Goal: Task Accomplishment & Management: Complete application form

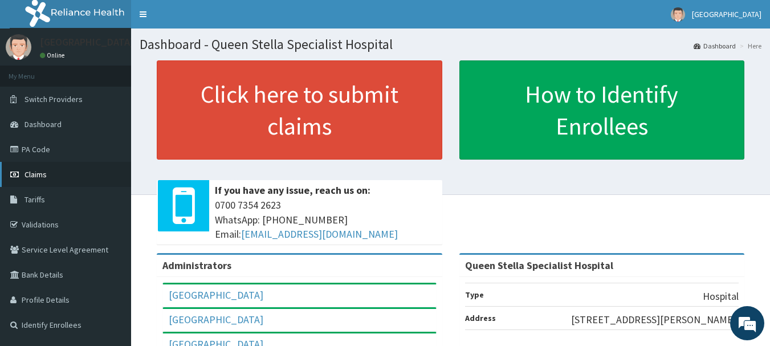
click at [34, 177] on span "Claims" at bounding box center [35, 174] width 22 height 10
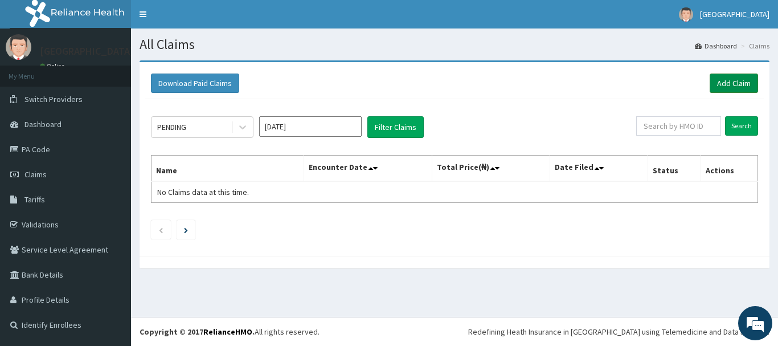
click at [732, 85] on link "Add Claim" at bounding box center [734, 82] width 48 height 19
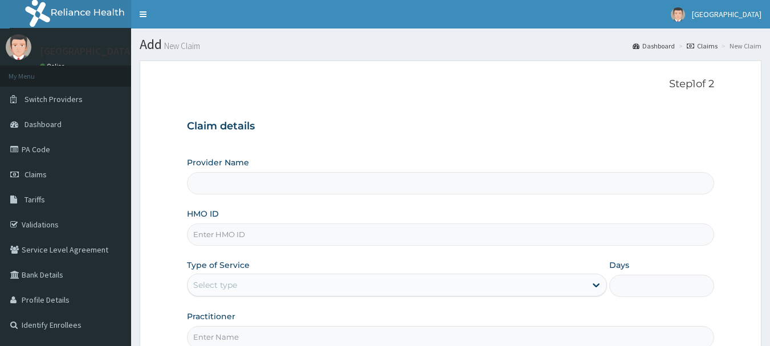
scroll to position [122, 0]
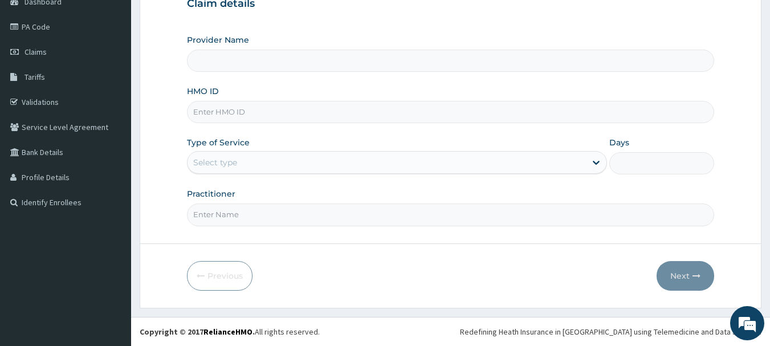
click at [283, 119] on input "HMO ID" at bounding box center [451, 112] width 528 height 22
type input "Queen Stella Specialist Hospital"
type input "GIA/10022/B"
click at [289, 184] on div "Provider Name Queen Stella Specialist Hospital HMO ID GIA/10022/B Type of Servi…" at bounding box center [451, 129] width 528 height 191
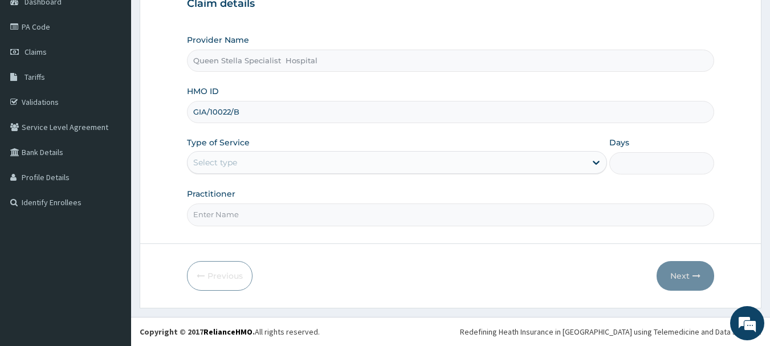
click at [293, 157] on div "Select type" at bounding box center [386, 162] width 398 height 18
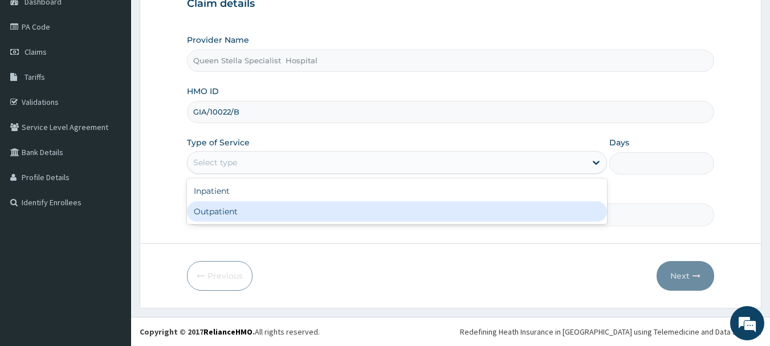
click at [292, 207] on div "Outpatient" at bounding box center [397, 211] width 420 height 21
type input "1"
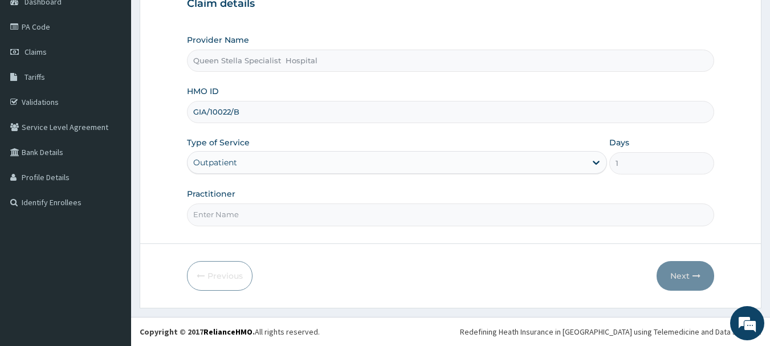
click at [267, 221] on input "Practitioner" at bounding box center [451, 214] width 528 height 22
type input "DR AJIBOLA"
click at [676, 271] on button "Next" at bounding box center [685, 276] width 58 height 30
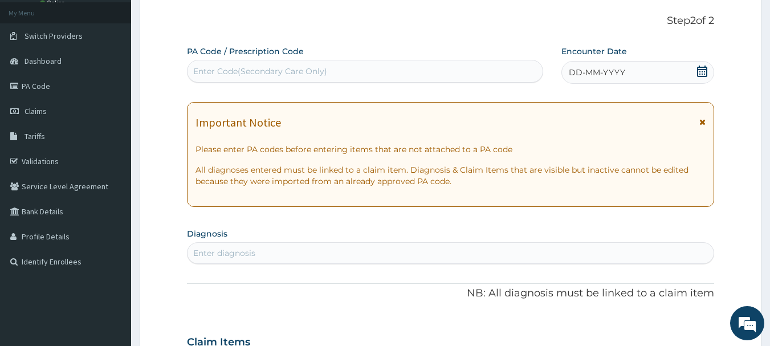
scroll to position [9, 0]
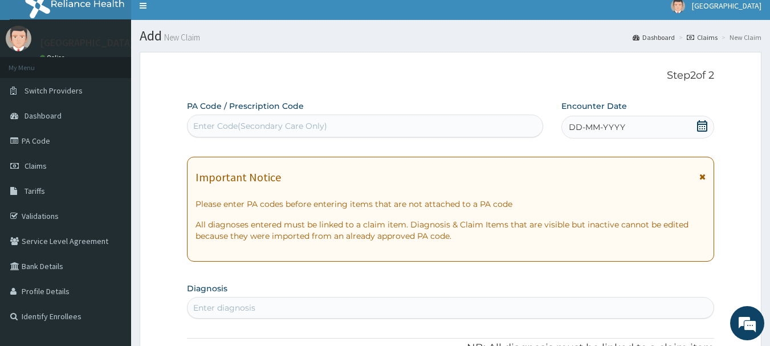
click at [701, 125] on icon at bounding box center [701, 125] width 11 height 11
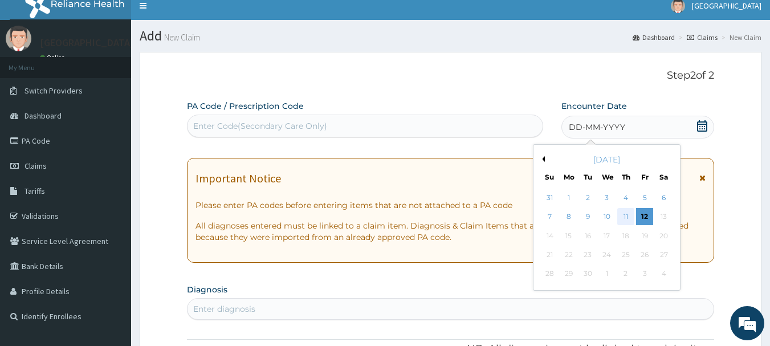
click at [623, 219] on div "11" at bounding box center [625, 217] width 17 height 17
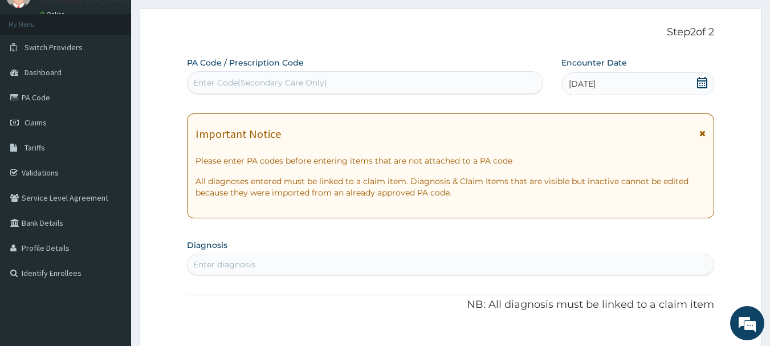
scroll to position [122, 0]
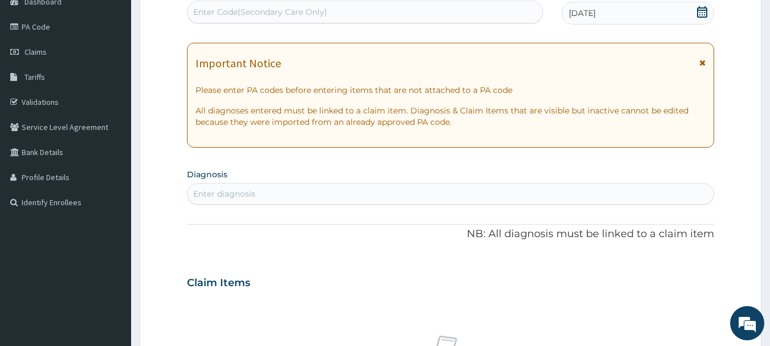
click at [287, 193] on div "Enter diagnosis" at bounding box center [450, 194] width 526 height 18
type input "MALA"
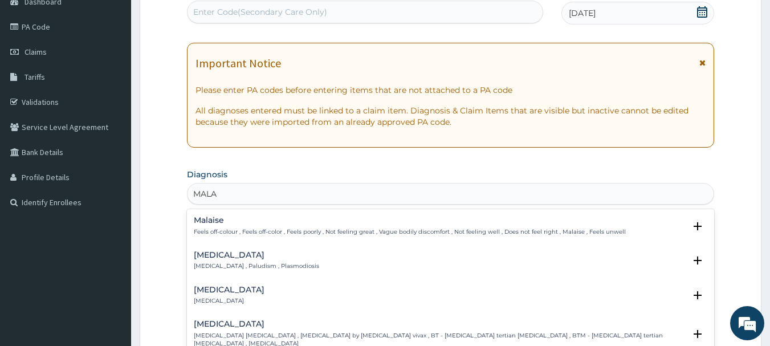
click at [248, 263] on p "Malaria , Paludism , Plasmodiosis" at bounding box center [256, 266] width 125 height 8
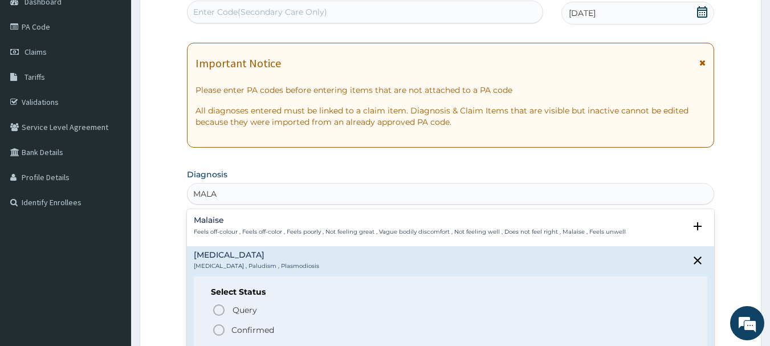
click at [253, 324] on p "Confirmed" at bounding box center [252, 329] width 43 height 11
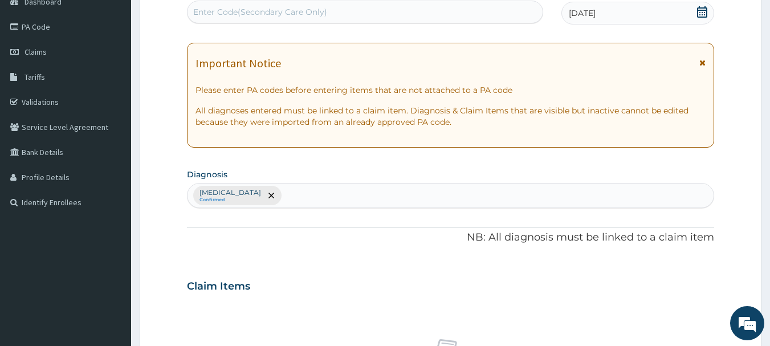
click at [288, 194] on div "Malaria Confirmed" at bounding box center [450, 195] width 526 height 24
type input "SEPS"
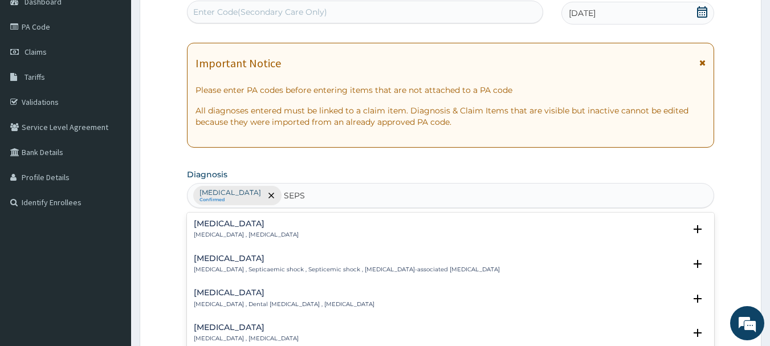
click at [232, 228] on h4 "Sepsis" at bounding box center [246, 223] width 105 height 9
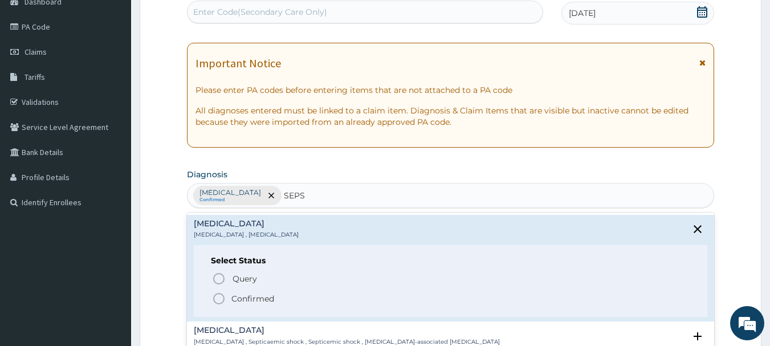
click at [233, 296] on p "Confirmed" at bounding box center [252, 298] width 43 height 11
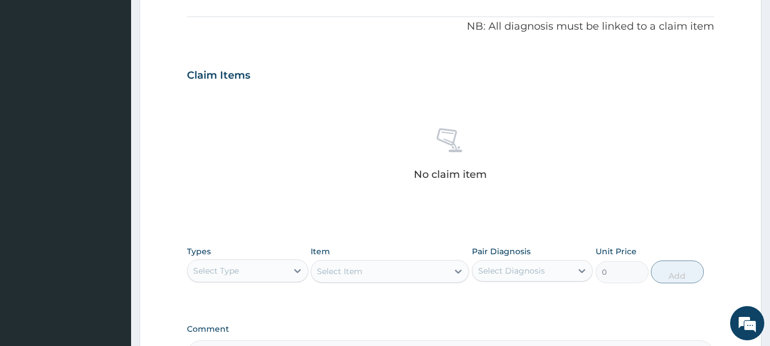
scroll to position [407, 0]
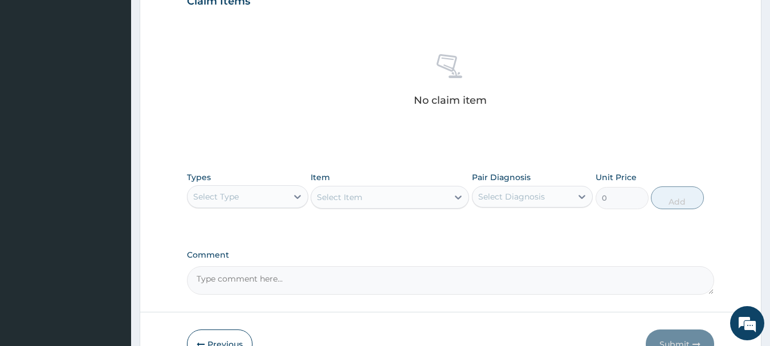
click at [252, 195] on div "Select Type" at bounding box center [237, 196] width 100 height 18
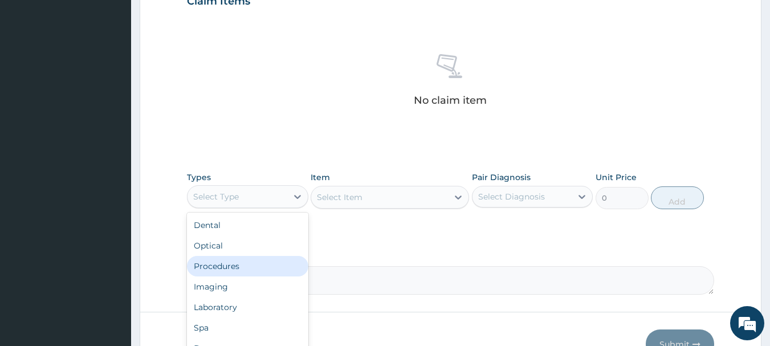
click at [235, 269] on div "Procedures" at bounding box center [247, 266] width 121 height 21
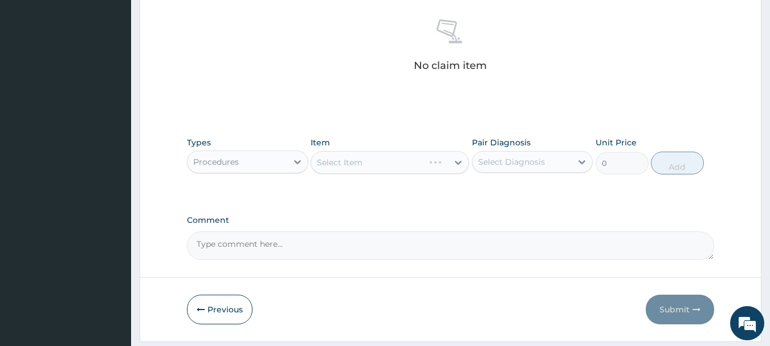
scroll to position [476, 0]
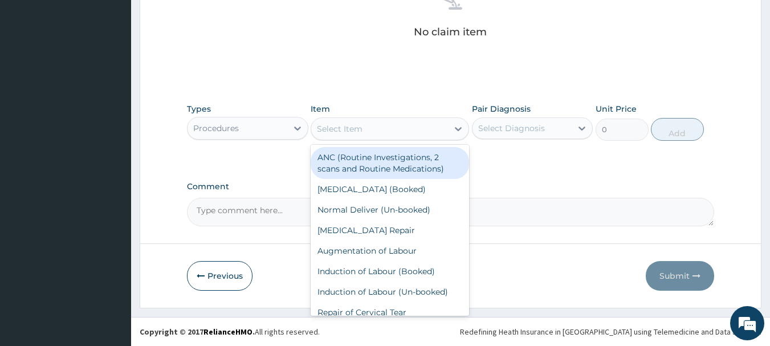
click at [394, 126] on div "Select Item" at bounding box center [379, 129] width 137 height 18
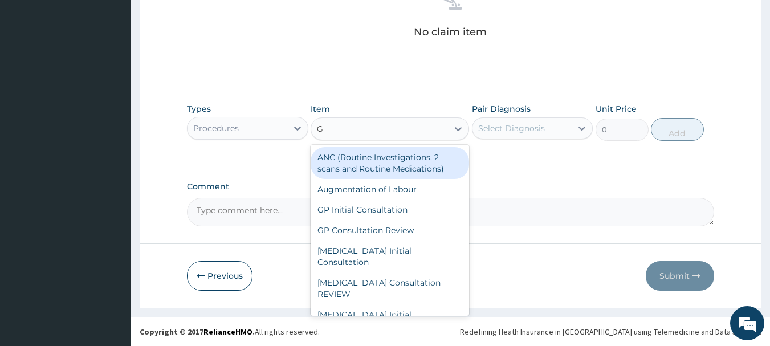
type input "GP"
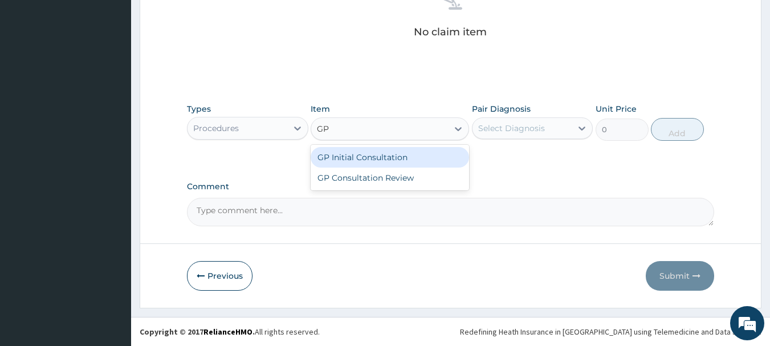
click at [379, 156] on div "GP Initial Consultation" at bounding box center [389, 157] width 158 height 21
type input "2500"
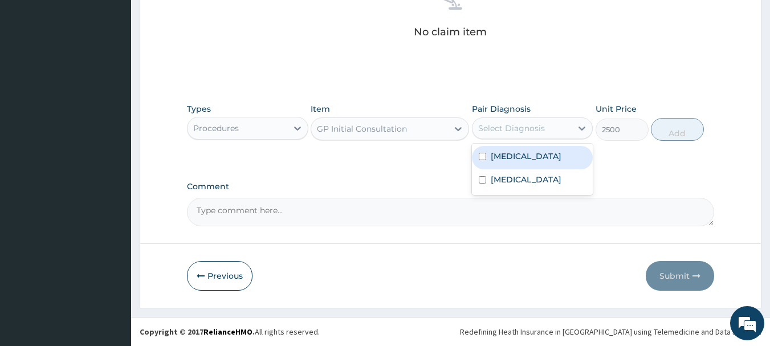
click at [523, 127] on div "Select Diagnosis" at bounding box center [511, 127] width 67 height 11
click at [521, 153] on div "[MEDICAL_DATA]" at bounding box center [532, 157] width 121 height 23
checkbox input "true"
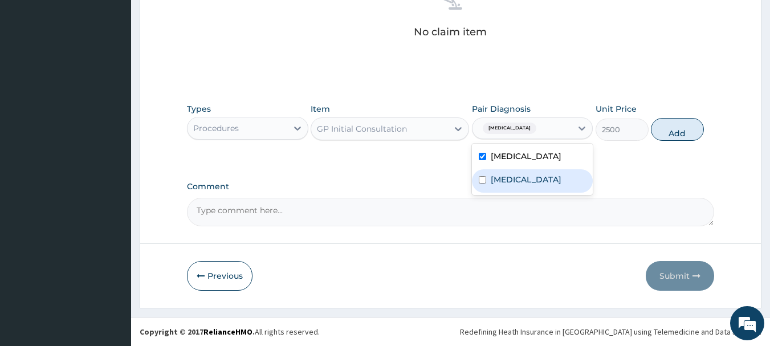
click at [524, 177] on div "[MEDICAL_DATA]" at bounding box center [532, 180] width 121 height 23
checkbox input "true"
click at [679, 130] on button "Add" at bounding box center [677, 129] width 53 height 23
type input "0"
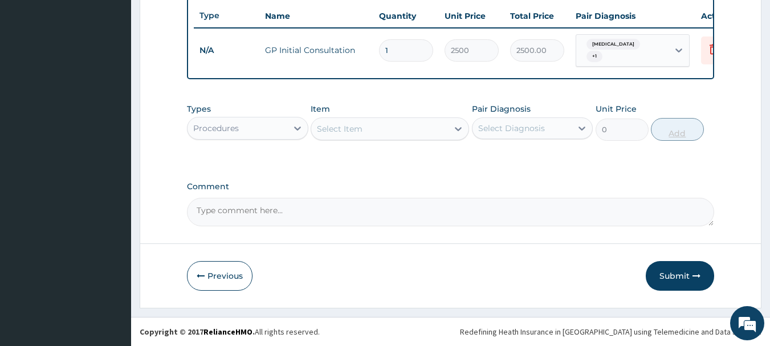
scroll to position [430, 0]
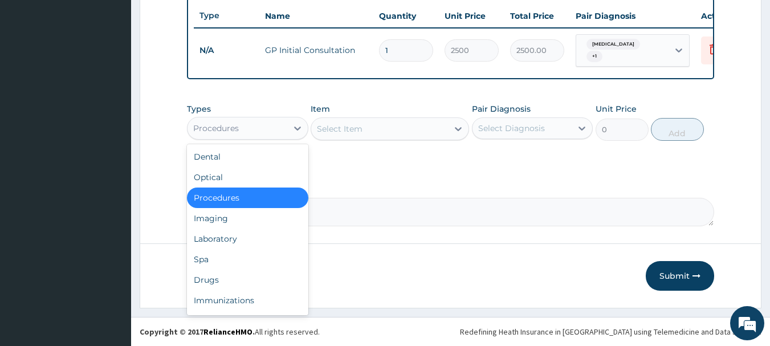
click at [253, 132] on div "Procedures" at bounding box center [237, 128] width 100 height 18
click at [243, 236] on div "Laboratory" at bounding box center [247, 238] width 121 height 21
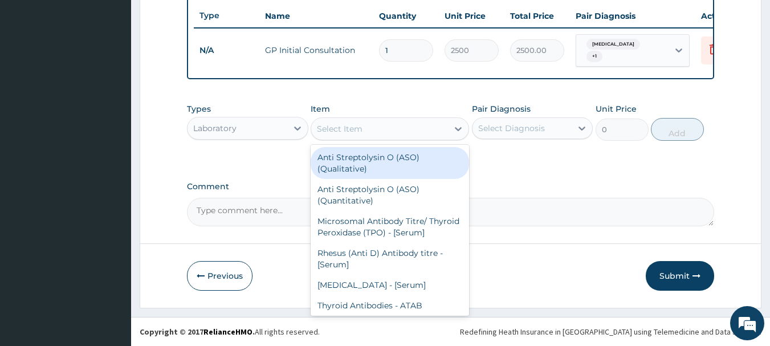
click at [365, 120] on div "Select Item" at bounding box center [379, 129] width 137 height 18
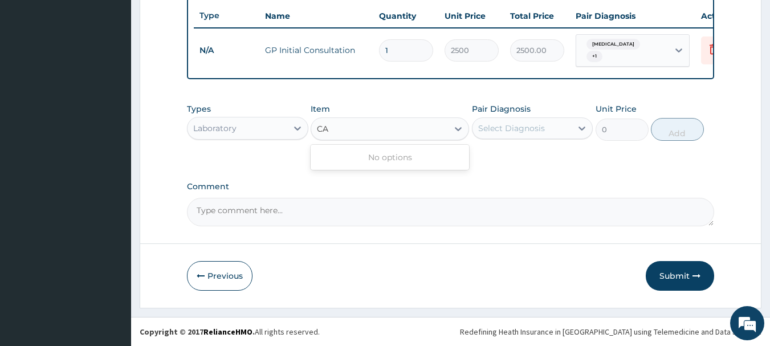
type input "C"
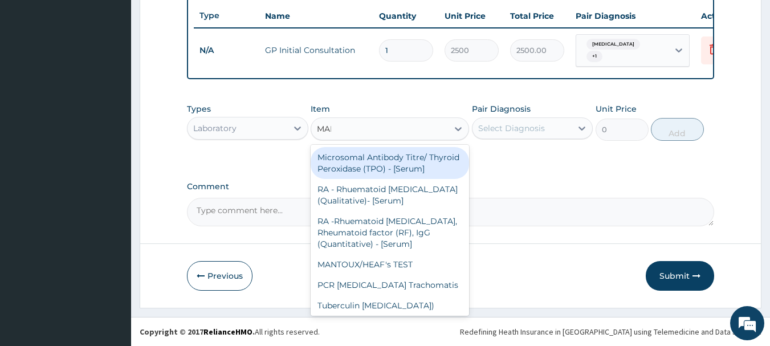
type input "MALA"
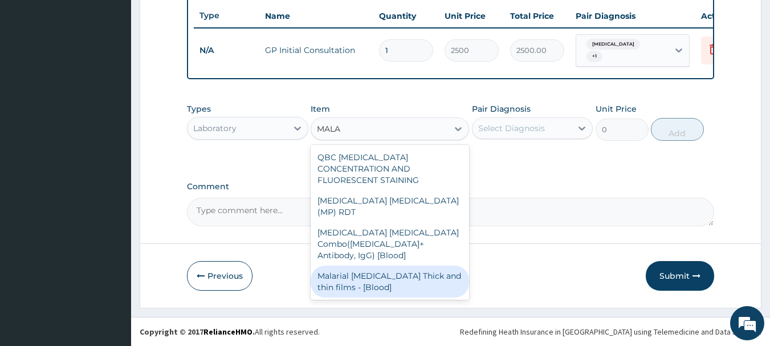
click at [416, 265] on div "Malarial [MEDICAL_DATA] Thick and thin films - [Blood]" at bounding box center [389, 281] width 158 height 32
type input "1650"
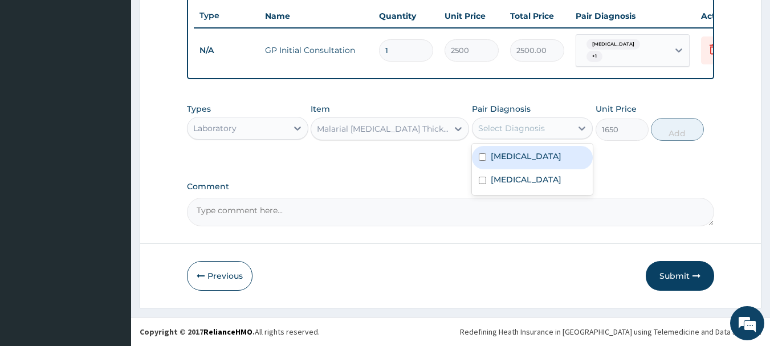
click at [528, 131] on div "Select Diagnosis" at bounding box center [511, 127] width 67 height 11
click at [524, 160] on div "[MEDICAL_DATA]" at bounding box center [532, 157] width 121 height 23
checkbox input "true"
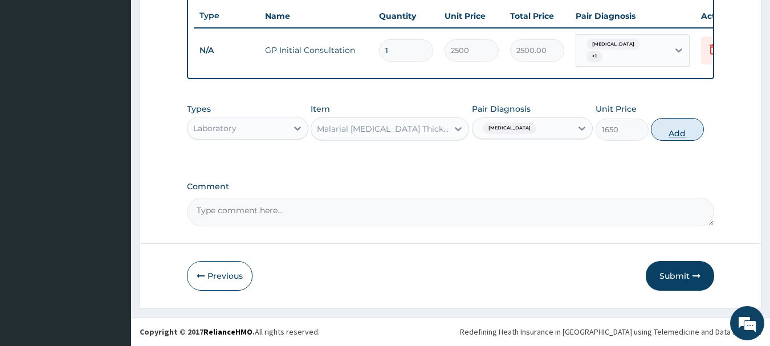
click at [681, 128] on button "Add" at bounding box center [677, 129] width 53 height 23
type input "0"
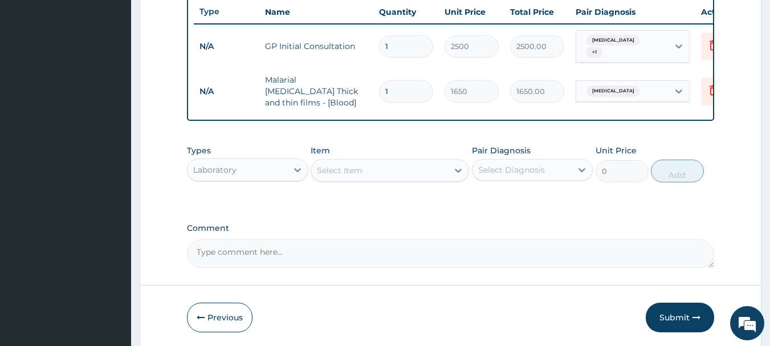
click at [370, 168] on div "Select Item" at bounding box center [379, 170] width 137 height 18
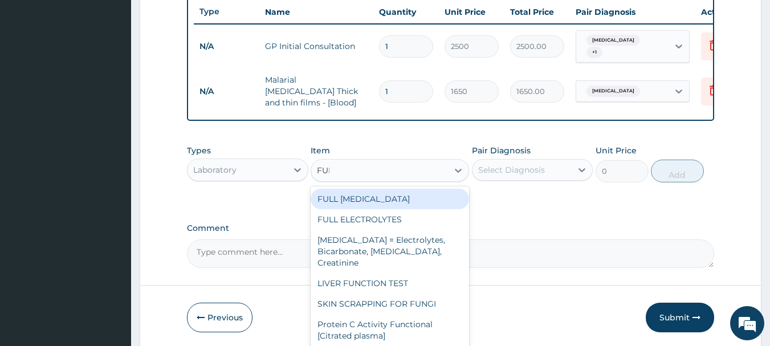
type input "FULL"
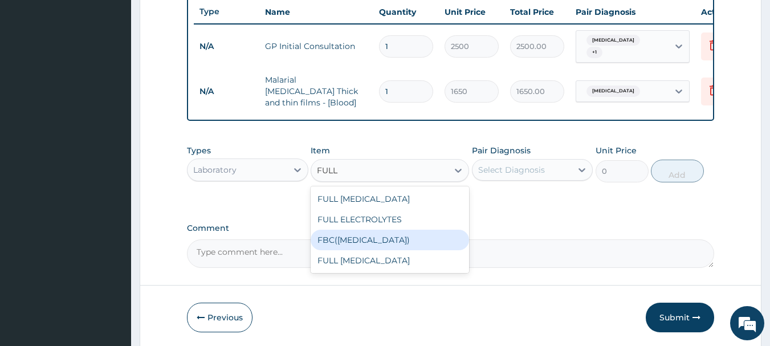
click at [383, 242] on div "FBC([MEDICAL_DATA])" at bounding box center [389, 240] width 158 height 21
type input "4000"
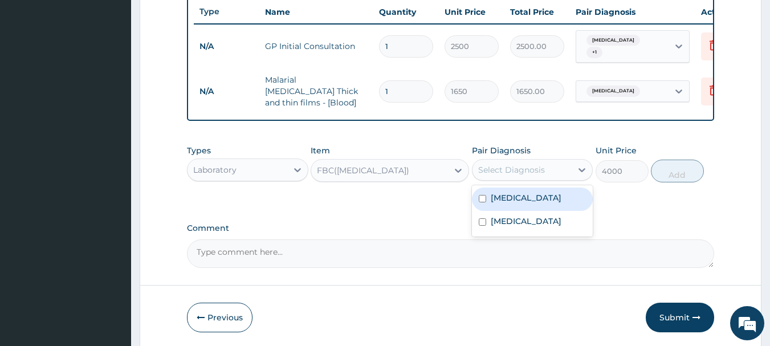
click at [520, 169] on div "Select Diagnosis" at bounding box center [511, 169] width 67 height 11
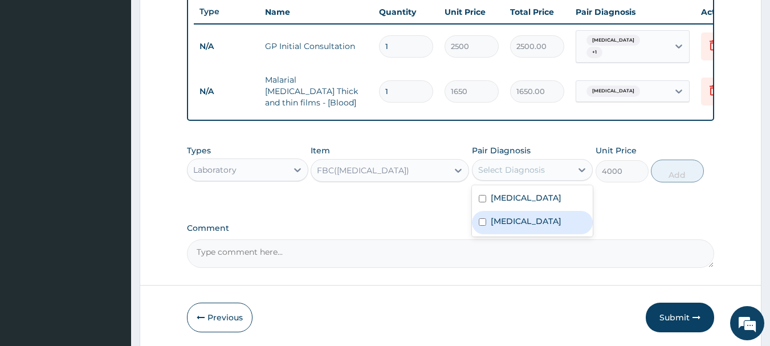
click at [513, 223] on label "[MEDICAL_DATA]" at bounding box center [526, 220] width 71 height 11
checkbox input "true"
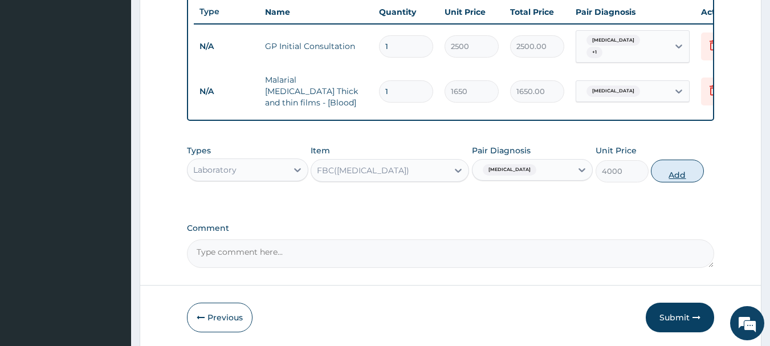
click at [677, 173] on button "Add" at bounding box center [677, 171] width 53 height 23
type input "0"
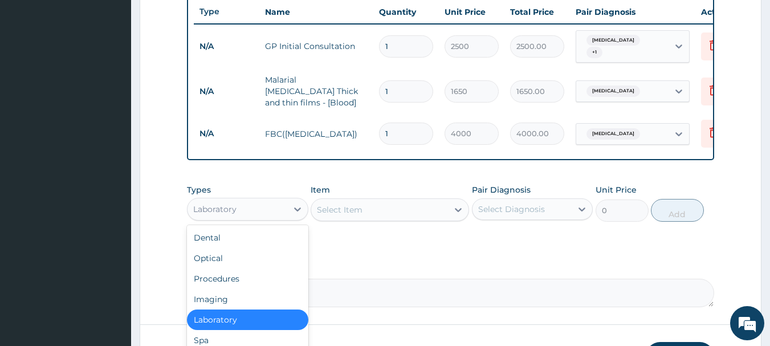
click at [222, 213] on div "Laboratory" at bounding box center [237, 209] width 100 height 18
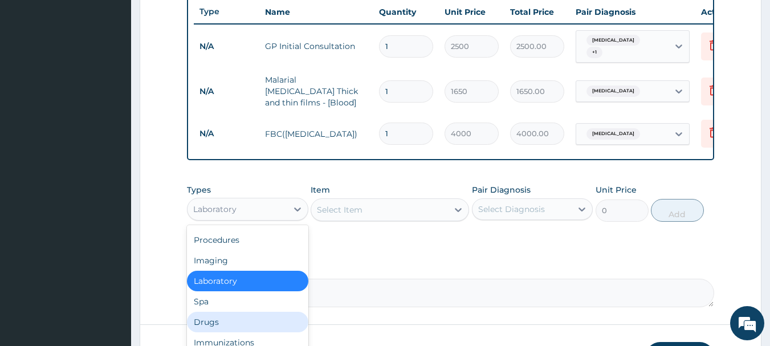
click at [217, 322] on div "Drugs" at bounding box center [247, 322] width 121 height 21
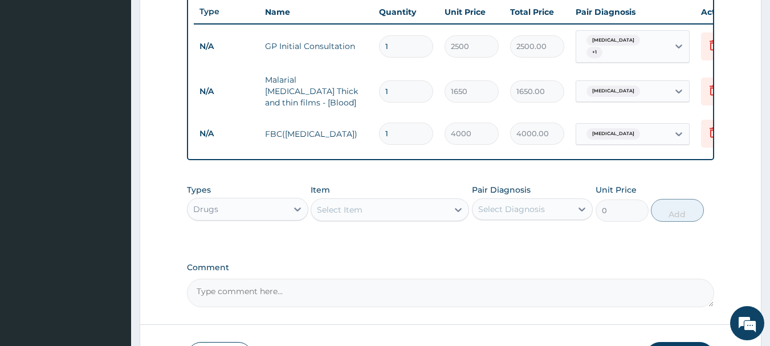
click at [376, 214] on div "Select Item" at bounding box center [379, 210] width 137 height 18
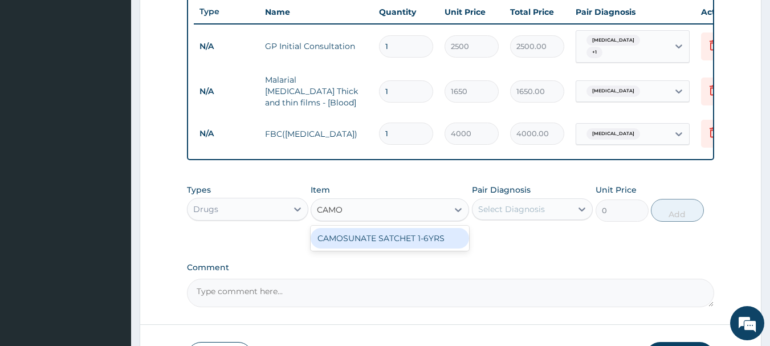
type input "CAMOS"
click at [376, 229] on div "CAMOSUNATE SATCHET 1-6YRS" at bounding box center [389, 238] width 158 height 21
type input "3500"
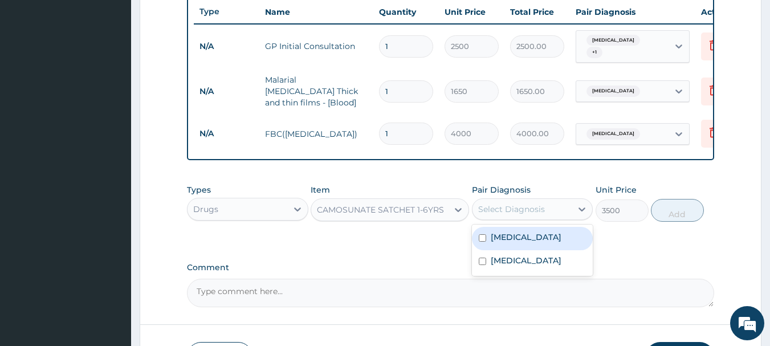
click at [537, 210] on div "Select Diagnosis" at bounding box center [511, 208] width 67 height 11
click at [520, 240] on label "Malaria" at bounding box center [526, 236] width 71 height 11
checkbox input "true"
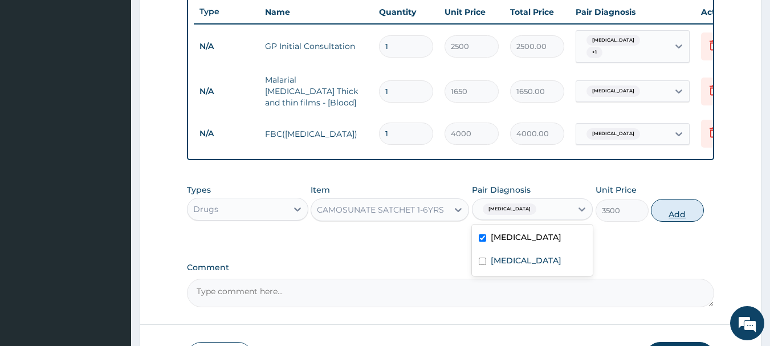
click at [681, 210] on button "Add" at bounding box center [677, 210] width 53 height 23
type input "0"
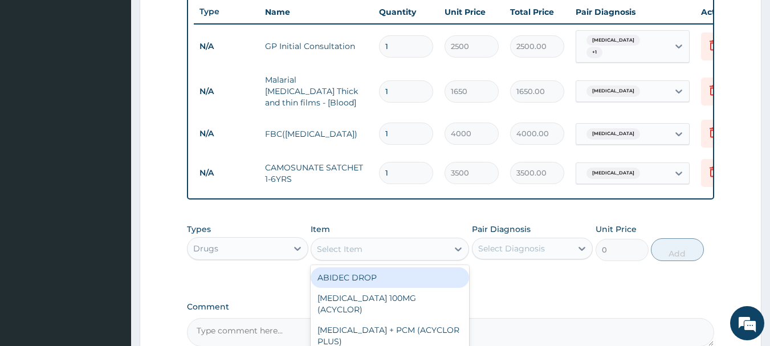
click at [397, 245] on div "Select Item" at bounding box center [379, 249] width 137 height 18
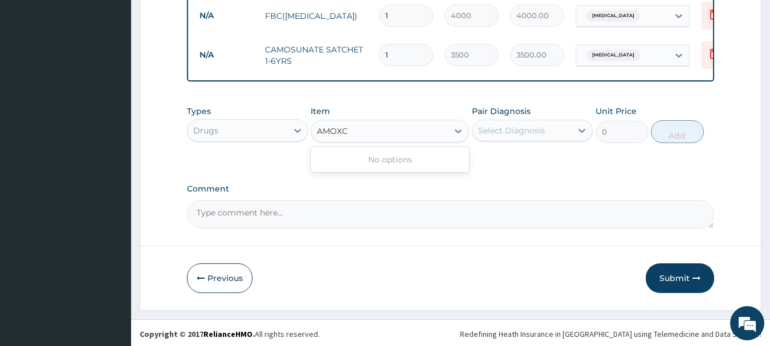
scroll to position [0, 0]
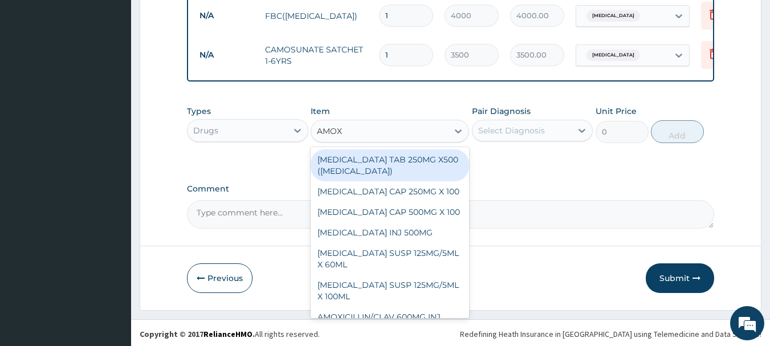
type input "AMOXI"
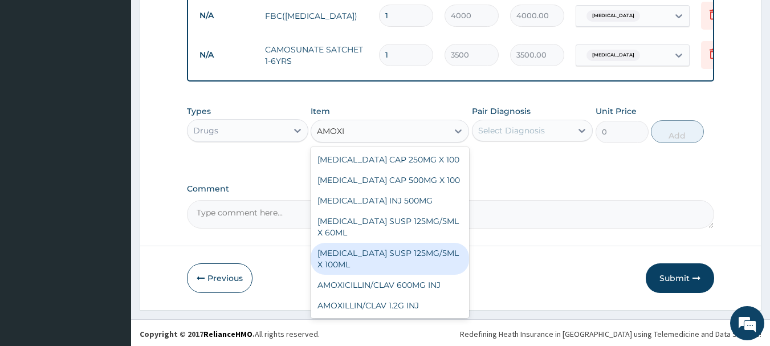
scroll to position [114, 0]
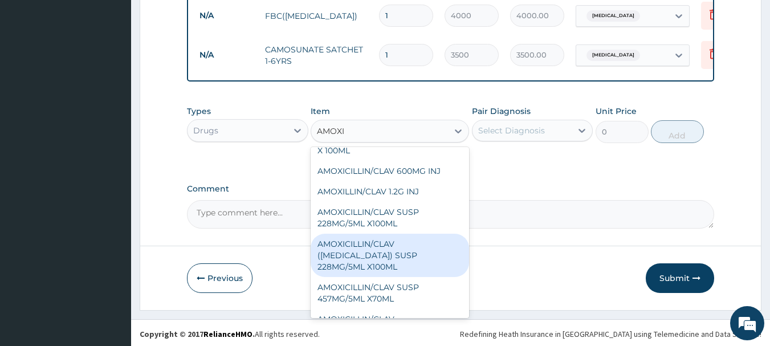
click at [371, 251] on div "AMOXICILLIN/CLAV (AUGMENTIN) SUSP 228MG/5ML X100ML" at bounding box center [389, 255] width 158 height 43
type input "4000"
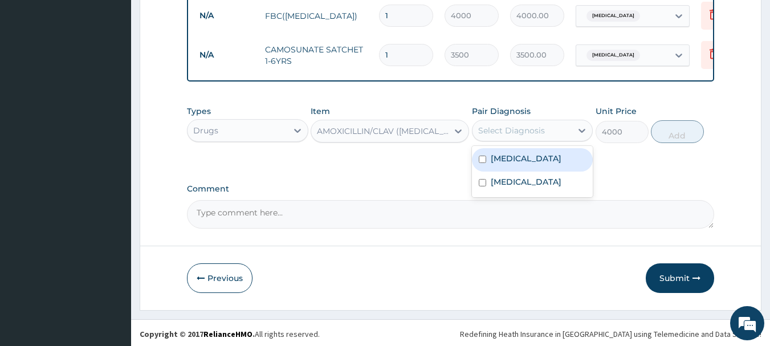
click at [539, 128] on div "Select Diagnosis" at bounding box center [511, 130] width 67 height 11
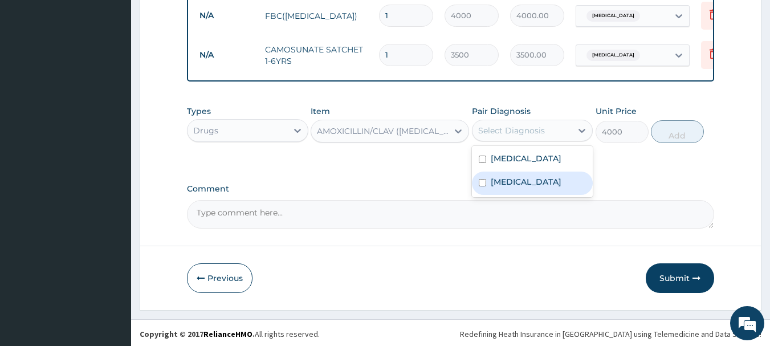
click at [531, 179] on div "Sepsis" at bounding box center [532, 182] width 121 height 23
checkbox input "true"
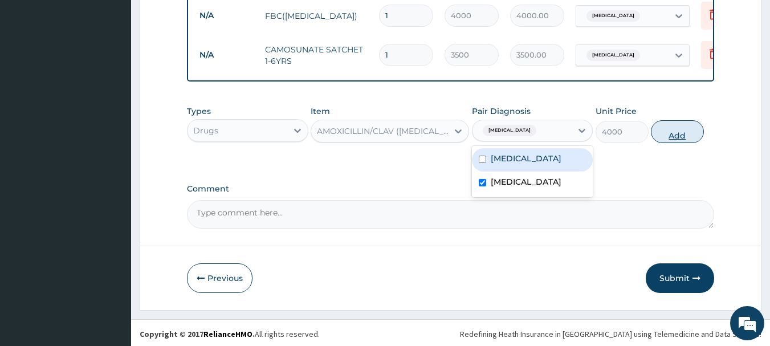
click at [675, 132] on button "Add" at bounding box center [677, 131] width 53 height 23
type input "0"
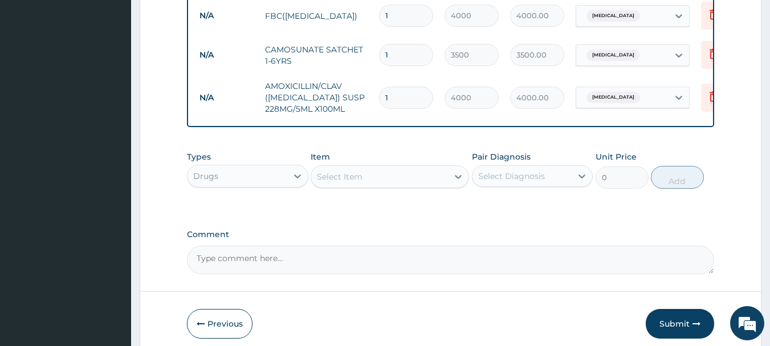
click at [341, 172] on div "Select Item" at bounding box center [340, 176] width 46 height 11
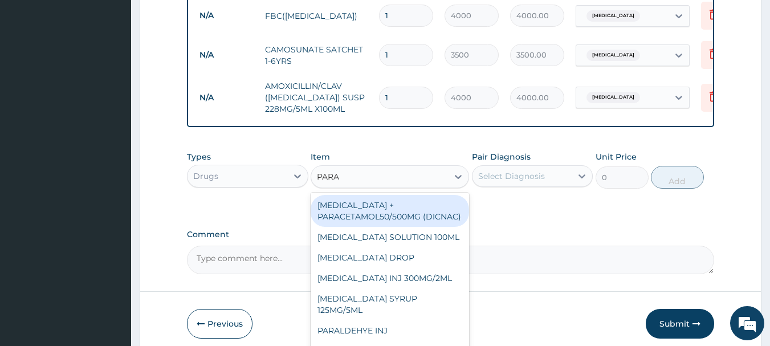
type input "PARAC"
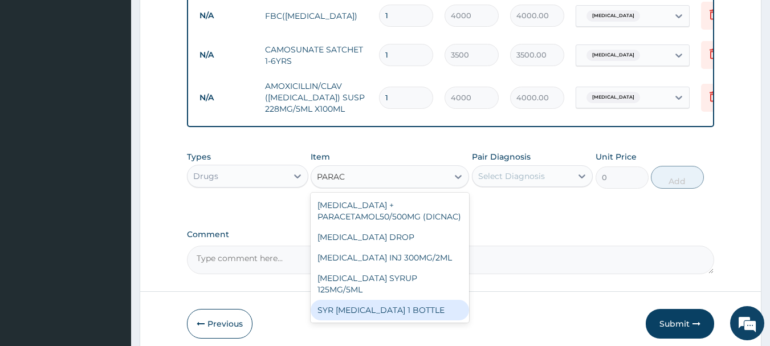
click at [414, 300] on div "SYR PARACETAMOL 1 BOTTLE" at bounding box center [389, 310] width 158 height 21
type input "1000"
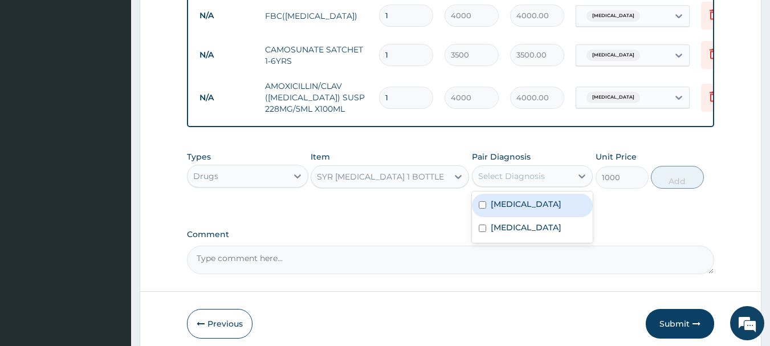
click at [507, 170] on div "Select Diagnosis" at bounding box center [511, 175] width 67 height 11
click at [510, 207] on label "Malaria" at bounding box center [526, 203] width 71 height 11
checkbox input "true"
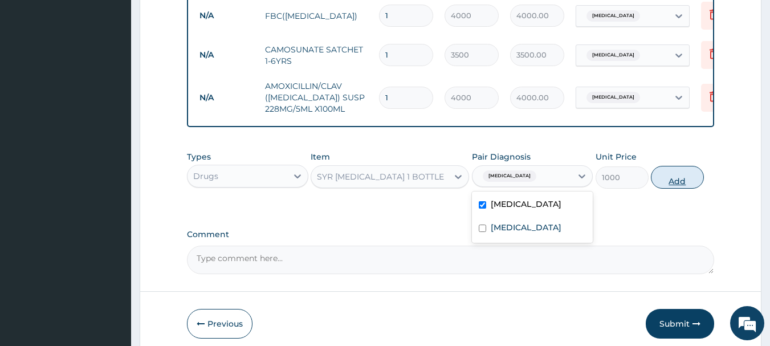
click at [672, 178] on button "Add" at bounding box center [677, 177] width 53 height 23
type input "0"
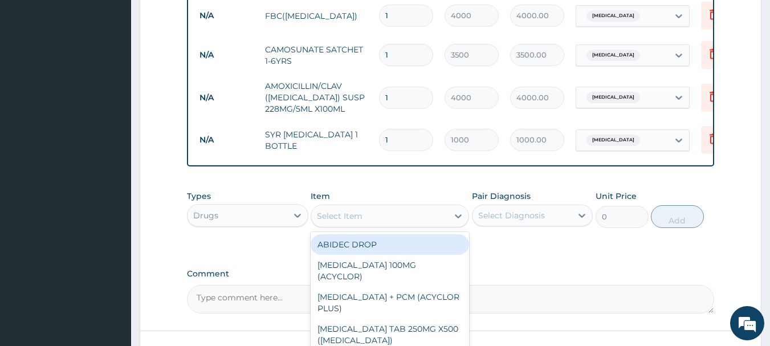
click at [386, 210] on div "Select Item" at bounding box center [379, 216] width 137 height 18
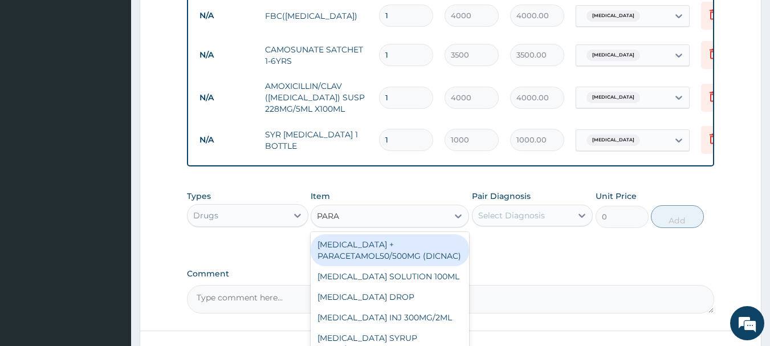
type input "PARAC"
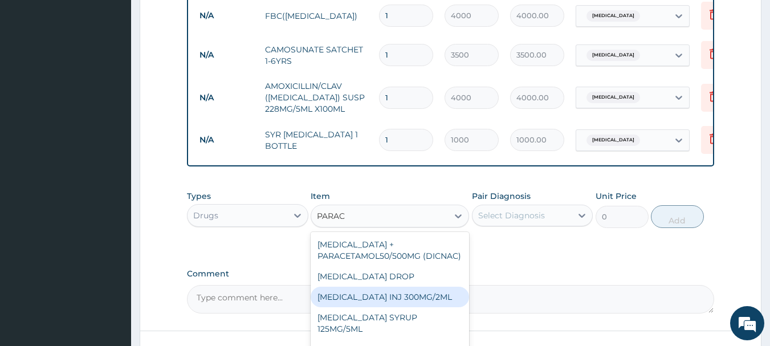
click at [408, 294] on div "PARACETAMOL INJ 300MG/2ML" at bounding box center [389, 297] width 158 height 21
type input "200"
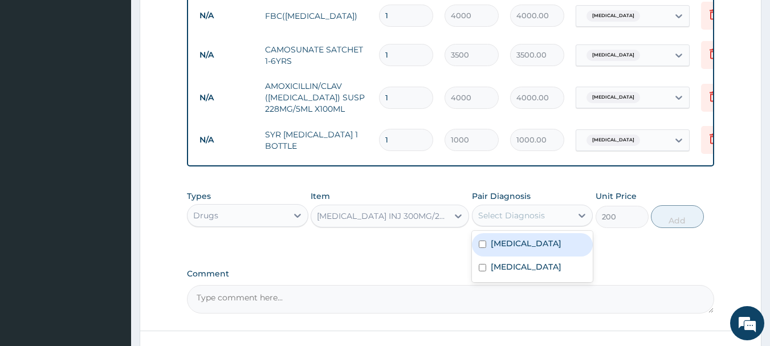
click at [529, 214] on div "Select Diagnosis" at bounding box center [511, 215] width 67 height 11
click at [511, 245] on label "Malaria" at bounding box center [526, 243] width 71 height 11
checkbox input "true"
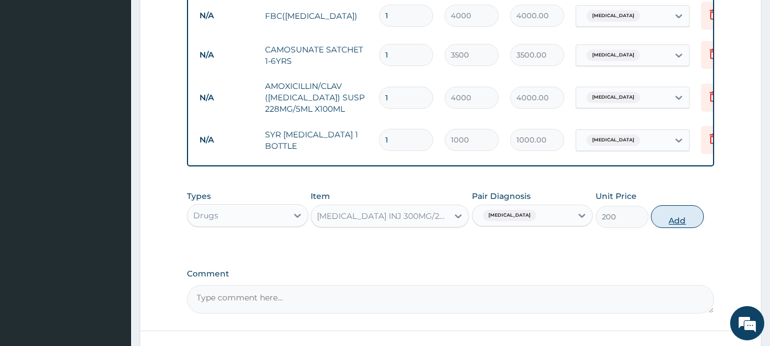
click at [672, 218] on button "Add" at bounding box center [677, 216] width 53 height 23
type input "0"
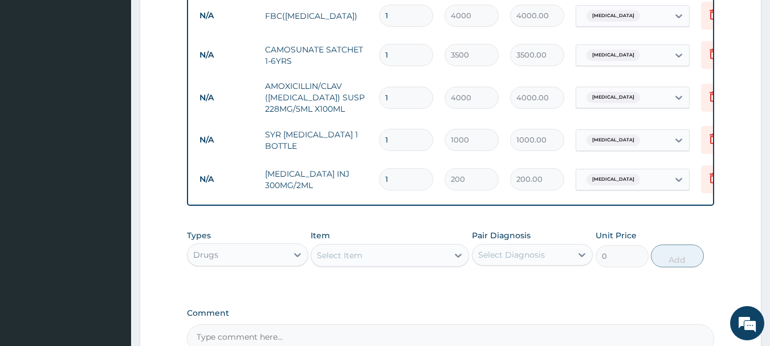
click at [383, 173] on input "1" at bounding box center [406, 179] width 54 height 22
click at [397, 169] on input "1" at bounding box center [406, 179] width 54 height 22
click at [477, 281] on div "Types Drugs Item Select Item Pair Diagnosis Select Diagnosis Unit Price 0 Add" at bounding box center [451, 257] width 528 height 66
click at [381, 254] on div "Select Item" at bounding box center [379, 255] width 137 height 18
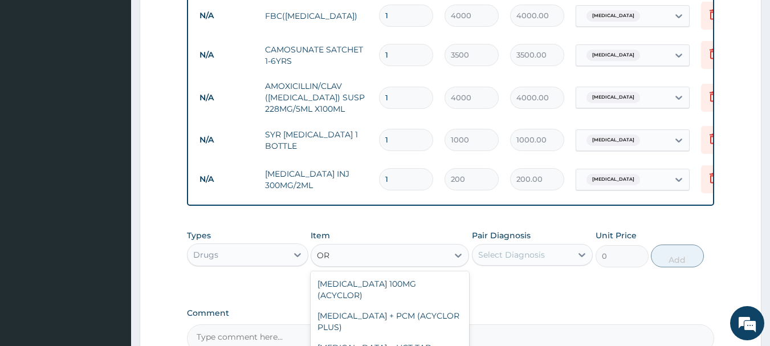
type input "ORS"
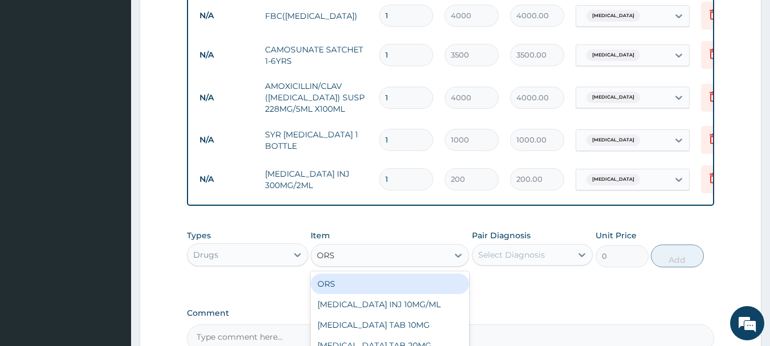
click at [378, 275] on div "ORS" at bounding box center [389, 283] width 158 height 21
type input "120"
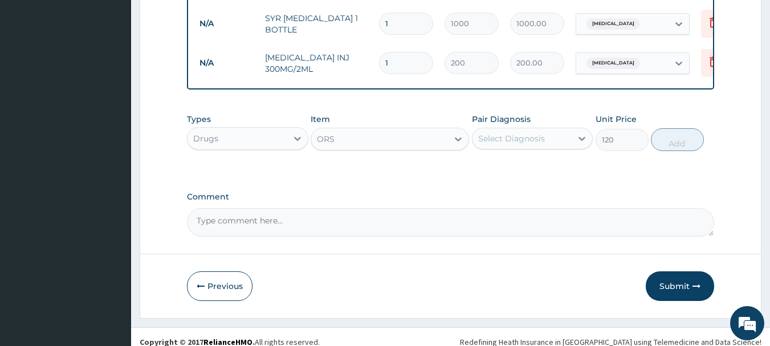
scroll to position [672, 0]
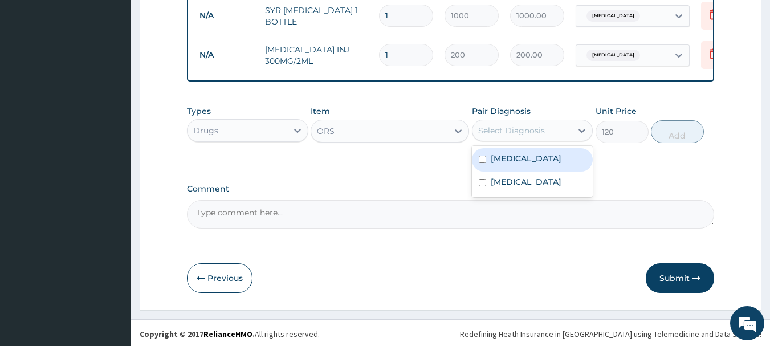
click at [520, 126] on div "Select Diagnosis" at bounding box center [511, 130] width 67 height 11
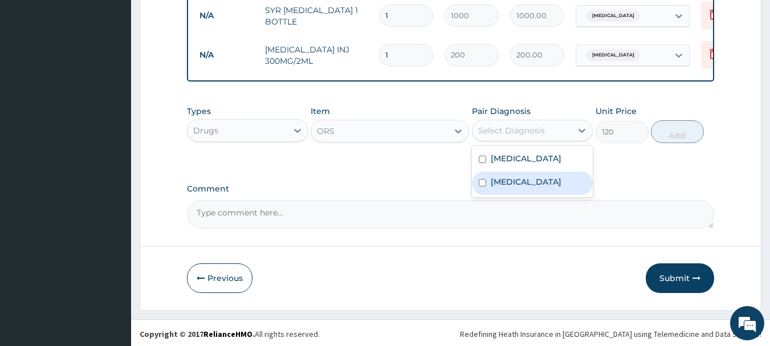
click at [516, 178] on div "Sepsis" at bounding box center [532, 182] width 121 height 23
checkbox input "true"
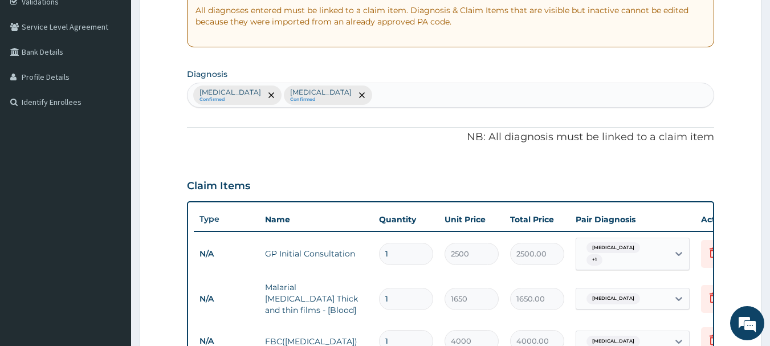
scroll to position [228, 0]
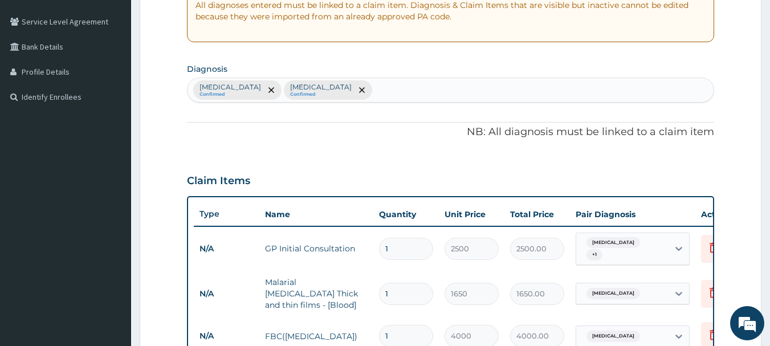
click at [338, 90] on div "Malaria Confirmed Sepsis Confirmed" at bounding box center [450, 90] width 526 height 24
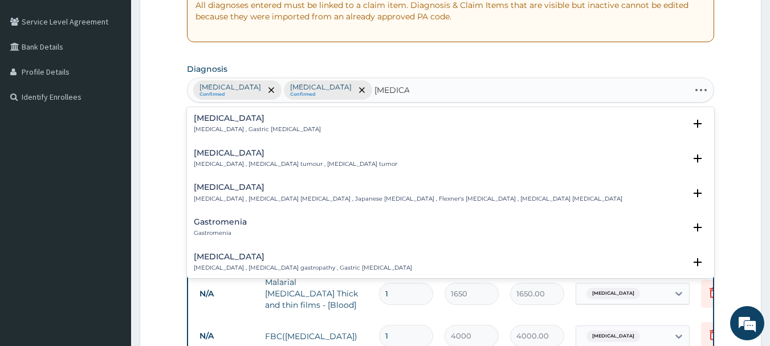
type input "GASTROE"
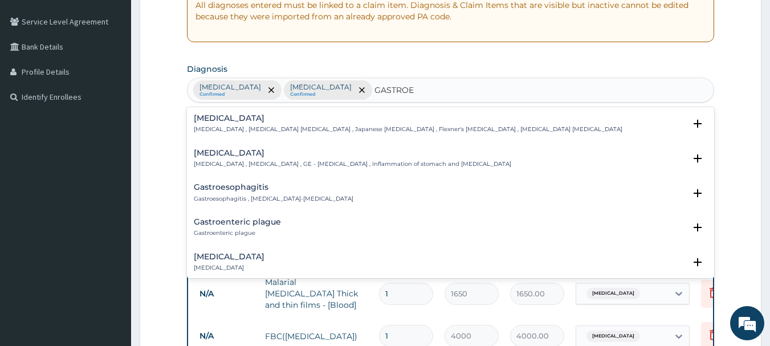
click at [260, 162] on p "Gastroenteritis , Gastroenteropathy , GE - Gastroenteritis , Inflammation of st…" at bounding box center [352, 164] width 317 height 8
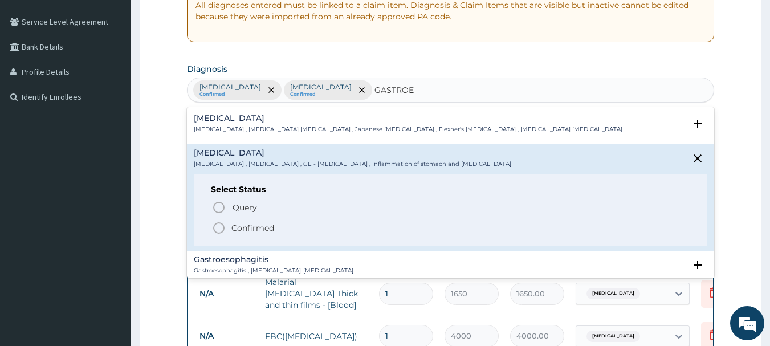
click at [249, 229] on p "Confirmed" at bounding box center [252, 227] width 43 height 11
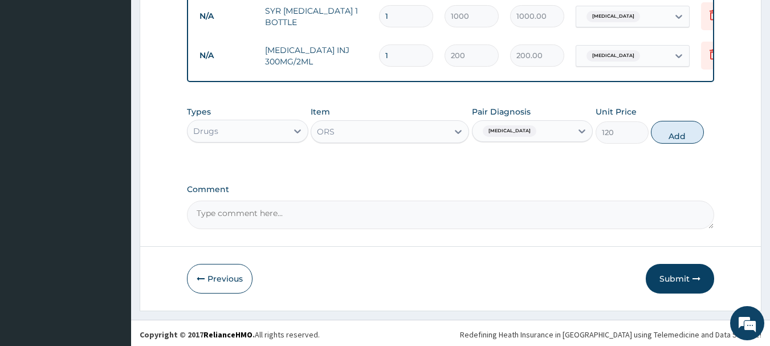
scroll to position [672, 0]
click at [523, 130] on div "Sepsis" at bounding box center [522, 130] width 100 height 19
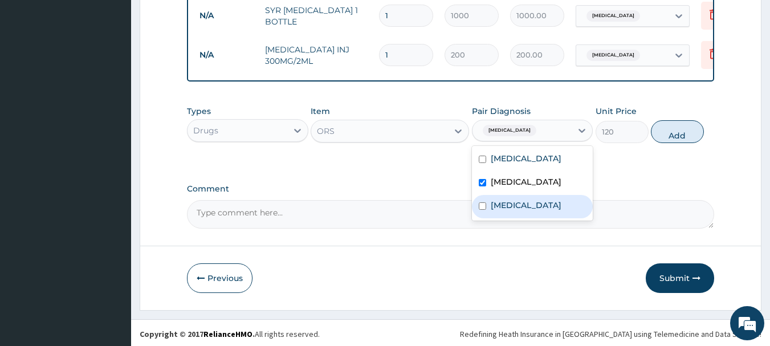
click at [528, 199] on label "Gastroenteritis" at bounding box center [526, 204] width 71 height 11
checkbox input "true"
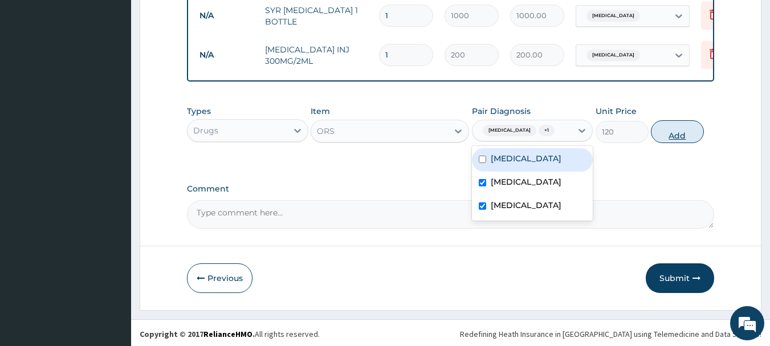
click at [679, 130] on button "Add" at bounding box center [677, 131] width 53 height 23
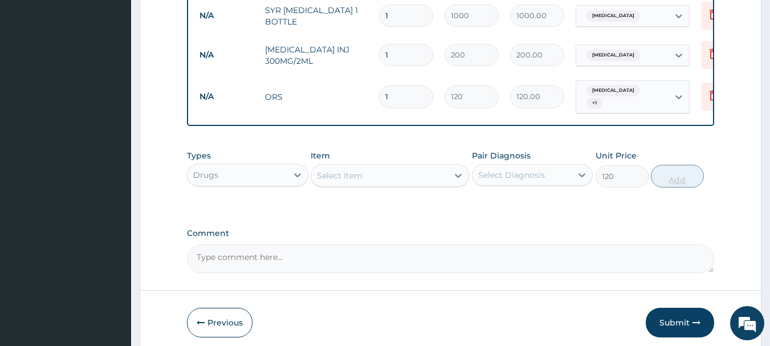
type input "0"
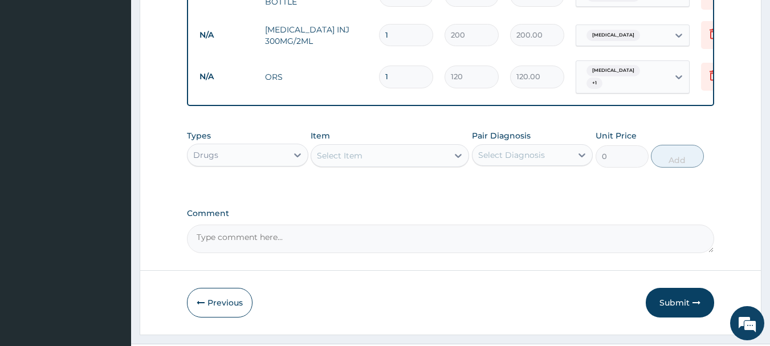
scroll to position [712, 0]
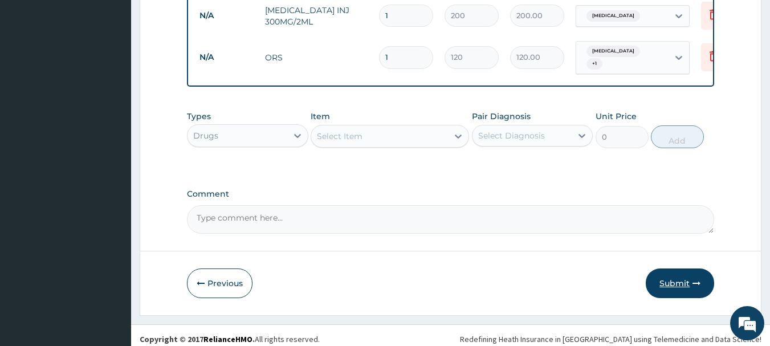
click at [661, 269] on button "Submit" at bounding box center [679, 283] width 68 height 30
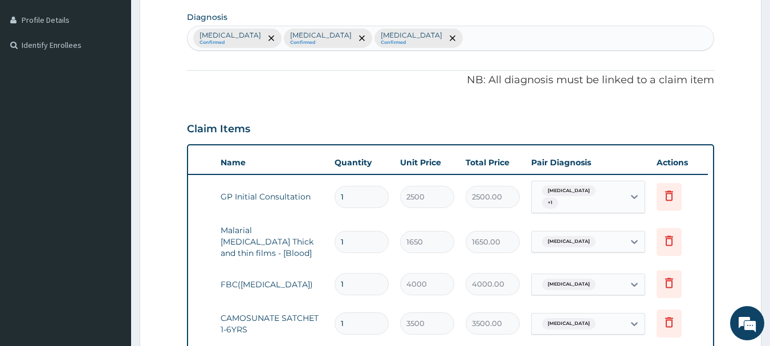
scroll to position [285, 0]
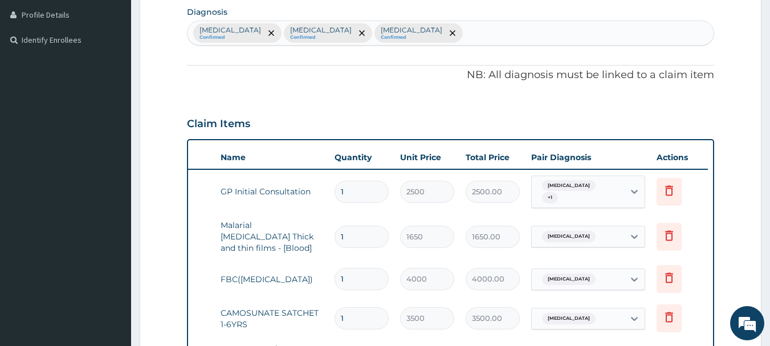
click at [617, 189] on input "text" at bounding box center [617, 191] width 1 height 11
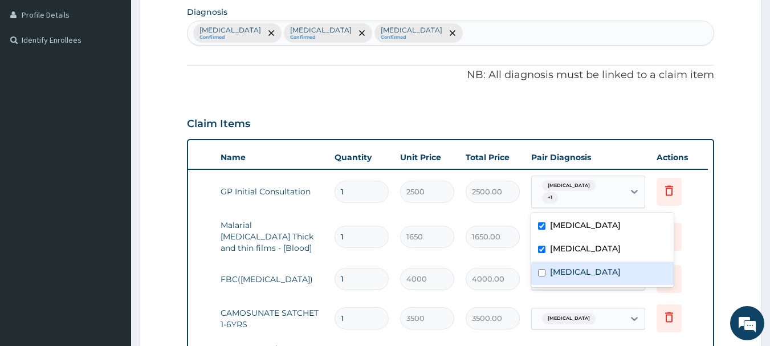
click at [573, 262] on div "Gastroenteritis" at bounding box center [602, 273] width 142 height 23
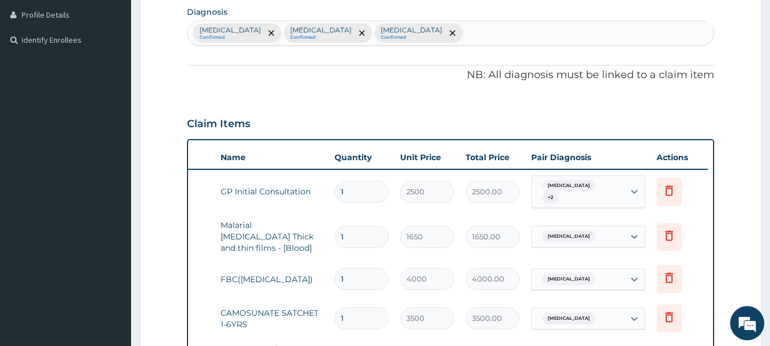
click at [719, 247] on form "Step 2 of 2 PA Code / Prescription Code Enter Code(Secondary Care Only) Encount…" at bounding box center [451, 259] width 622 height 966
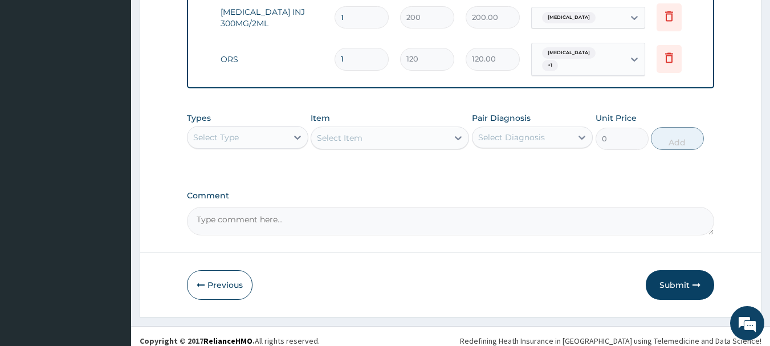
scroll to position [712, 0]
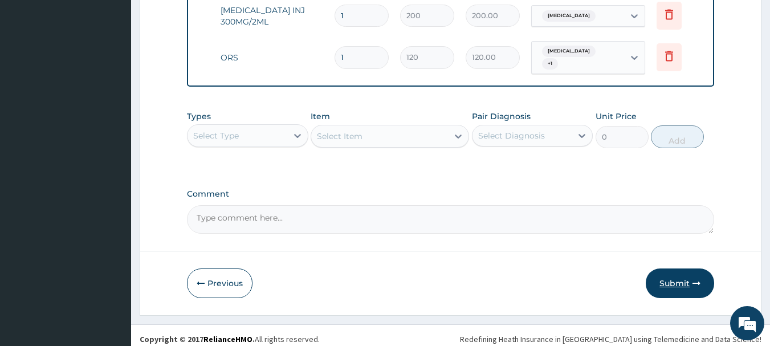
click at [684, 275] on button "Submit" at bounding box center [679, 283] width 68 height 30
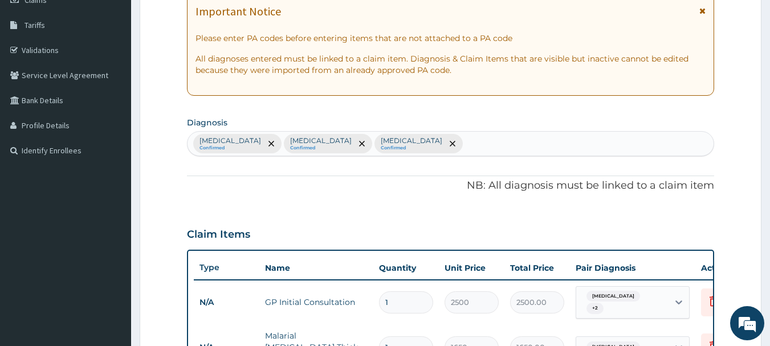
scroll to position [0, 0]
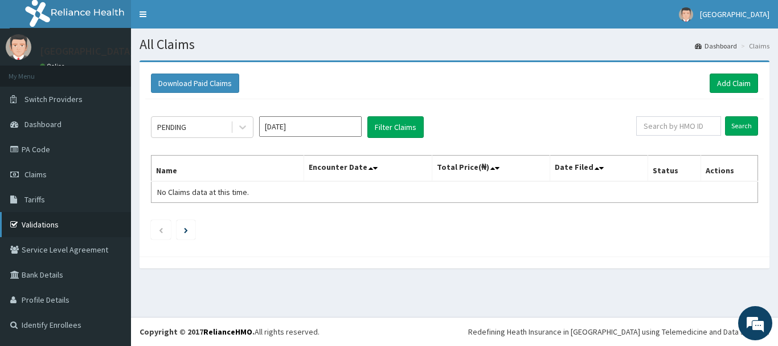
click at [37, 226] on link "Validations" at bounding box center [65, 224] width 131 height 25
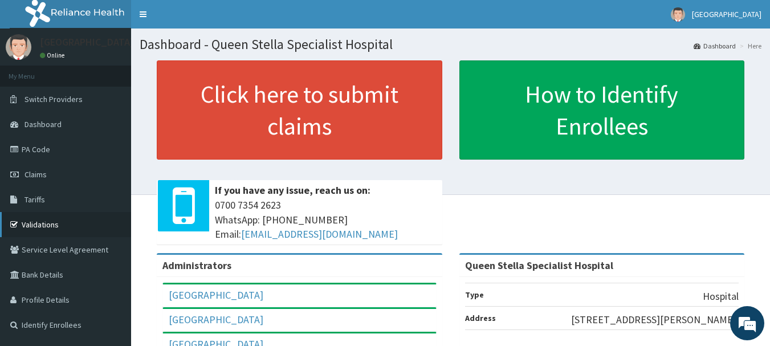
click at [36, 226] on link "Validations" at bounding box center [65, 224] width 131 height 25
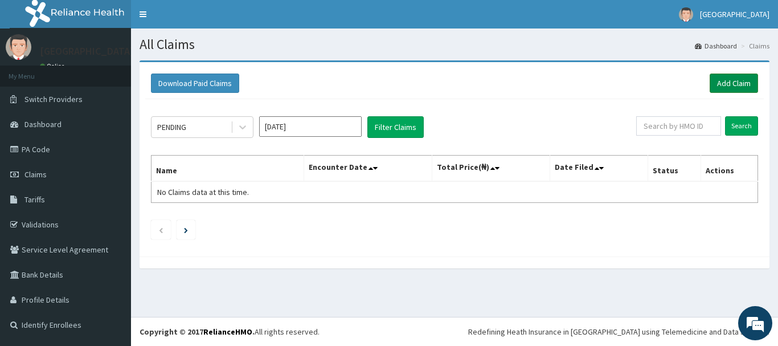
click at [733, 80] on link "Add Claim" at bounding box center [734, 82] width 48 height 19
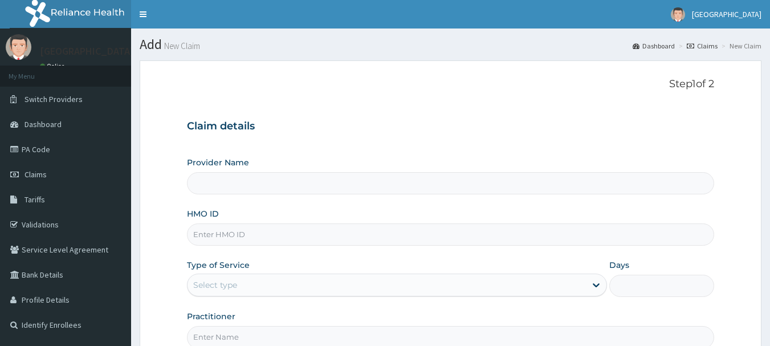
scroll to position [57, 0]
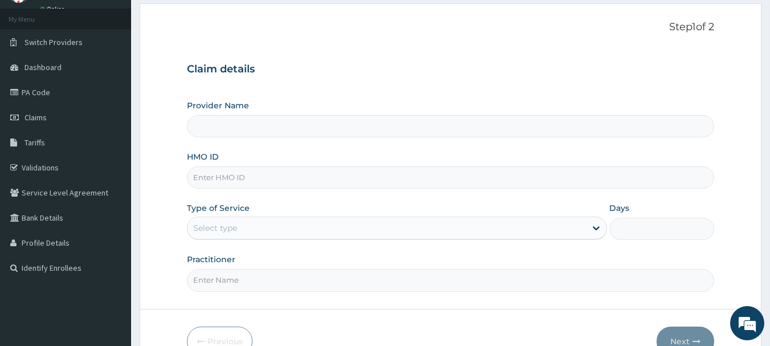
click at [296, 183] on input "HMO ID" at bounding box center [451, 177] width 528 height 22
type input "Queen Stella Specialist Hospital"
paste input "GIL/10022/b"
type input "GIL/10022/b"
click at [333, 205] on div "Type of Service Select type" at bounding box center [397, 221] width 420 height 38
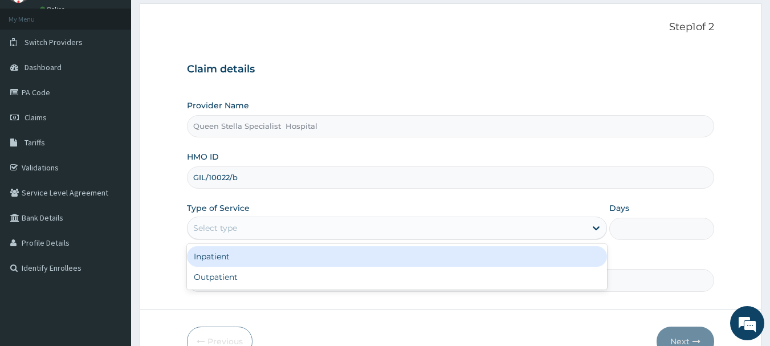
click at [363, 229] on div "Select type" at bounding box center [386, 228] width 398 height 18
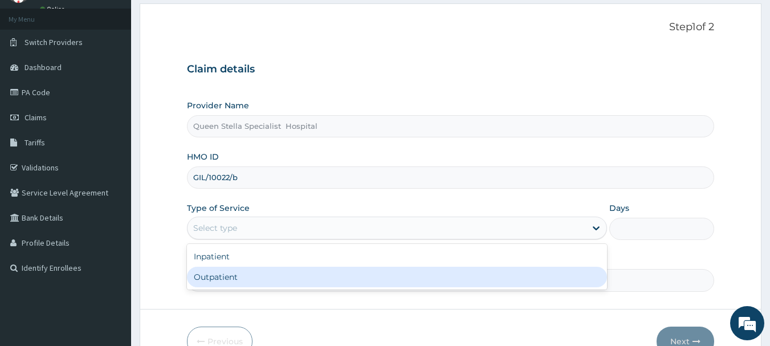
click at [336, 275] on div "Outpatient" at bounding box center [397, 277] width 420 height 21
type input "1"
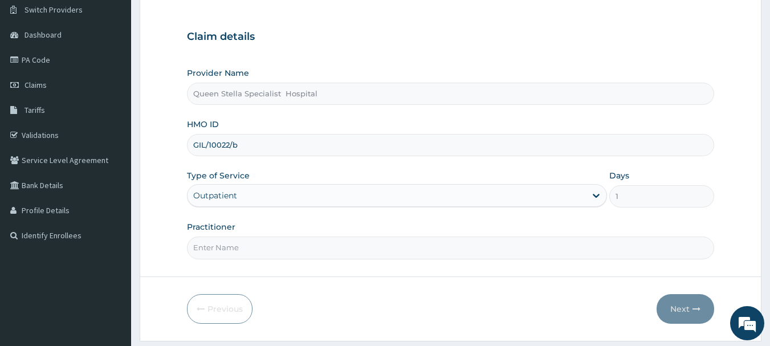
scroll to position [122, 0]
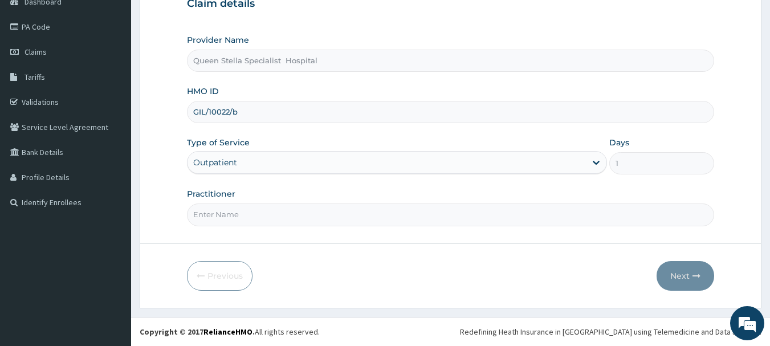
click at [268, 220] on input "Practitioner" at bounding box center [451, 214] width 528 height 22
type input "DR AJIBOLA"
click at [687, 279] on button "Next" at bounding box center [685, 276] width 58 height 30
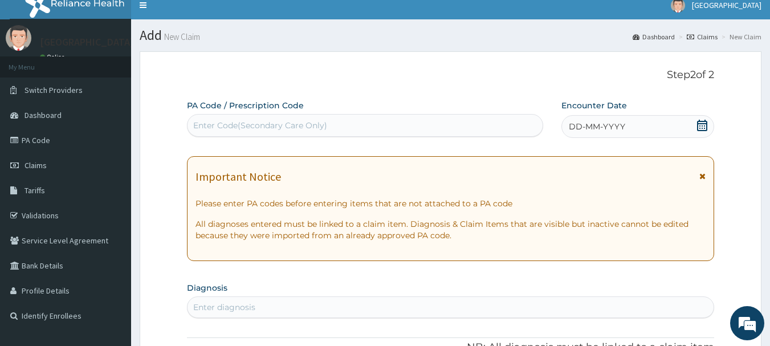
scroll to position [0, 0]
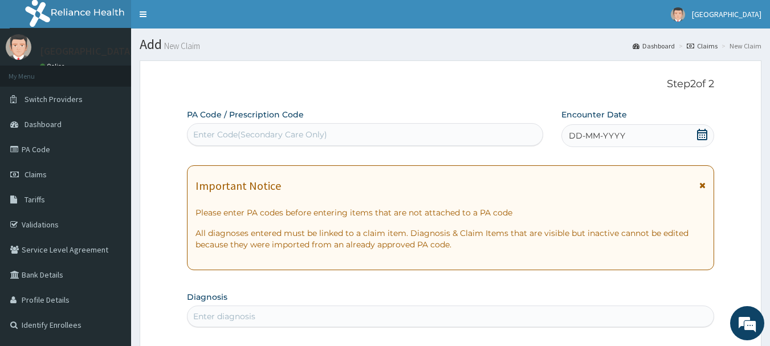
click at [704, 133] on icon at bounding box center [701, 134] width 11 height 11
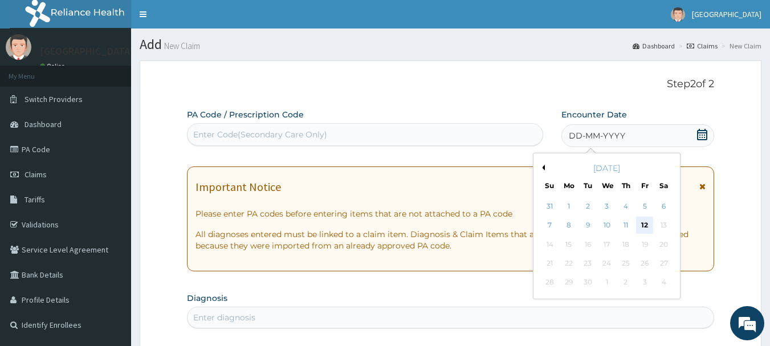
click at [644, 223] on div "12" at bounding box center [644, 225] width 17 height 17
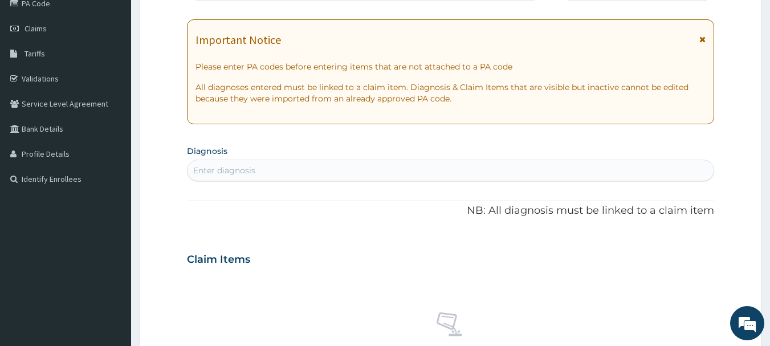
scroll to position [171, 0]
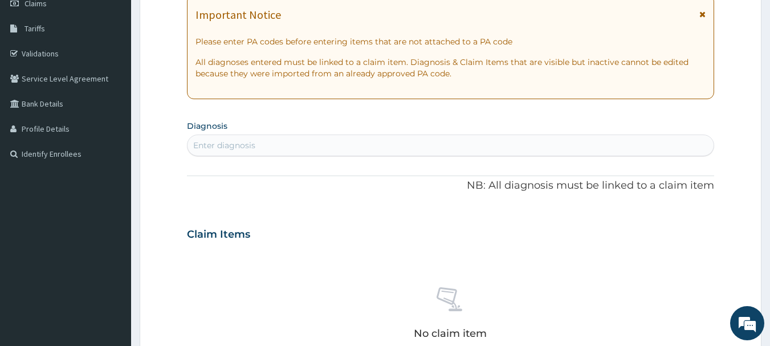
click at [273, 148] on div "Enter diagnosis" at bounding box center [450, 145] width 526 height 18
type input "MALAR"
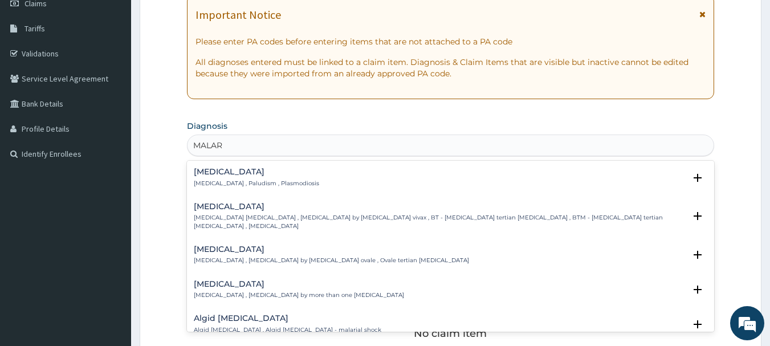
click at [236, 183] on p "Malaria , Paludism , Plasmodiosis" at bounding box center [256, 183] width 125 height 8
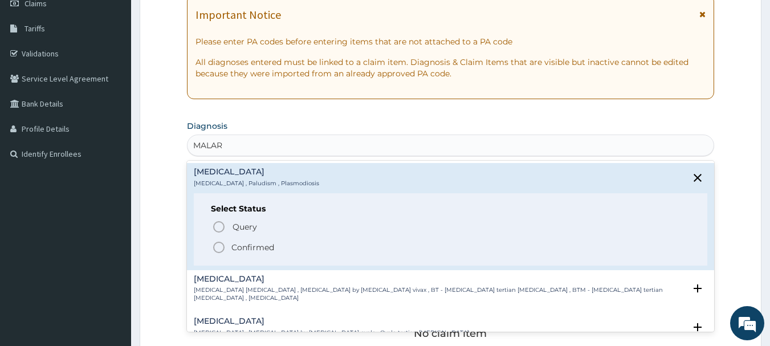
click at [244, 249] on p "Confirmed" at bounding box center [252, 247] width 43 height 11
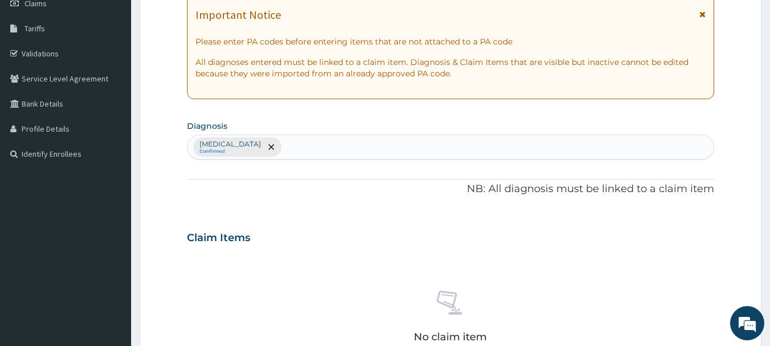
click at [284, 146] on div "Malaria Confirmed" at bounding box center [450, 147] width 526 height 24
type input "SEPSI"
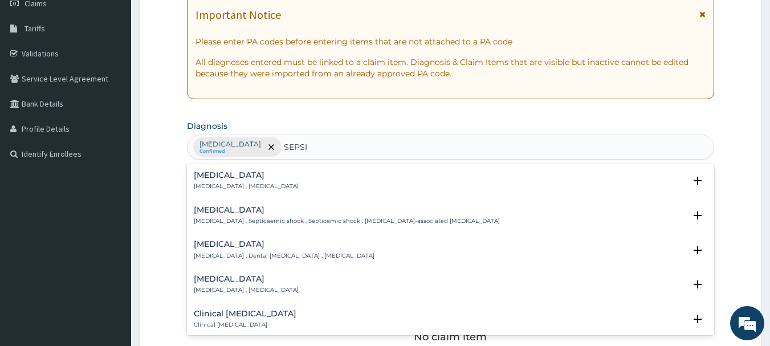
click at [251, 177] on h4 "[MEDICAL_DATA]" at bounding box center [246, 175] width 105 height 9
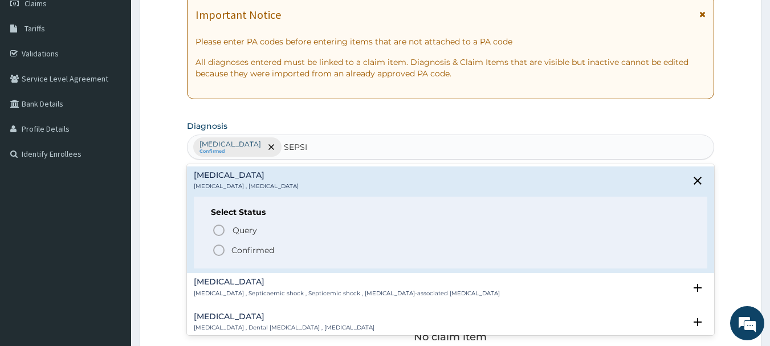
click at [259, 252] on p "Confirmed" at bounding box center [252, 249] width 43 height 11
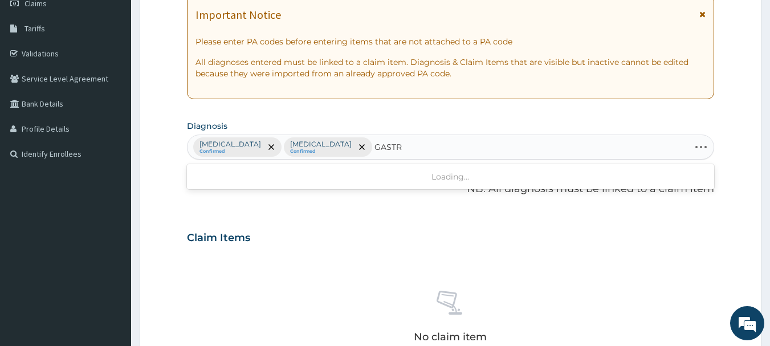
type input "GASTRO"
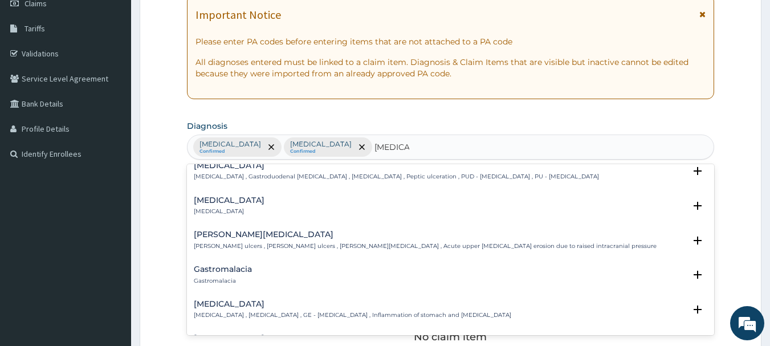
scroll to position [114, 0]
click at [251, 300] on h4 "Gastroenteritis" at bounding box center [352, 303] width 317 height 9
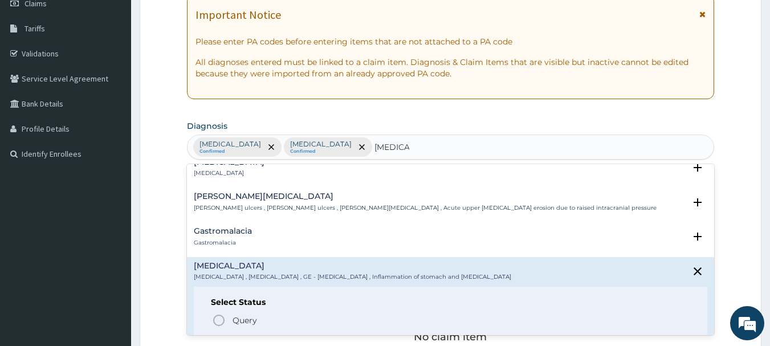
scroll to position [171, 0]
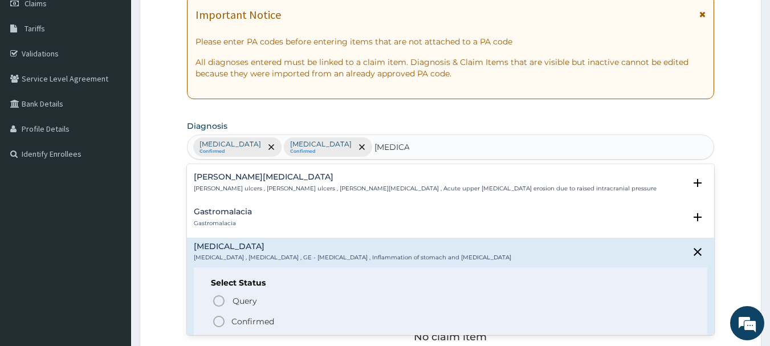
click at [240, 321] on p "Confirmed" at bounding box center [252, 321] width 43 height 11
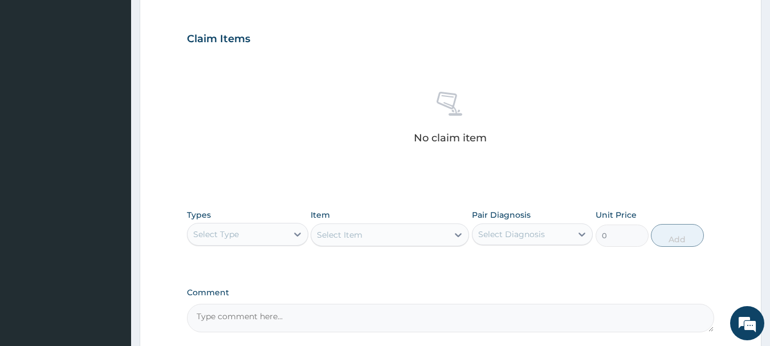
scroll to position [399, 0]
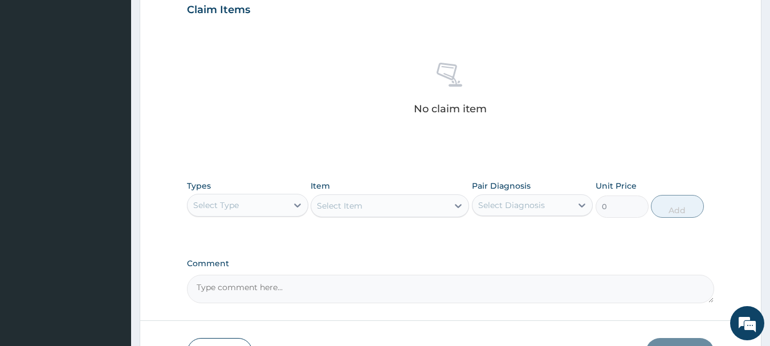
click at [243, 205] on div "Select Type" at bounding box center [237, 205] width 100 height 18
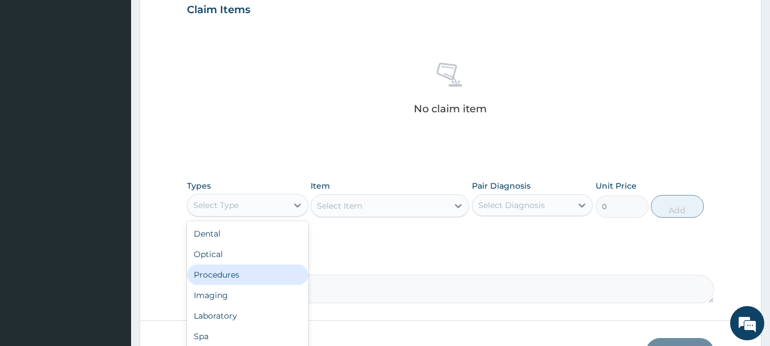
click at [231, 276] on div "Procedures" at bounding box center [247, 274] width 121 height 21
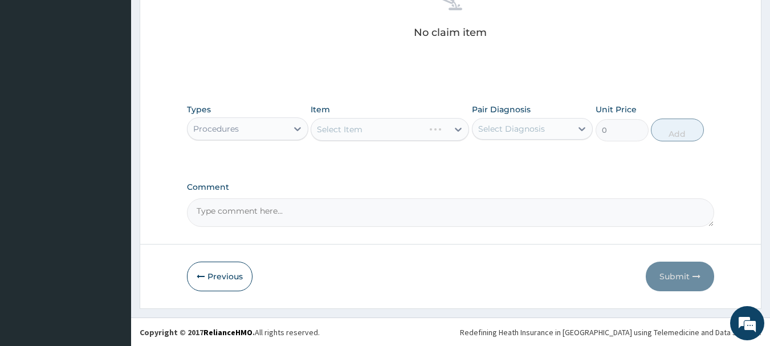
scroll to position [476, 0]
click at [345, 132] on div "Select Item" at bounding box center [340, 128] width 46 height 11
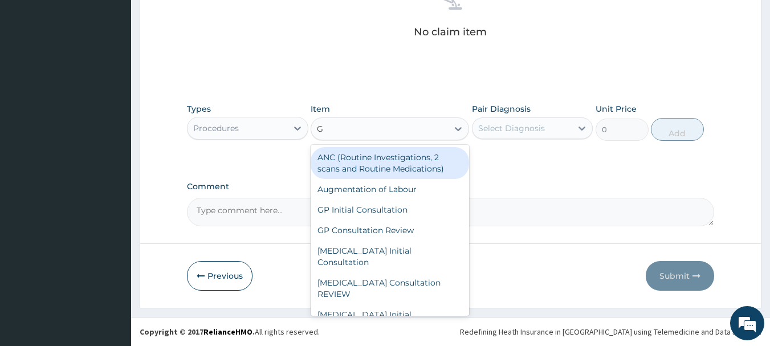
type input "GP"
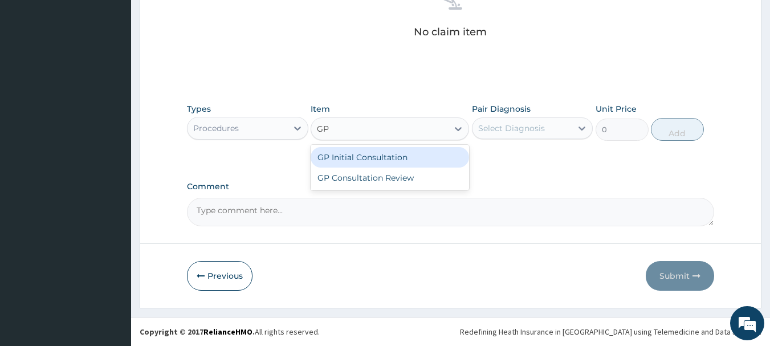
click at [345, 157] on div "GP Initial Consultation" at bounding box center [389, 157] width 158 height 21
type input "2500"
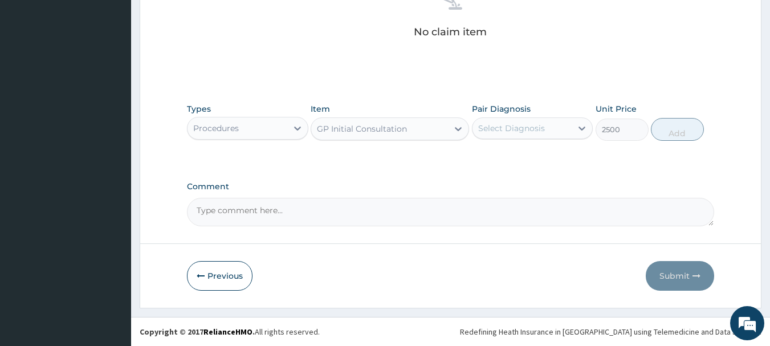
click at [509, 131] on div "Select Diagnosis" at bounding box center [511, 127] width 67 height 11
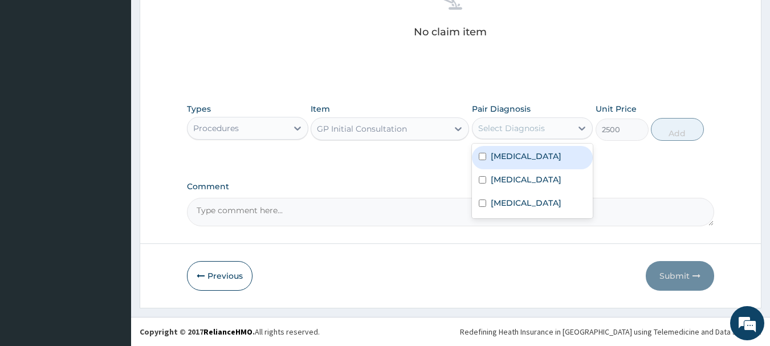
click at [508, 164] on div "Malaria" at bounding box center [532, 157] width 121 height 23
checkbox input "true"
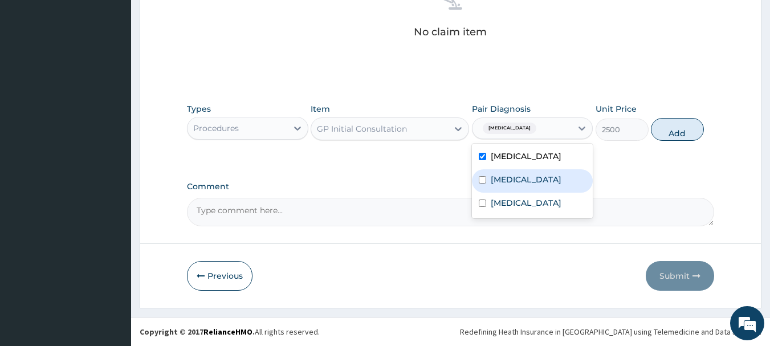
drag, startPoint x: 513, startPoint y: 177, endPoint x: 519, endPoint y: 195, distance: 18.6
click at [513, 179] on label "Sepsis" at bounding box center [526, 179] width 71 height 11
checkbox input "true"
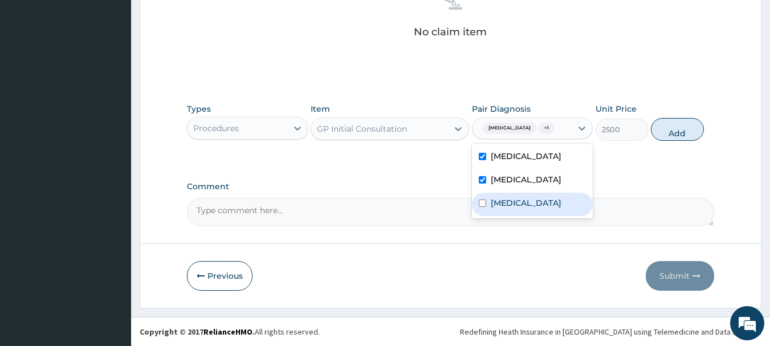
click at [525, 206] on label "Gastroenteritis" at bounding box center [526, 202] width 71 height 11
checkbox input "true"
click at [678, 130] on button "Add" at bounding box center [677, 129] width 53 height 23
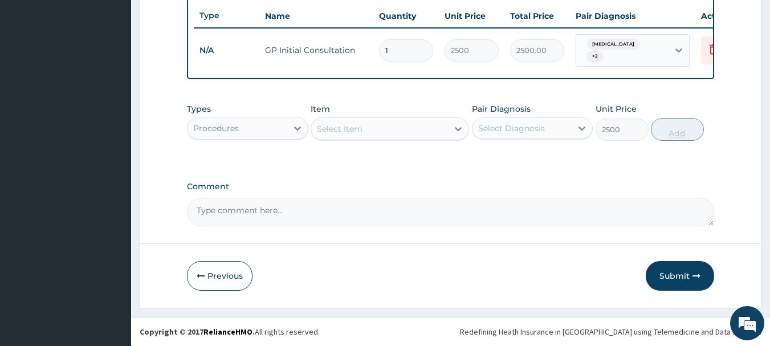
type input "0"
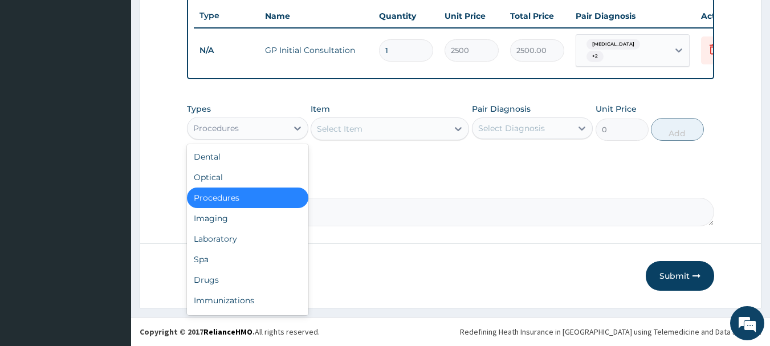
click at [228, 130] on div "Procedures" at bounding box center [216, 127] width 46 height 11
click at [216, 281] on div "Drugs" at bounding box center [247, 279] width 121 height 21
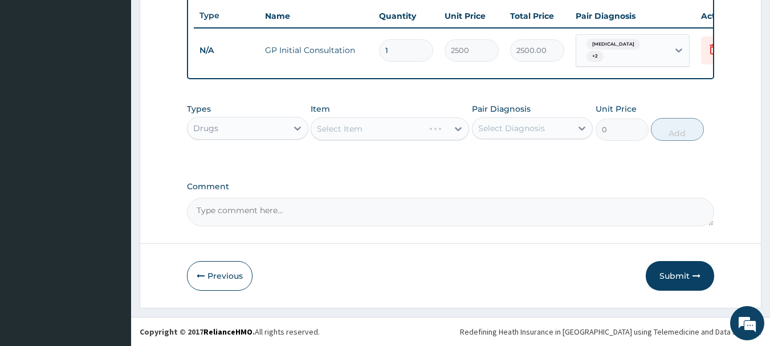
click at [318, 157] on div "Types Drugs Item Select Item Pair Diagnosis Select Diagnosis Unit Price 0 Add" at bounding box center [451, 130] width 528 height 66
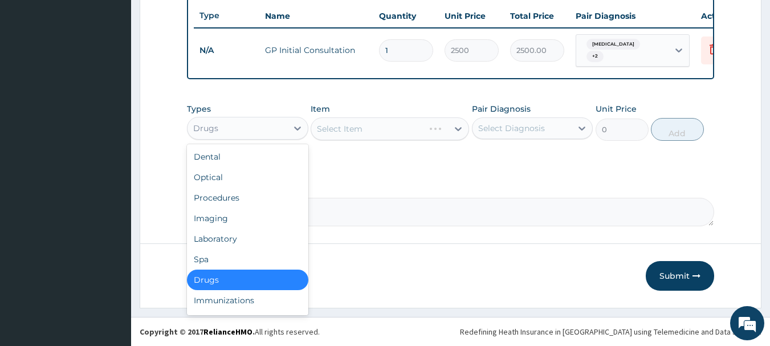
click at [227, 131] on div "Drugs" at bounding box center [237, 128] width 100 height 18
click at [224, 235] on div "Laboratory" at bounding box center [247, 238] width 121 height 21
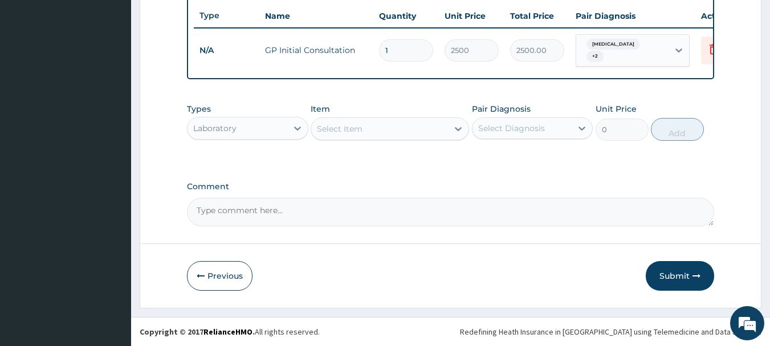
click at [353, 129] on div "Select Item" at bounding box center [340, 128] width 46 height 11
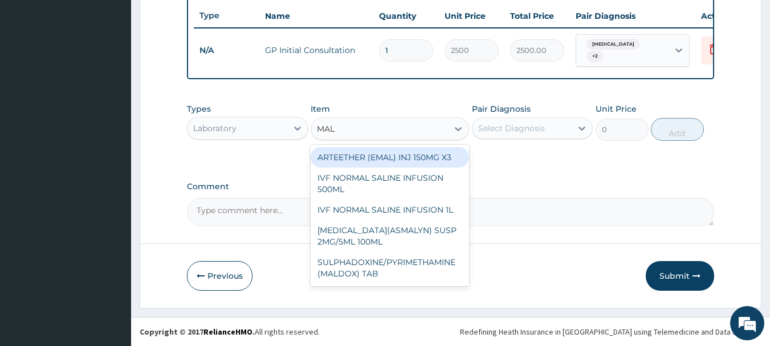
type input "MALA"
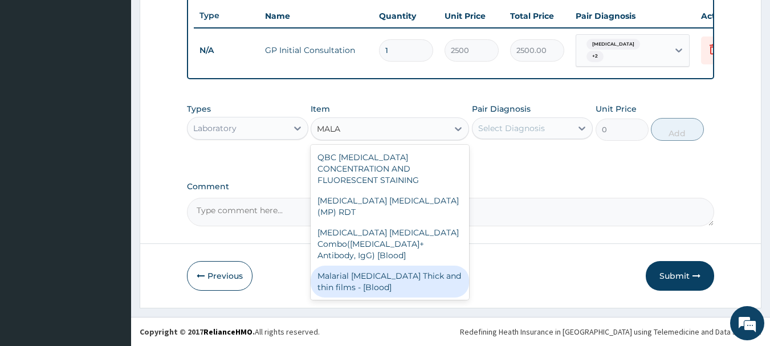
click at [388, 265] on div "Malarial Parasite Thick and thin films - [Blood]" at bounding box center [389, 281] width 158 height 32
type input "1650"
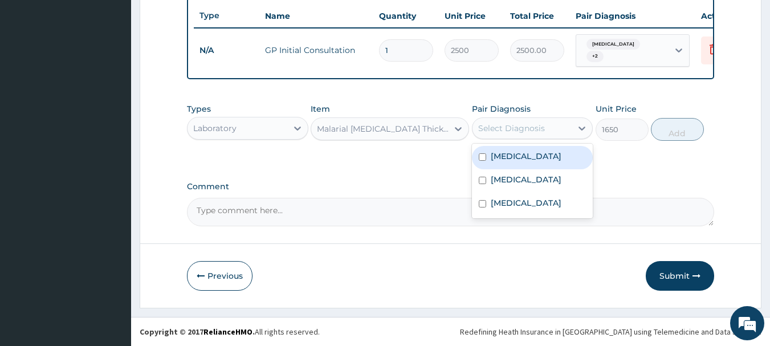
click at [509, 125] on div "Select Diagnosis" at bounding box center [511, 127] width 67 height 11
click at [518, 157] on label "Malaria" at bounding box center [526, 155] width 71 height 11
checkbox input "true"
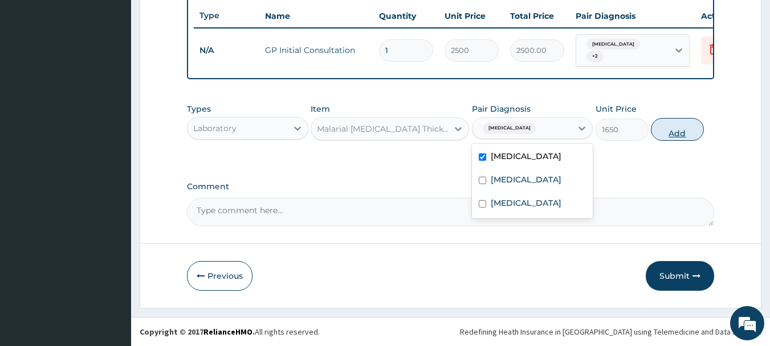
click at [673, 129] on button "Add" at bounding box center [677, 129] width 53 height 23
type input "0"
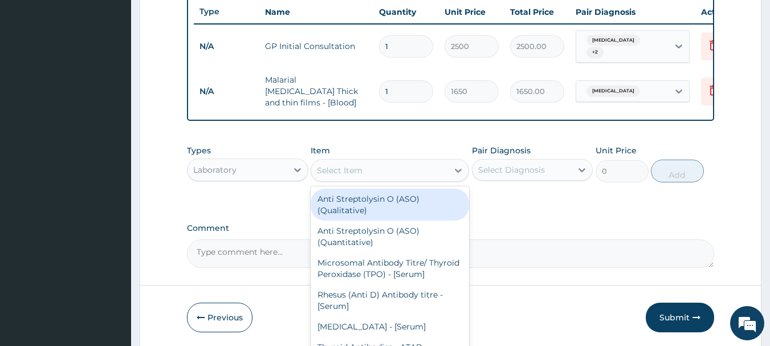
click at [368, 169] on div "Select Item" at bounding box center [379, 170] width 137 height 18
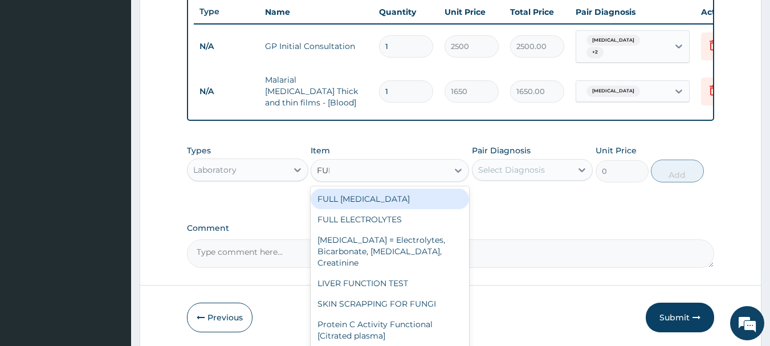
type input "FULL"
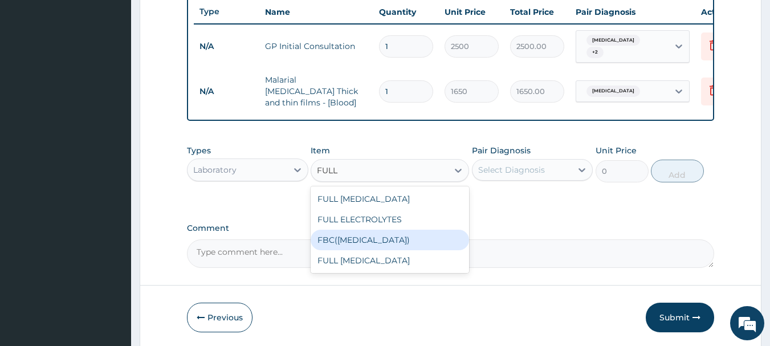
click at [401, 234] on div "FBC(FULL BLOOD COUNT)" at bounding box center [389, 240] width 158 height 21
type input "4000"
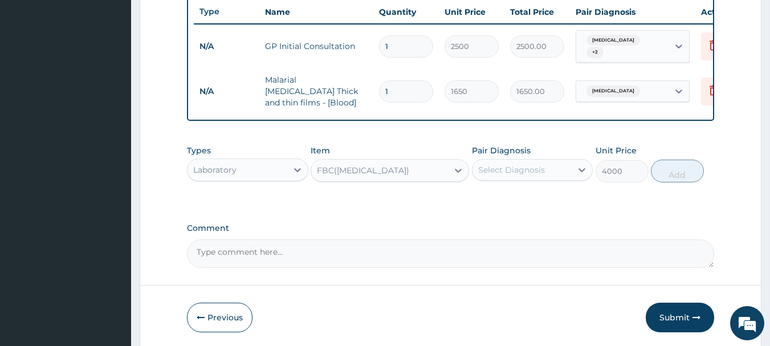
click at [518, 166] on div "Select Diagnosis" at bounding box center [511, 169] width 67 height 11
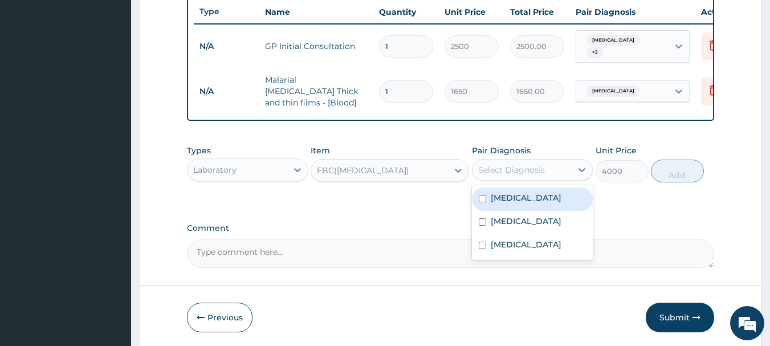
click at [508, 202] on div "Malaria" at bounding box center [532, 198] width 121 height 23
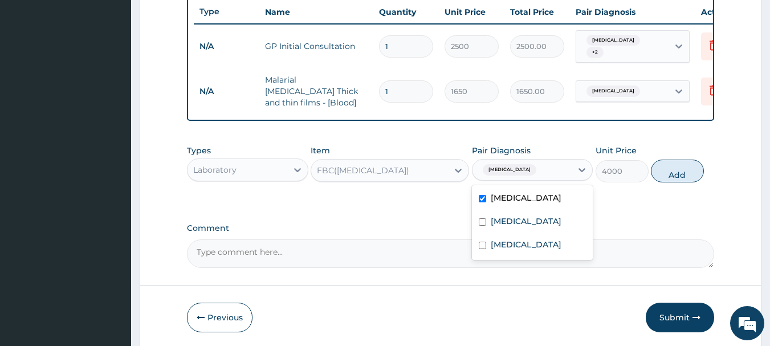
click at [511, 197] on label "Malaria" at bounding box center [526, 197] width 71 height 11
checkbox input "false"
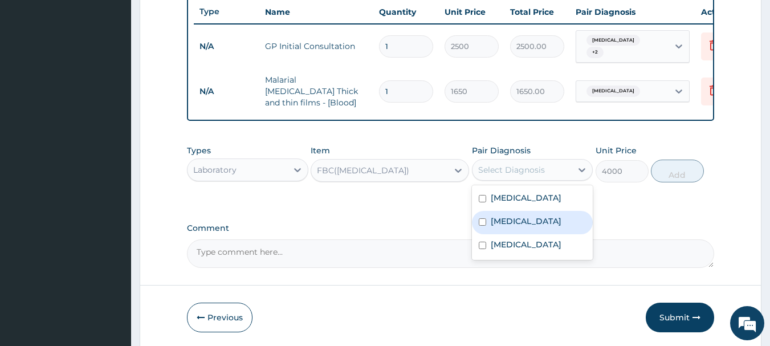
click at [512, 215] on label "Sepsis" at bounding box center [526, 220] width 71 height 11
checkbox input "true"
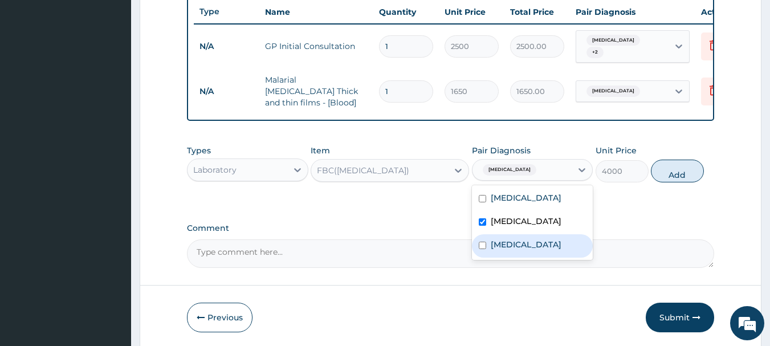
click at [518, 239] on label "Gastroenteritis" at bounding box center [526, 244] width 71 height 11
checkbox input "true"
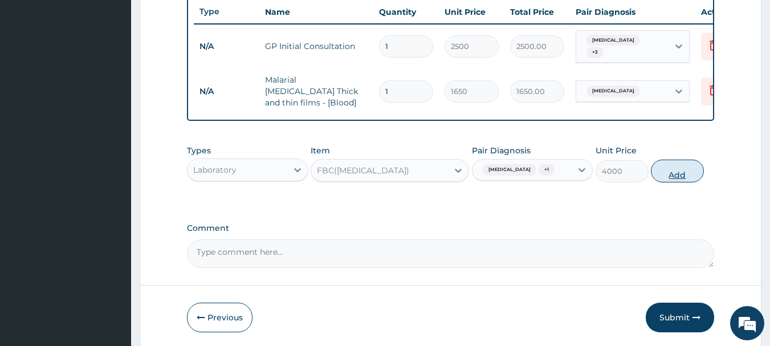
click at [672, 175] on button "Add" at bounding box center [677, 171] width 53 height 23
type input "0"
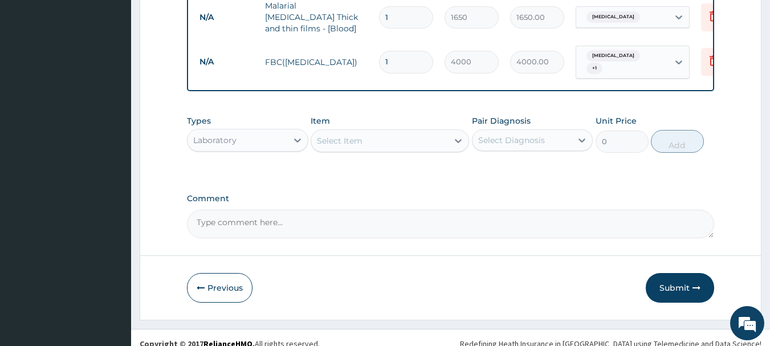
scroll to position [509, 0]
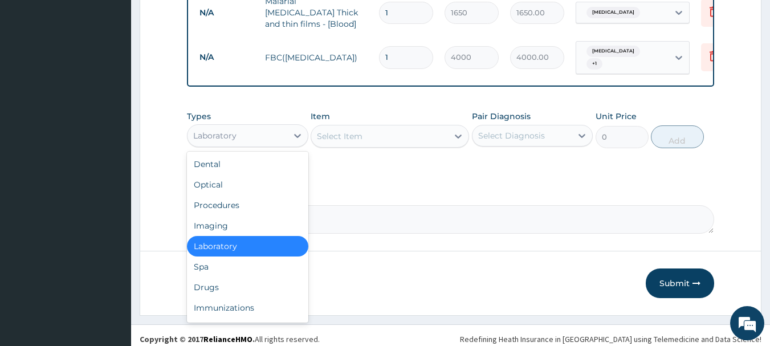
click at [255, 126] on div "Laboratory" at bounding box center [237, 135] width 100 height 18
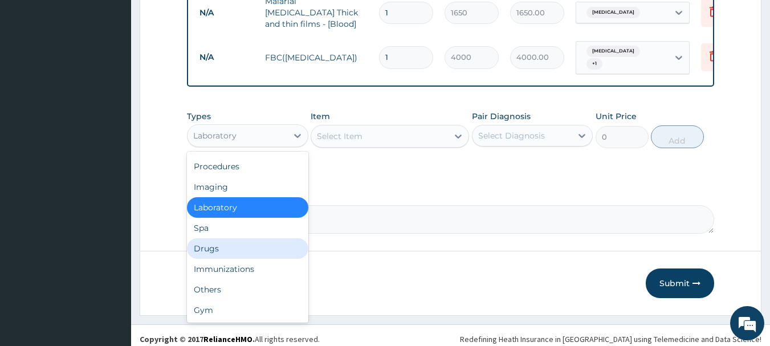
click at [217, 238] on div "Drugs" at bounding box center [247, 248] width 121 height 21
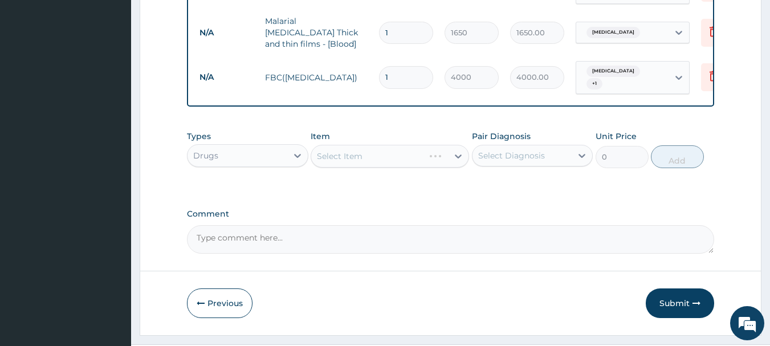
scroll to position [509, 0]
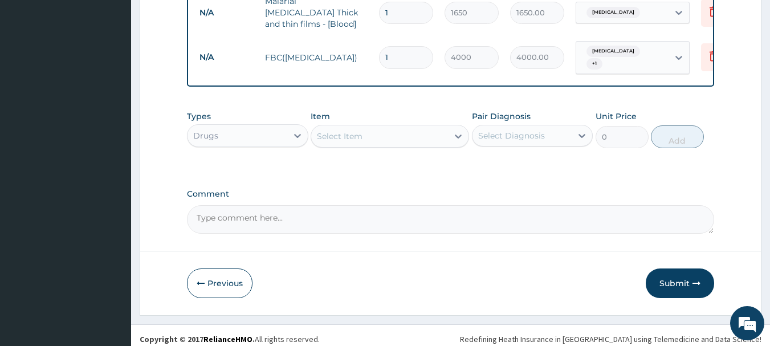
click at [377, 133] on div "Select Item" at bounding box center [379, 136] width 137 height 18
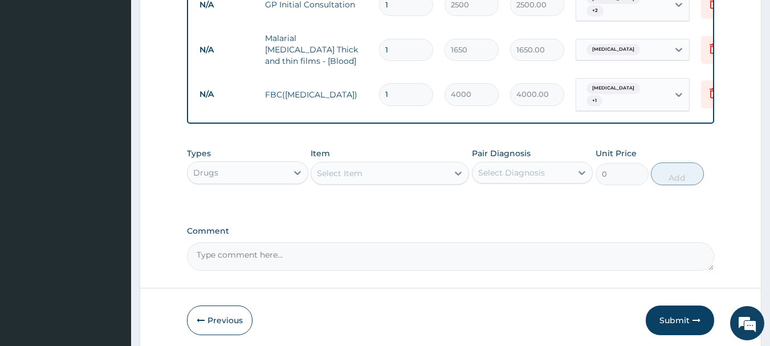
scroll to position [452, 0]
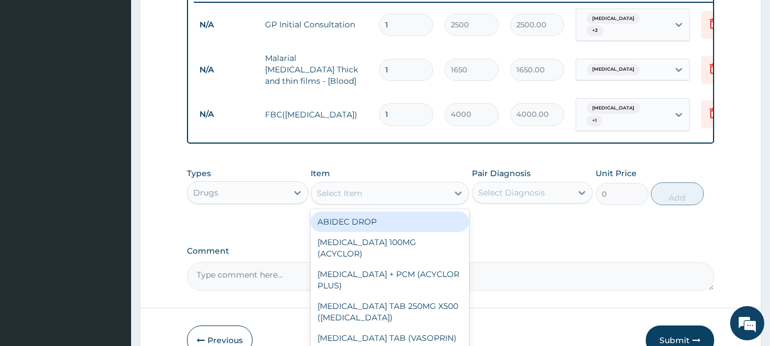
click at [356, 190] on div "Select Item" at bounding box center [340, 192] width 46 height 11
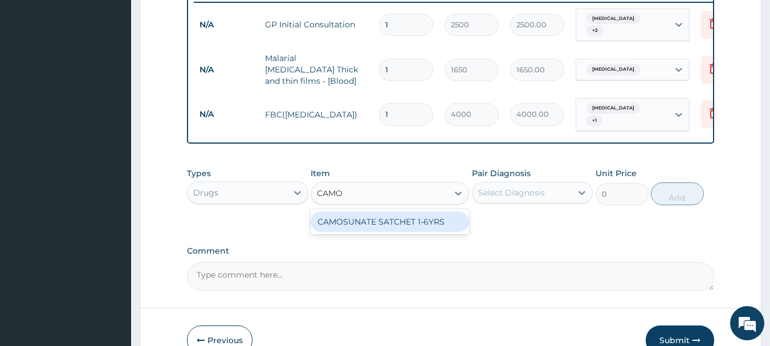
type input "CAMOS"
click at [396, 219] on div "CAMOSUNATE SATCHET 1-6YRS" at bounding box center [389, 221] width 158 height 21
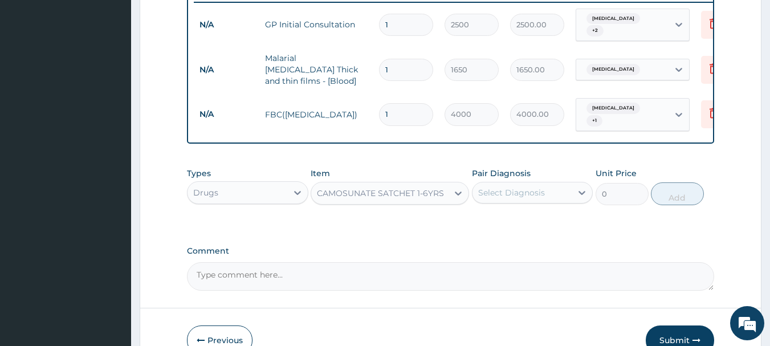
type input "3500"
click at [499, 187] on div "Select Diagnosis" at bounding box center [511, 192] width 67 height 11
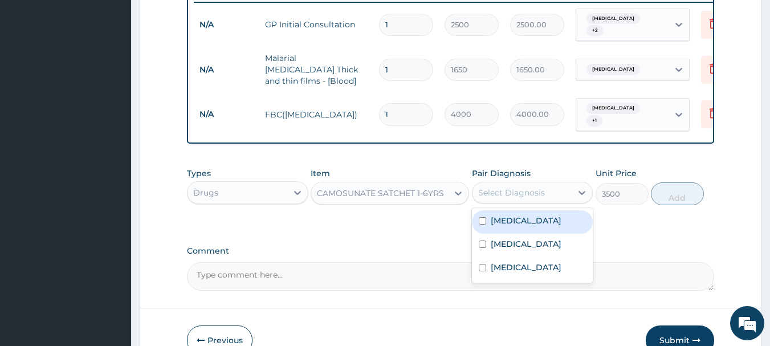
click at [505, 218] on label "Malaria" at bounding box center [526, 220] width 71 height 11
checkbox input "true"
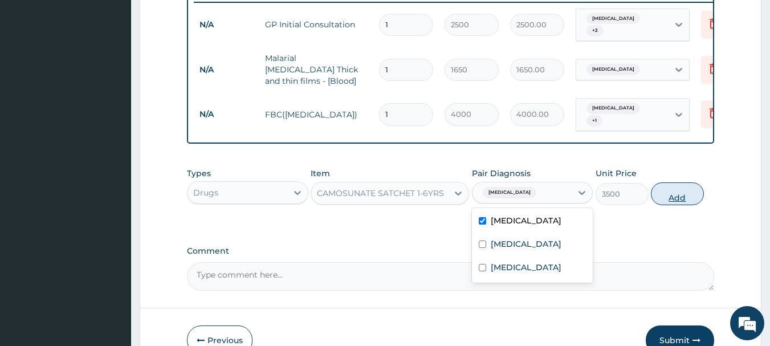
click at [675, 189] on button "Add" at bounding box center [677, 193] width 53 height 23
type input "0"
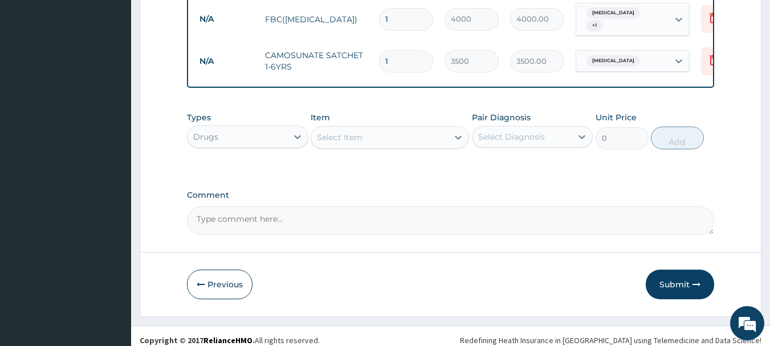
scroll to position [548, 0]
click at [345, 130] on div "Select Item" at bounding box center [340, 135] width 46 height 11
type input "AMOXIC"
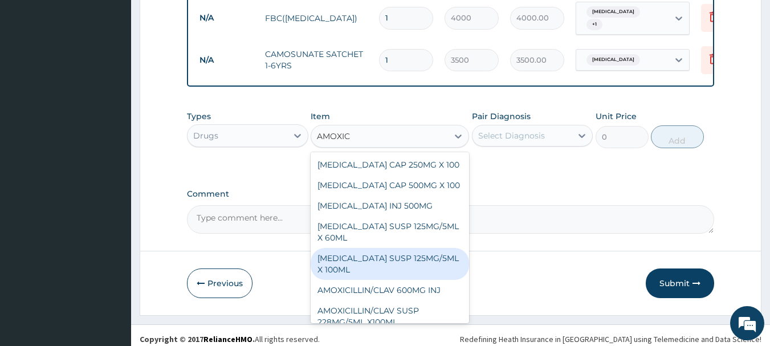
click at [372, 259] on div "AMOXICILLIN SUSP 125MG/5ML X 100ML" at bounding box center [389, 264] width 158 height 32
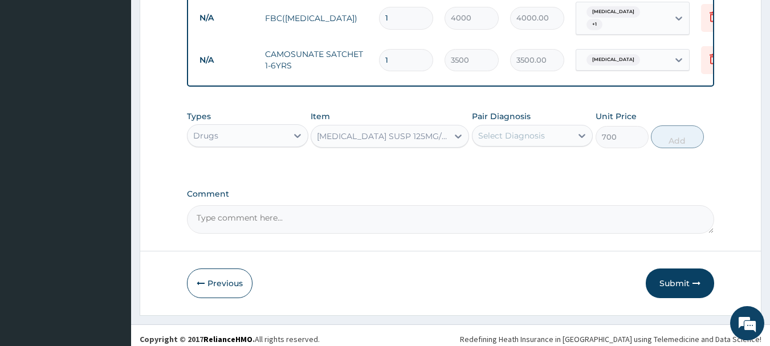
click at [419, 133] on div "AMOXICILLIN SUSP 125MG/5ML X 100ML" at bounding box center [383, 135] width 132 height 11
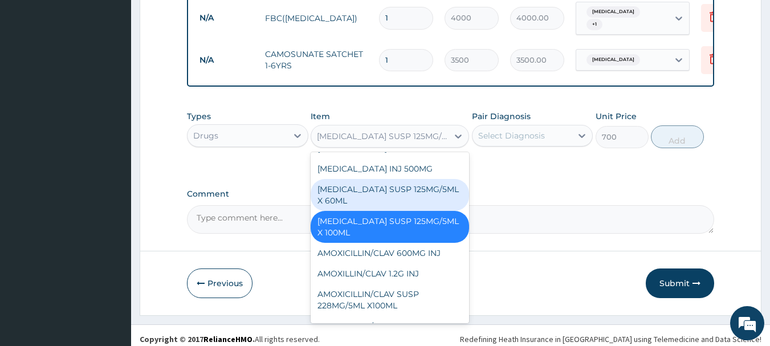
scroll to position [740, 0]
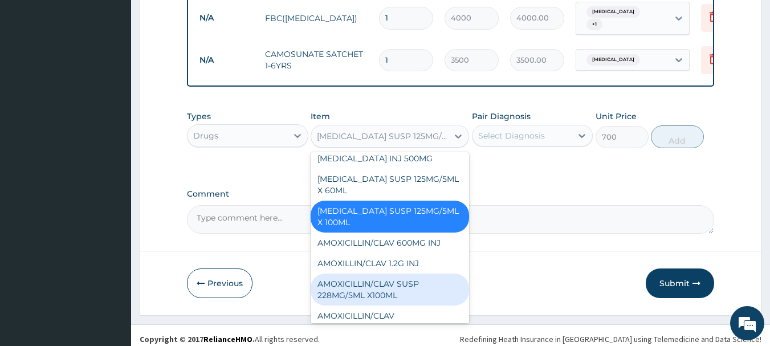
click at [415, 273] on div "AMOXICILLIN/CLAV SUSP 228MG/5ML X100ML" at bounding box center [389, 289] width 158 height 32
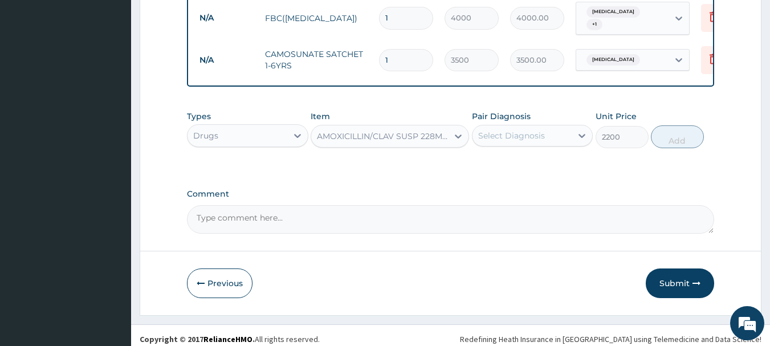
click at [509, 130] on div "Select Diagnosis" at bounding box center [511, 135] width 67 height 11
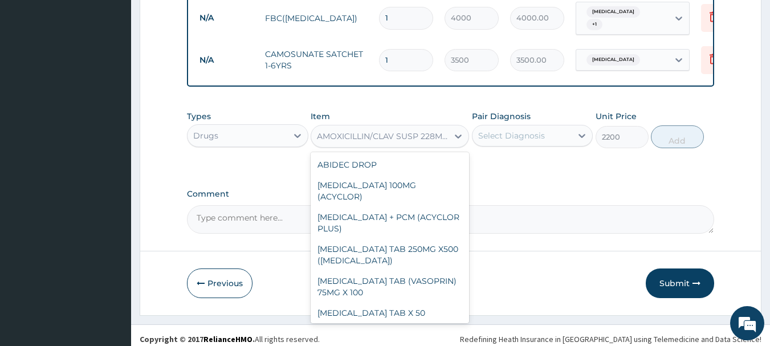
click at [420, 131] on div "AMOXICILLIN/CLAV SUSP 228MG/5ML X100ML" at bounding box center [383, 135] width 132 height 11
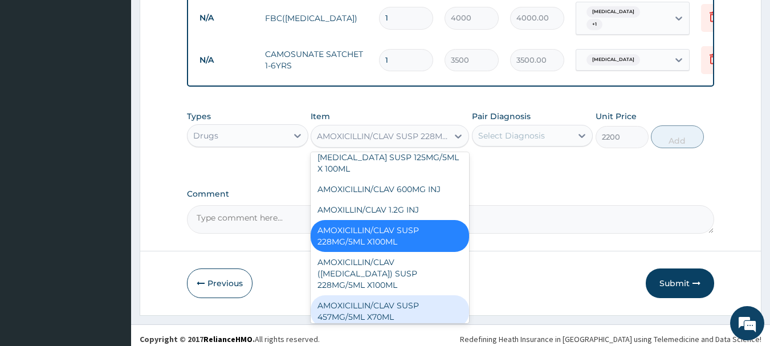
scroll to position [813, 0]
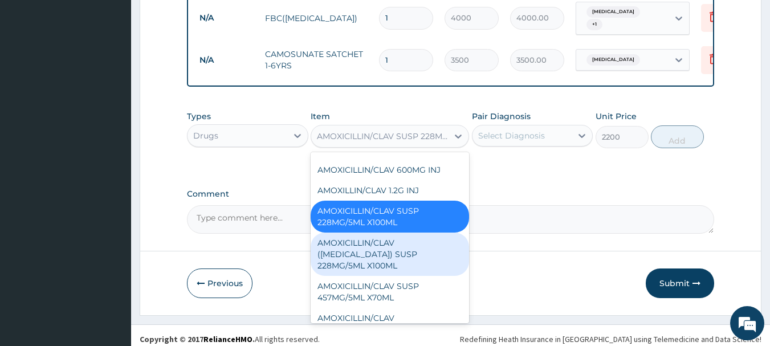
click at [393, 232] on div "AMOXICILLIN/CLAV (AUGMENTIN) SUSP 228MG/5ML X100ML" at bounding box center [389, 253] width 158 height 43
type input "4000"
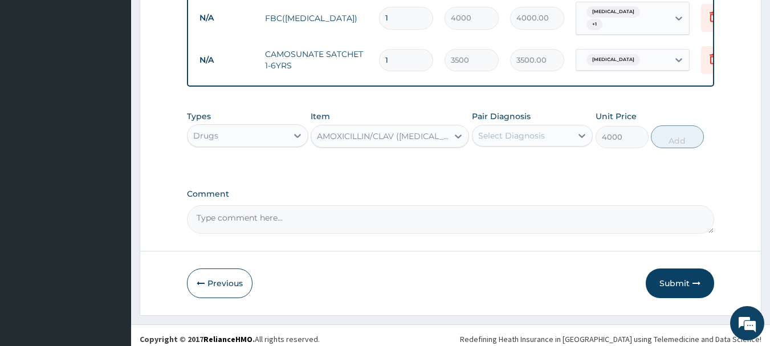
click at [497, 130] on div "Select Diagnosis" at bounding box center [511, 135] width 67 height 11
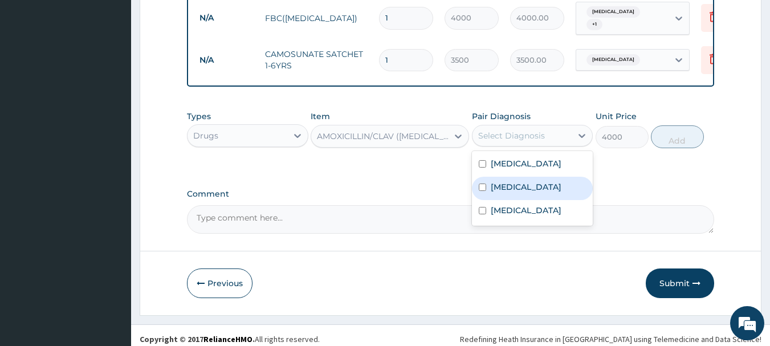
click at [505, 181] on label "Sepsis" at bounding box center [526, 186] width 71 height 11
checkbox input "true"
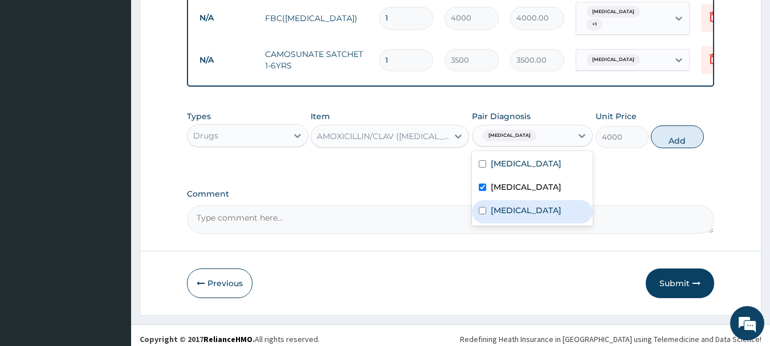
click at [518, 205] on label "Gastroenteritis" at bounding box center [526, 210] width 71 height 11
checkbox input "true"
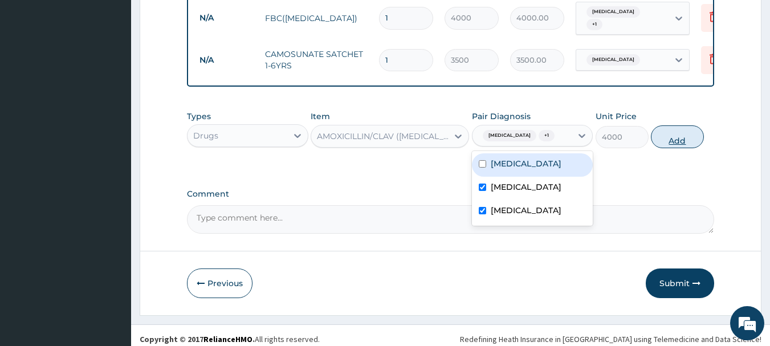
click at [671, 133] on button "Add" at bounding box center [677, 136] width 53 height 23
type input "0"
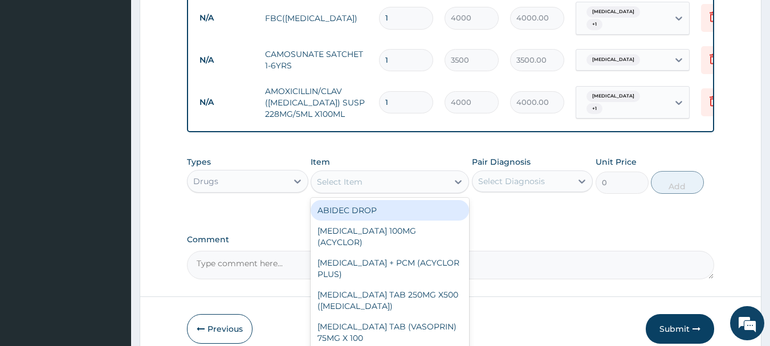
click at [382, 173] on div "Select Item" at bounding box center [379, 182] width 137 height 18
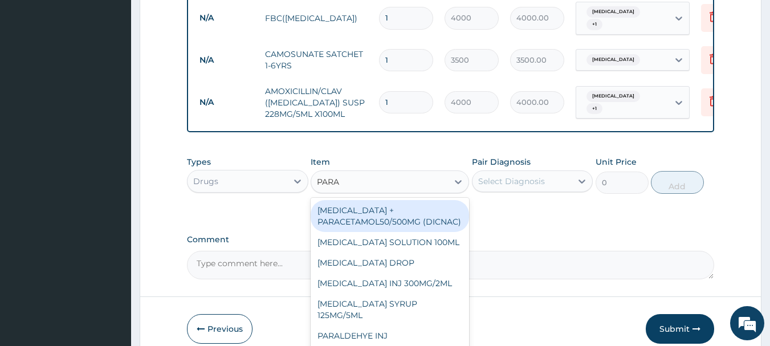
type input "PARAC"
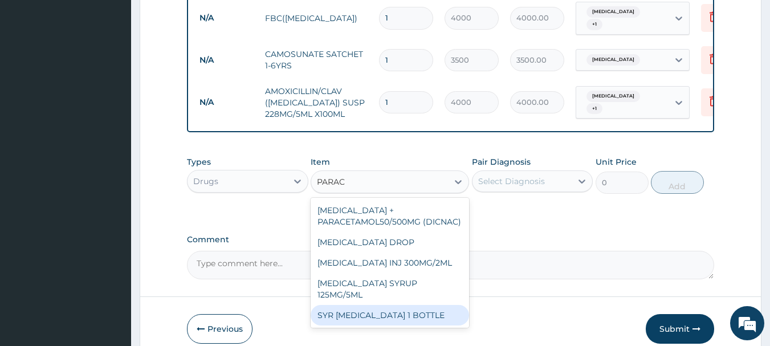
click at [387, 305] on div "SYR PARACETAMOL 1 BOTTLE" at bounding box center [389, 315] width 158 height 21
type input "1000"
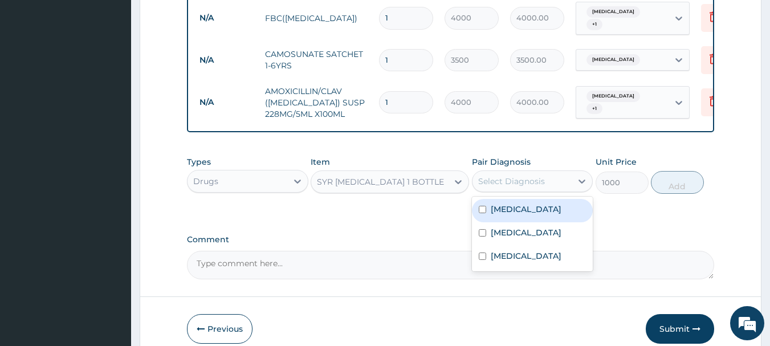
click at [521, 175] on div "Select Diagnosis" at bounding box center [511, 180] width 67 height 11
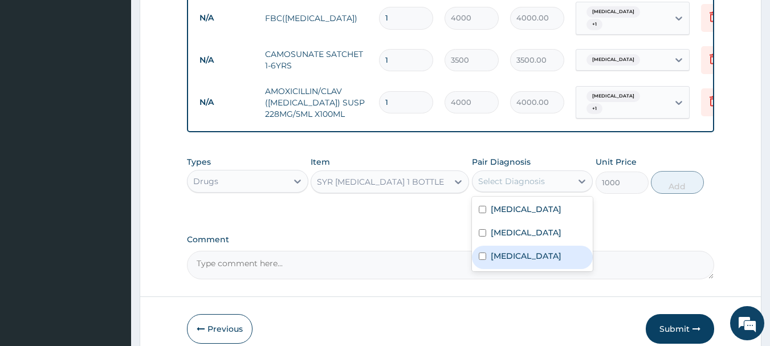
click at [513, 250] on label "Gastroenteritis" at bounding box center [526, 255] width 71 height 11
checkbox input "true"
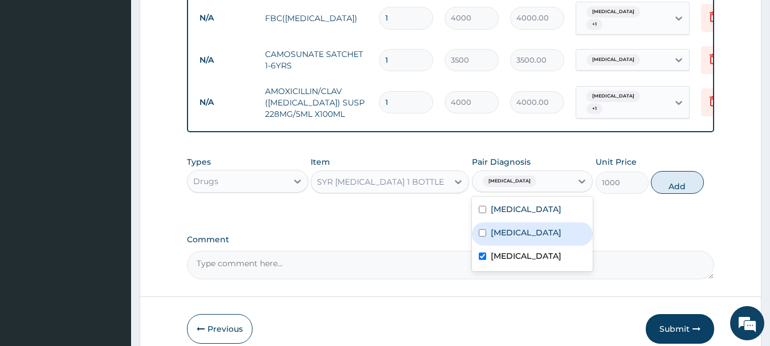
click at [514, 227] on label "Sepsis" at bounding box center [526, 232] width 71 height 11
checkbox input "true"
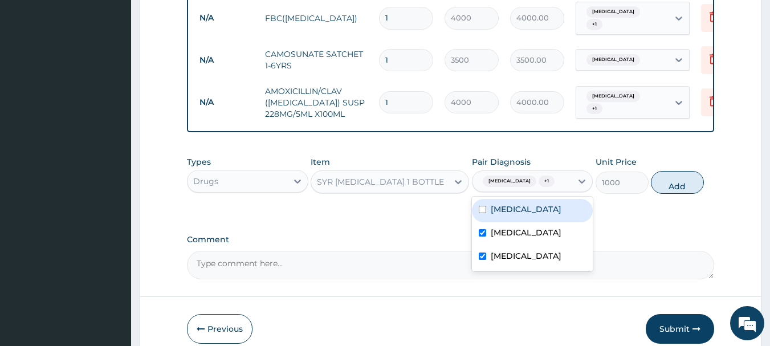
click at [514, 206] on label "Malaria" at bounding box center [526, 208] width 71 height 11
checkbox input "true"
click at [679, 178] on button "Add" at bounding box center [677, 182] width 53 height 23
type input "0"
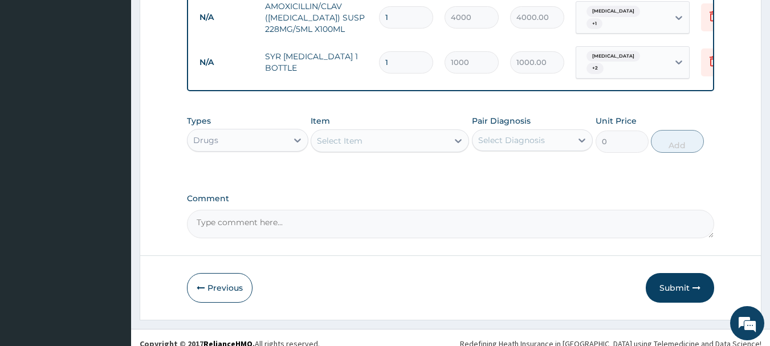
scroll to position [576, 0]
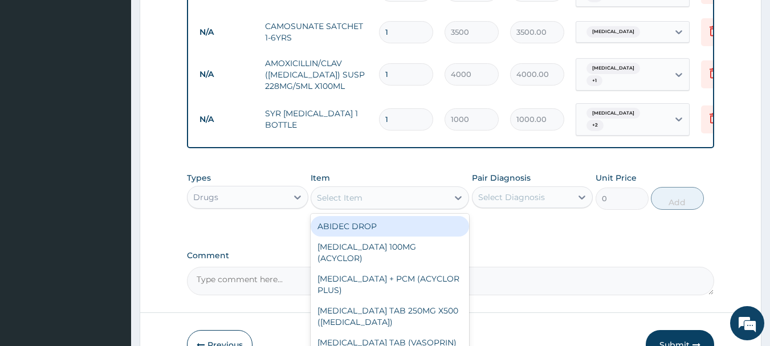
click at [378, 189] on div "Select Item" at bounding box center [379, 198] width 137 height 18
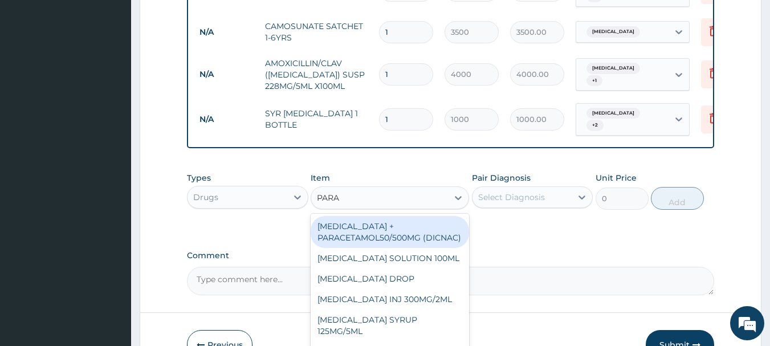
type input "PARAC"
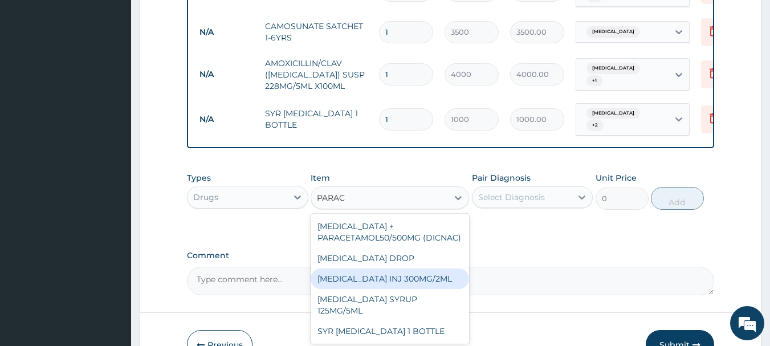
click at [416, 268] on div "PARACETAMOL INJ 300MG/2ML" at bounding box center [389, 278] width 158 height 21
type input "200"
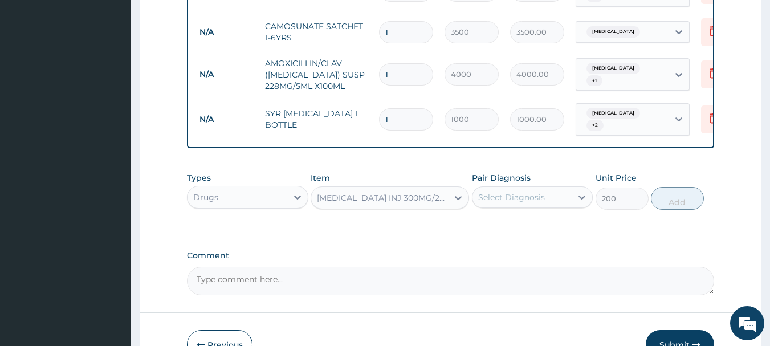
click at [541, 191] on div "Select Diagnosis" at bounding box center [511, 196] width 67 height 11
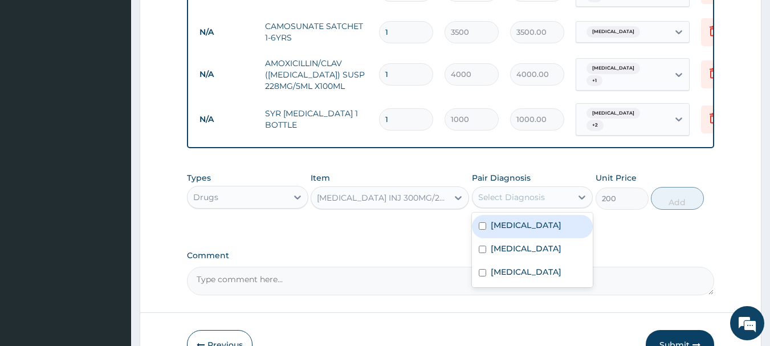
click at [523, 218] on div "Malaria" at bounding box center [532, 226] width 121 height 23
checkbox input "true"
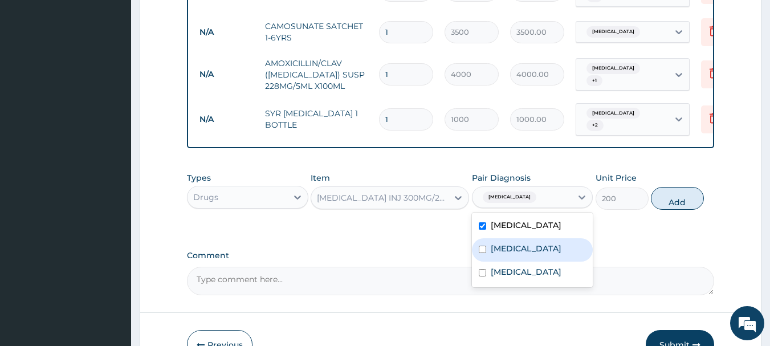
click at [523, 238] on div "Sepsis" at bounding box center [532, 249] width 121 height 23
checkbox input "true"
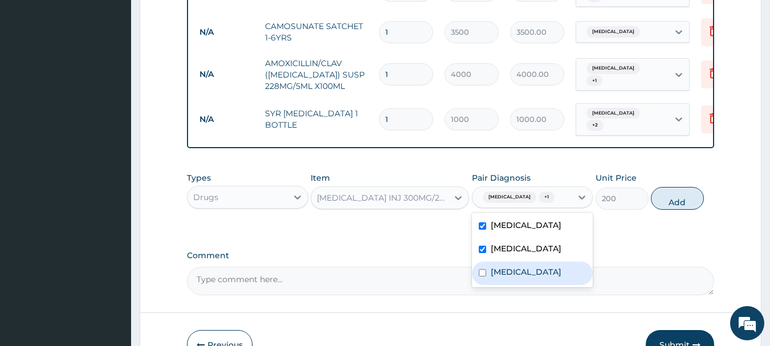
click at [535, 268] on div "Gastroenteritis" at bounding box center [532, 273] width 121 height 23
checkbox input "true"
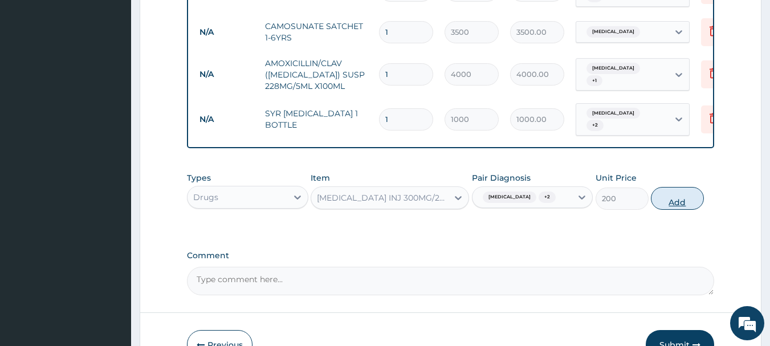
click at [675, 194] on button "Add" at bounding box center [677, 198] width 53 height 23
type input "0"
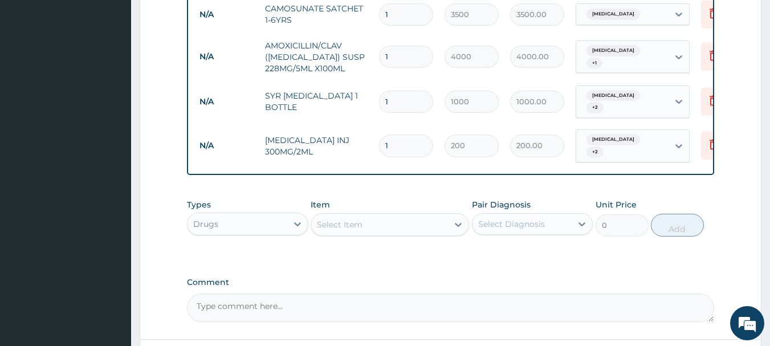
scroll to position [672, 0]
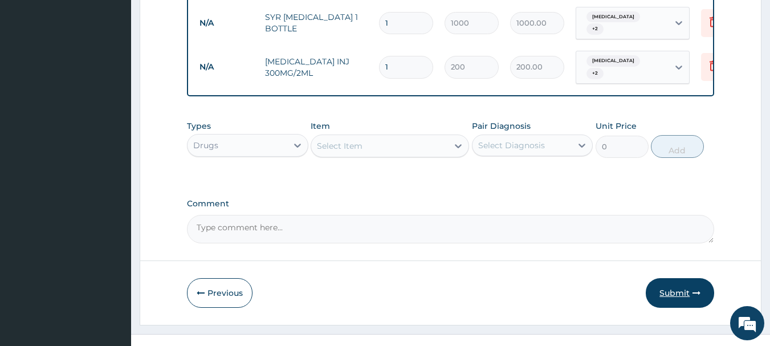
click at [672, 278] on button "Submit" at bounding box center [679, 293] width 68 height 30
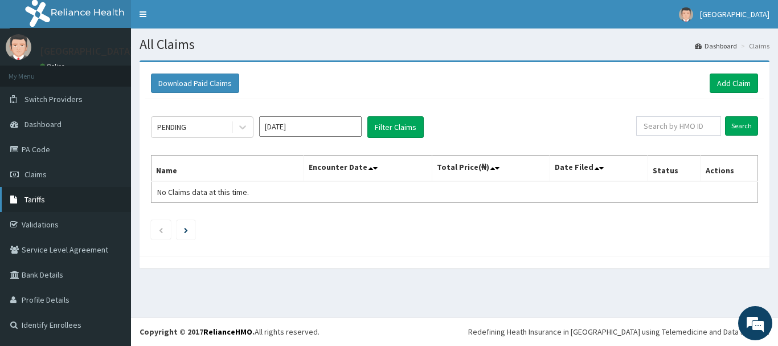
click at [39, 199] on span "Tariffs" at bounding box center [34, 199] width 21 height 10
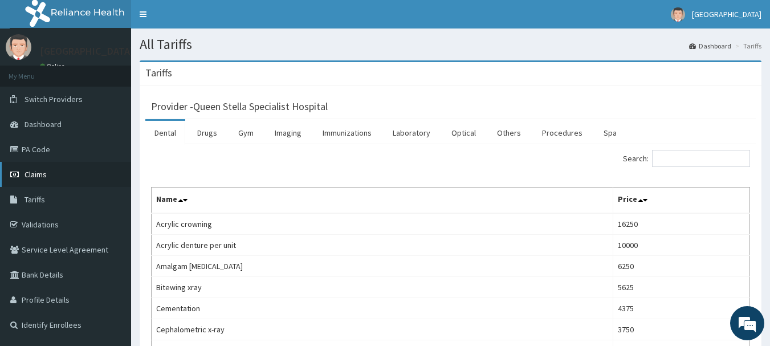
click at [42, 174] on span "Claims" at bounding box center [35, 174] width 22 height 10
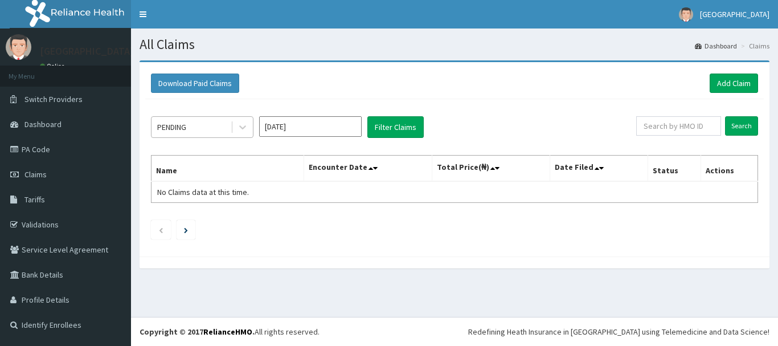
click at [198, 129] on div "PENDING" at bounding box center [191, 127] width 79 height 18
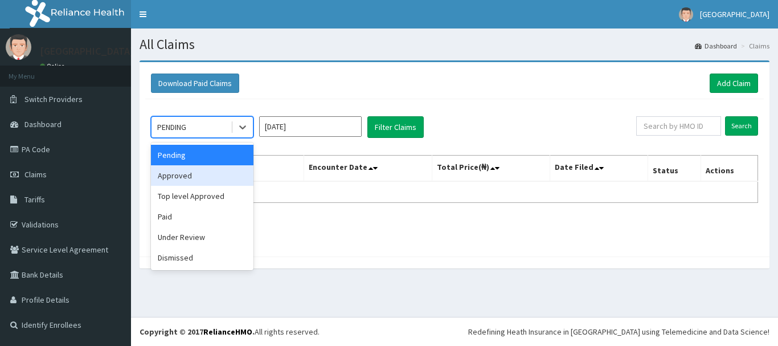
click at [199, 175] on div "Approved" at bounding box center [202, 175] width 103 height 21
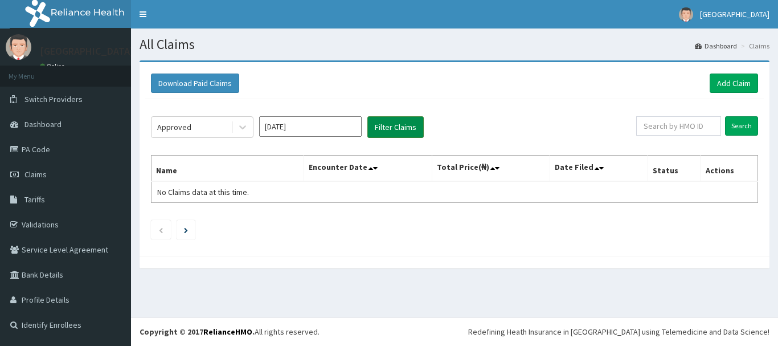
click at [406, 128] on button "Filter Claims" at bounding box center [395, 127] width 56 height 22
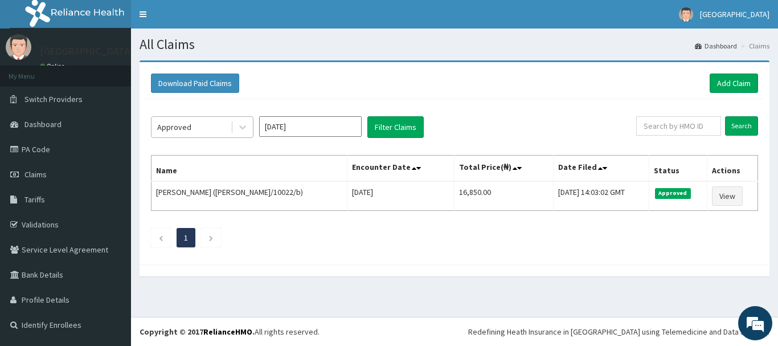
click at [208, 126] on div "Approved" at bounding box center [191, 127] width 79 height 18
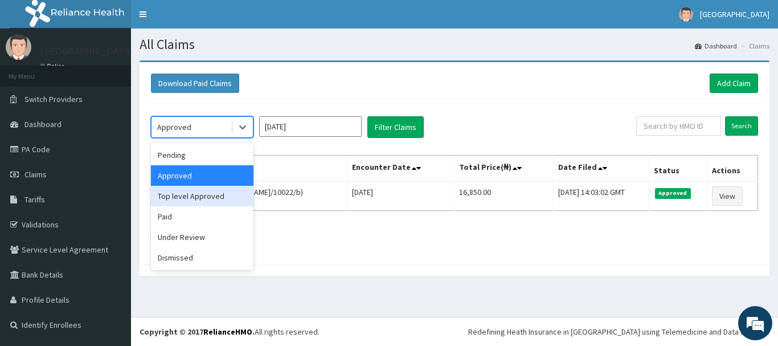
click at [187, 191] on div "Top level Approved" at bounding box center [202, 196] width 103 height 21
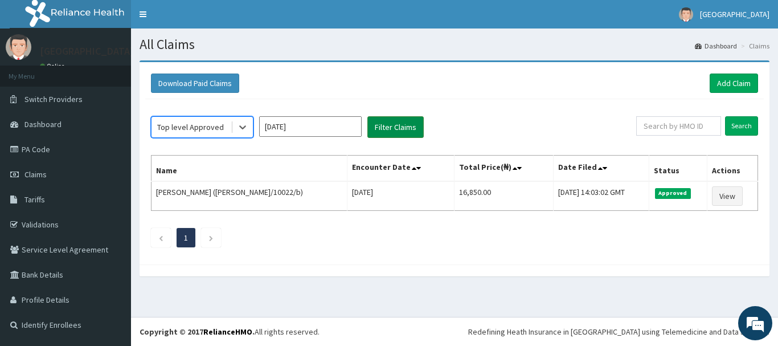
click at [398, 120] on button "Filter Claims" at bounding box center [395, 127] width 56 height 22
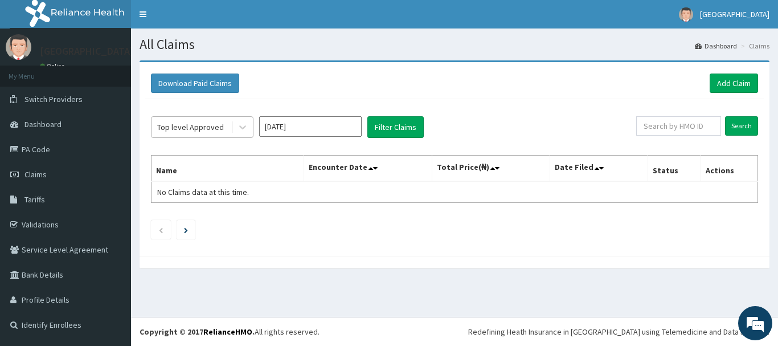
click at [185, 129] on div "Top level Approved" at bounding box center [190, 126] width 67 height 11
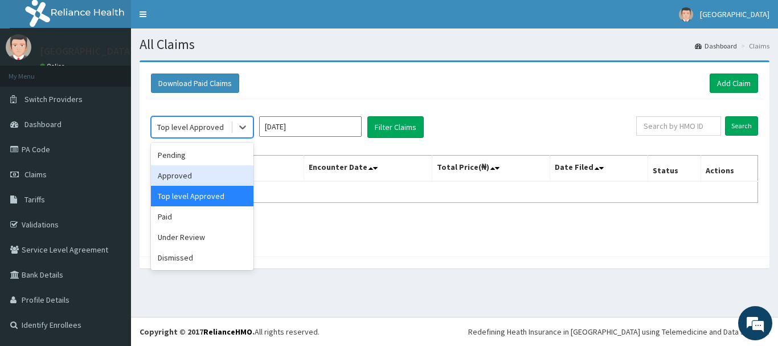
click at [194, 179] on div "Approved" at bounding box center [202, 175] width 103 height 21
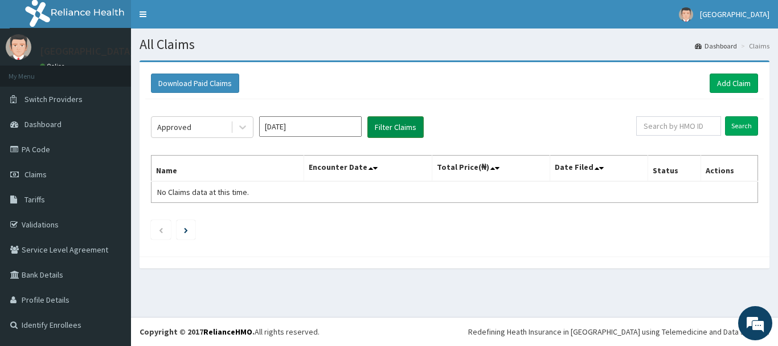
click at [393, 124] on button "Filter Claims" at bounding box center [395, 127] width 56 height 22
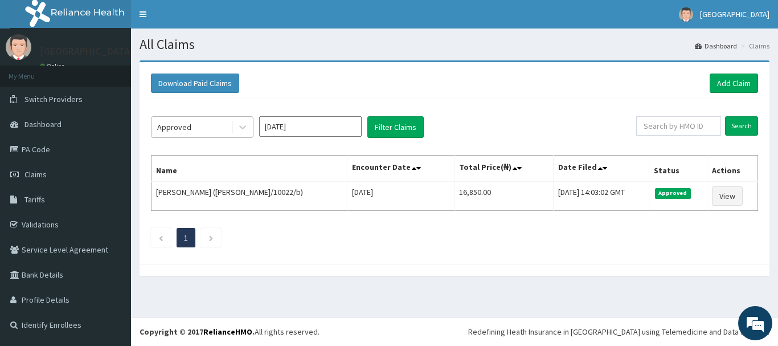
click at [185, 130] on div "Approved" at bounding box center [174, 126] width 34 height 11
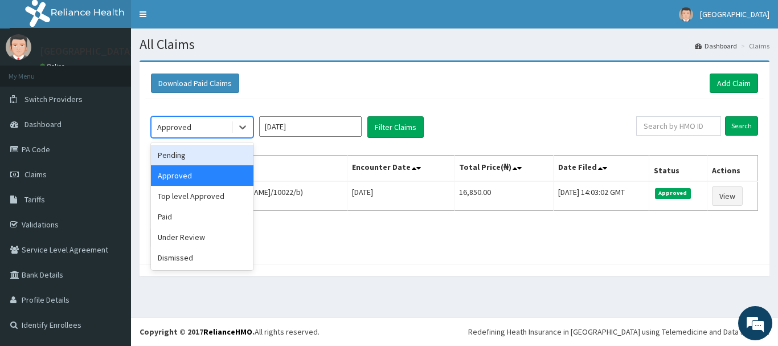
click at [189, 157] on div "Pending" at bounding box center [202, 155] width 103 height 21
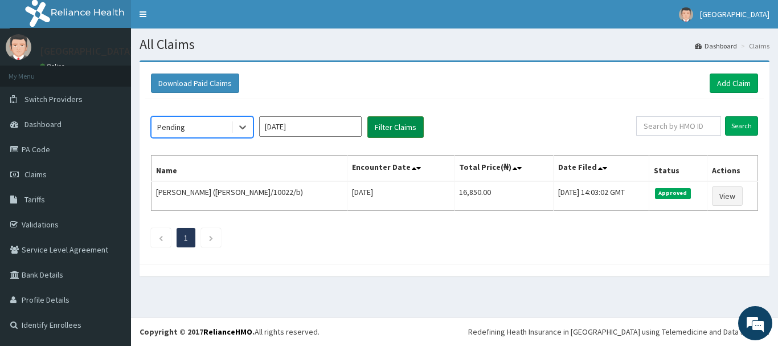
click at [391, 129] on button "Filter Claims" at bounding box center [395, 127] width 56 height 22
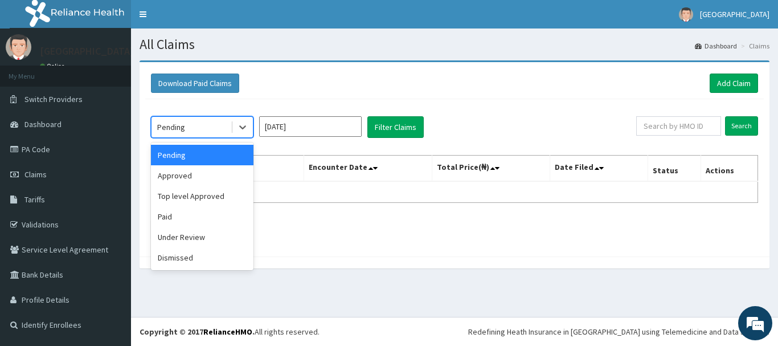
click at [182, 128] on div "Pending" at bounding box center [171, 126] width 28 height 11
click at [195, 241] on div "Under Review" at bounding box center [202, 237] width 103 height 21
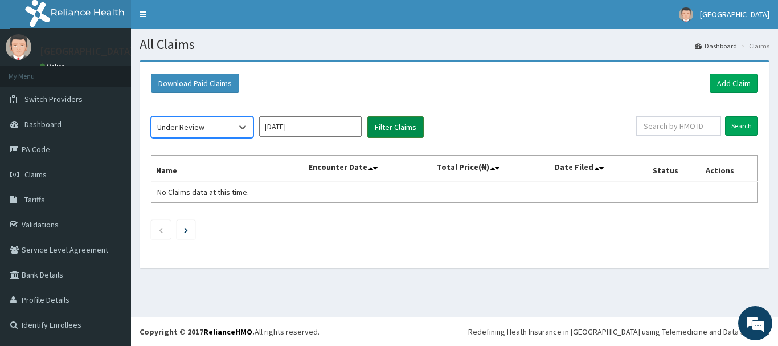
click at [403, 125] on button "Filter Claims" at bounding box center [395, 127] width 56 height 22
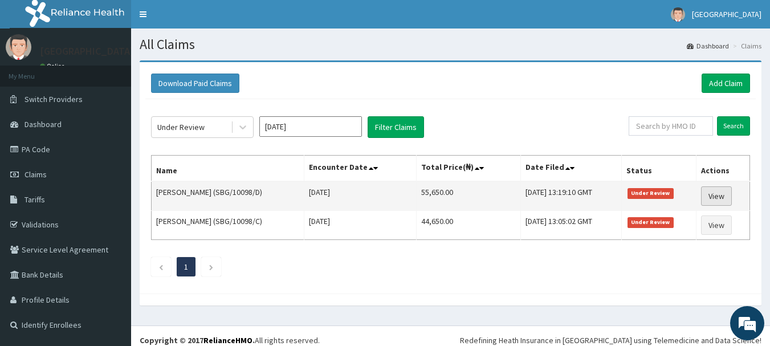
click at [726, 199] on link "View" at bounding box center [716, 195] width 31 height 19
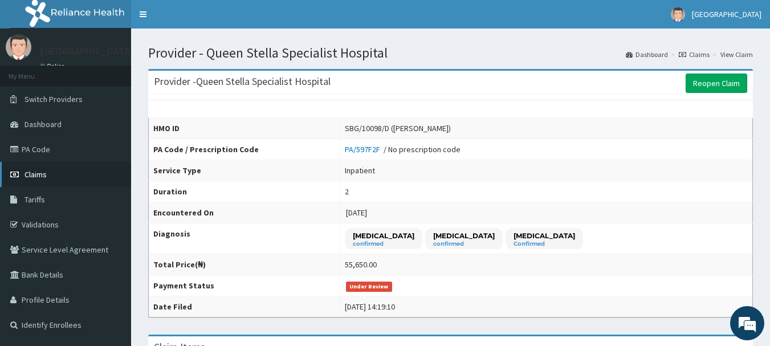
click at [36, 170] on span "Claims" at bounding box center [35, 174] width 22 height 10
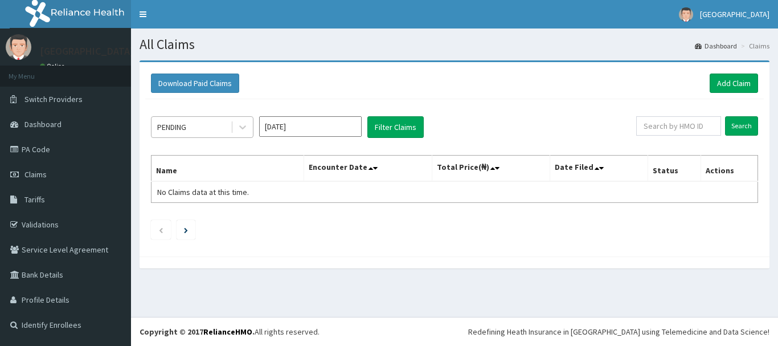
drag, startPoint x: 0, startPoint y: 0, endPoint x: 214, endPoint y: 126, distance: 248.0
click at [214, 126] on div "PENDING" at bounding box center [191, 127] width 79 height 18
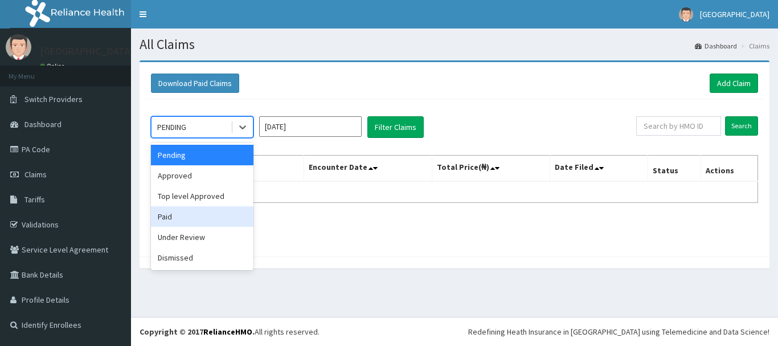
click at [210, 219] on div "Paid" at bounding box center [202, 216] width 103 height 21
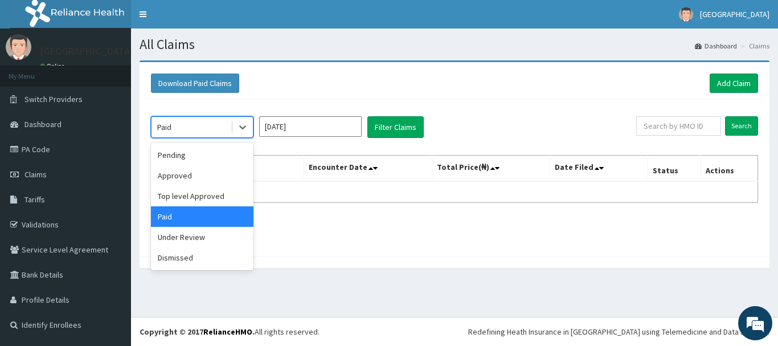
click at [187, 122] on div "Paid" at bounding box center [191, 127] width 79 height 18
click at [207, 253] on div "Dismissed" at bounding box center [202, 257] width 103 height 21
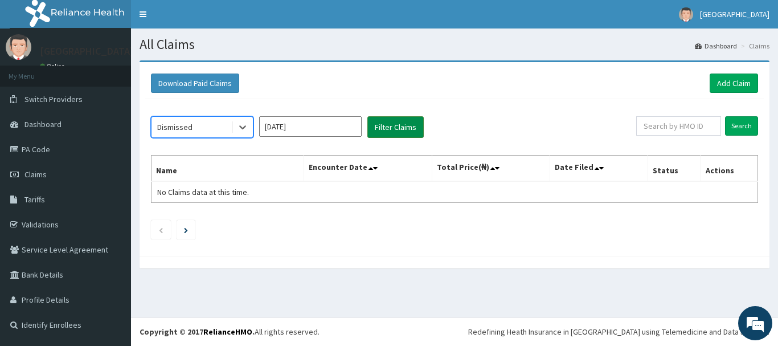
click at [400, 123] on button "Filter Claims" at bounding box center [395, 127] width 56 height 22
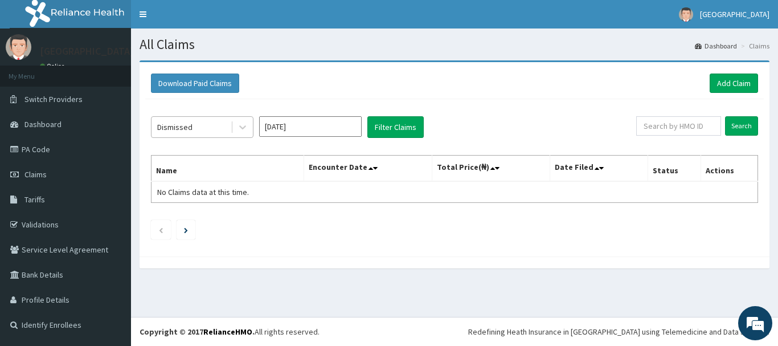
click at [190, 122] on div "Dismissed" at bounding box center [174, 126] width 35 height 11
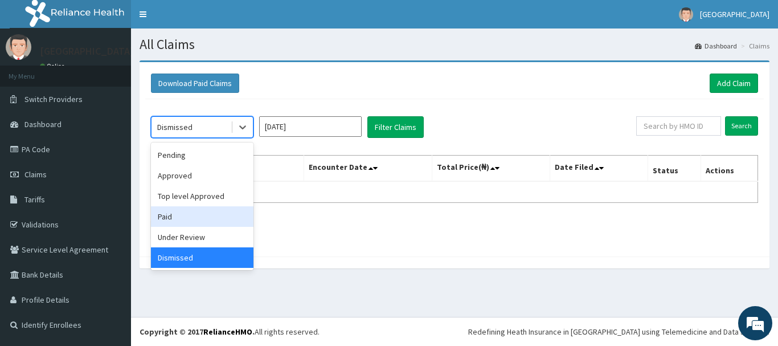
drag, startPoint x: 179, startPoint y: 216, endPoint x: 186, endPoint y: 216, distance: 6.3
click at [180, 216] on div "Paid" at bounding box center [202, 216] width 103 height 21
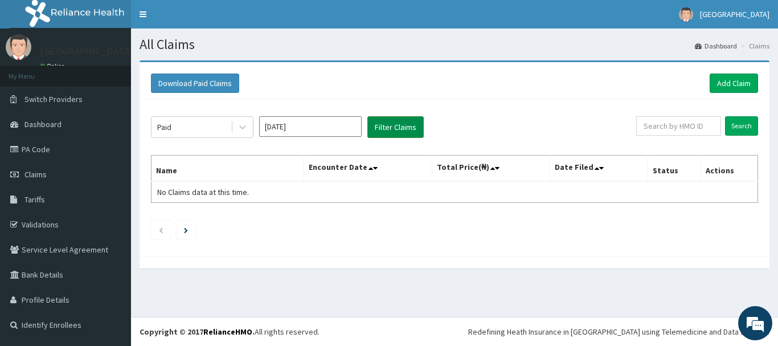
click at [385, 130] on button "Filter Claims" at bounding box center [395, 127] width 56 height 22
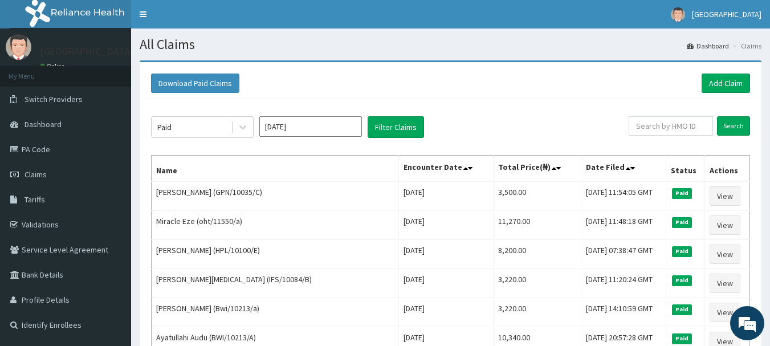
click at [316, 127] on input "Sep 2025" at bounding box center [310, 126] width 103 height 21
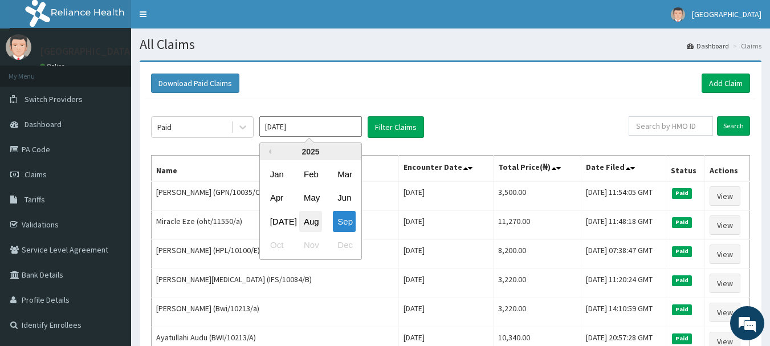
click at [312, 226] on div "Aug" at bounding box center [310, 221] width 23 height 21
type input "Aug 2025"
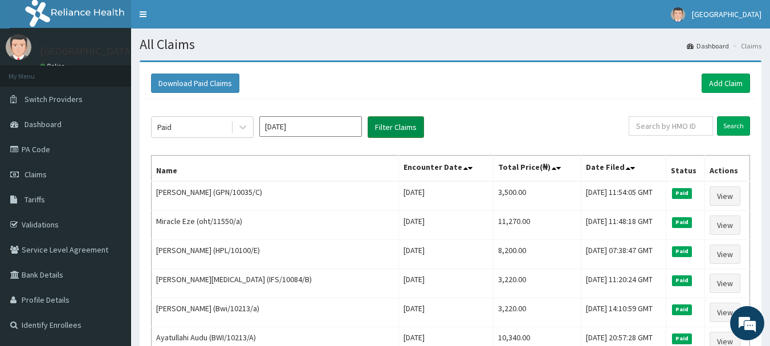
click at [389, 129] on button "Filter Claims" at bounding box center [395, 127] width 56 height 22
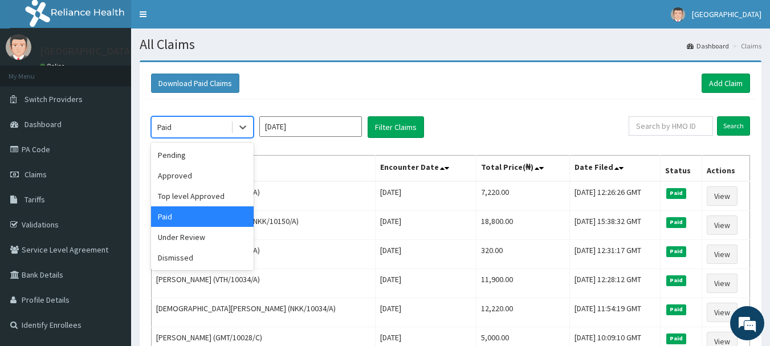
click at [209, 128] on div "Paid" at bounding box center [191, 127] width 79 height 18
click at [206, 195] on div "Top level Approved" at bounding box center [202, 196] width 103 height 21
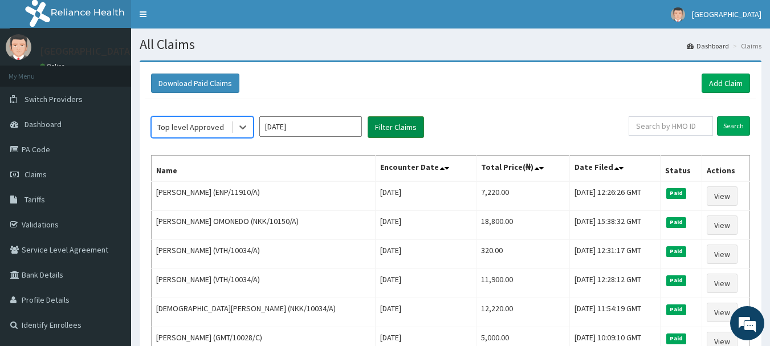
click at [402, 129] on button "Filter Claims" at bounding box center [395, 127] width 56 height 22
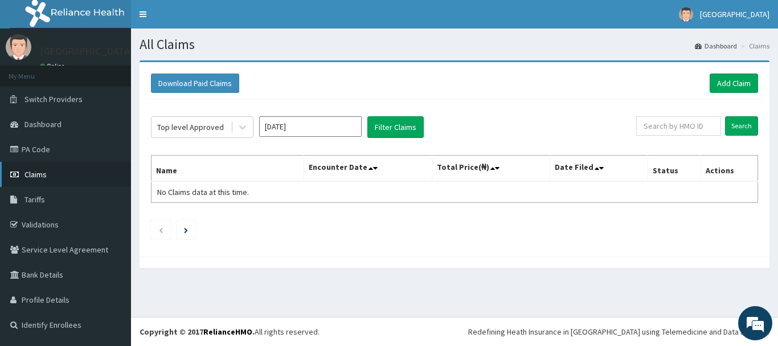
click at [38, 180] on link "Claims" at bounding box center [65, 174] width 131 height 25
click at [33, 154] on link "PA Code" at bounding box center [65, 149] width 131 height 25
click at [36, 198] on span "Tariffs" at bounding box center [34, 199] width 21 height 10
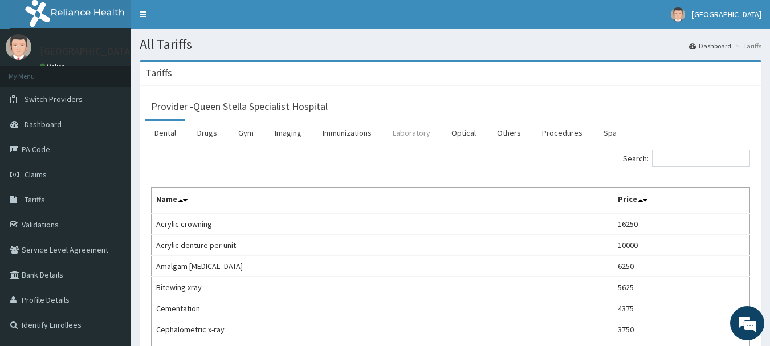
click at [418, 129] on link "Laboratory" at bounding box center [411, 133] width 56 height 24
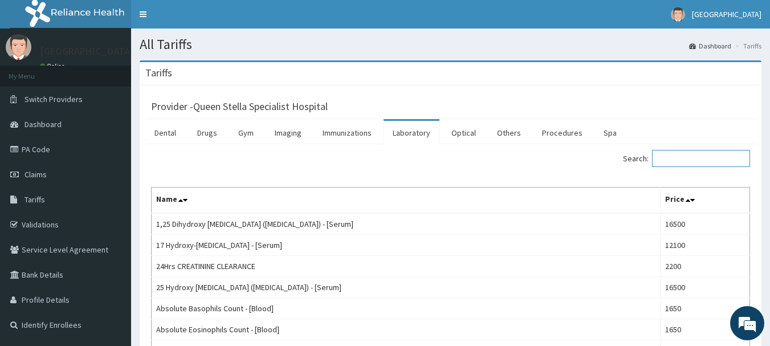
click at [697, 155] on input "Search:" at bounding box center [701, 158] width 98 height 17
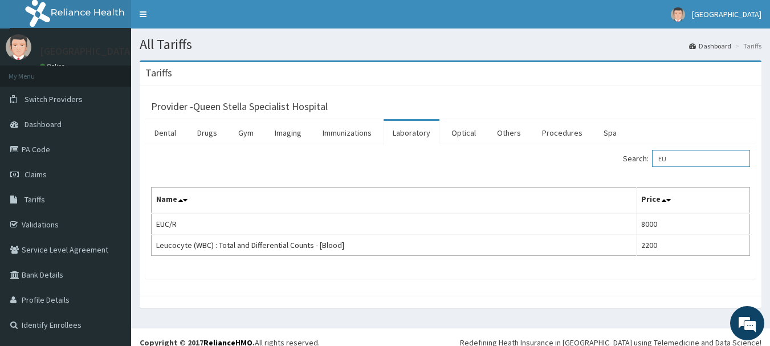
type input "E"
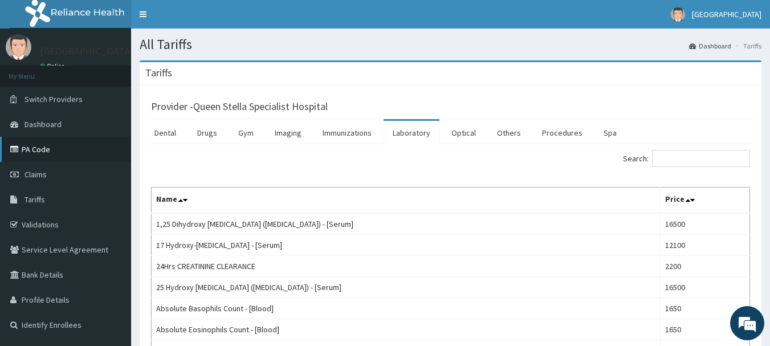
click at [42, 152] on link "PA Code" at bounding box center [65, 149] width 131 height 25
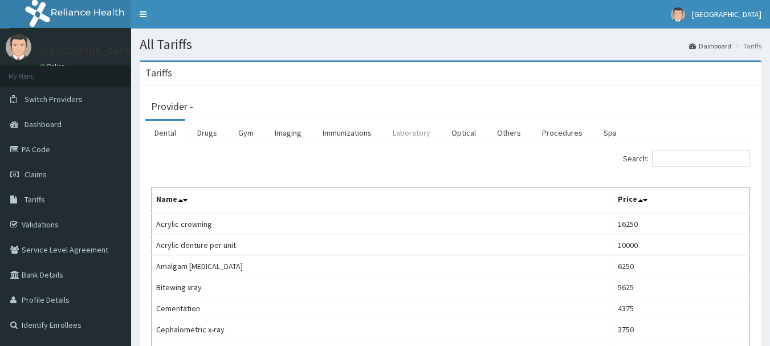
click at [405, 132] on link "Laboratory" at bounding box center [411, 133] width 56 height 24
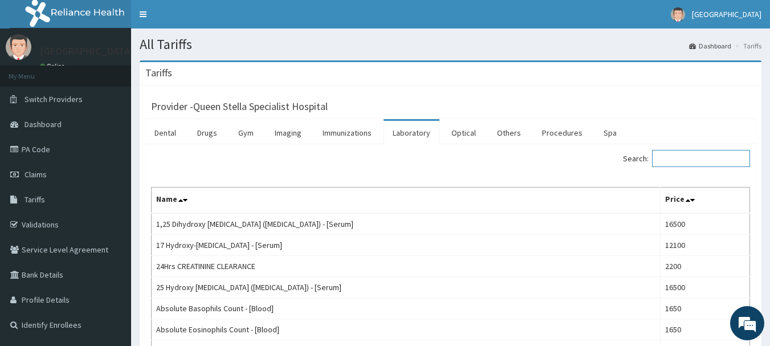
click at [676, 161] on input "Search:" at bounding box center [701, 158] width 98 height 17
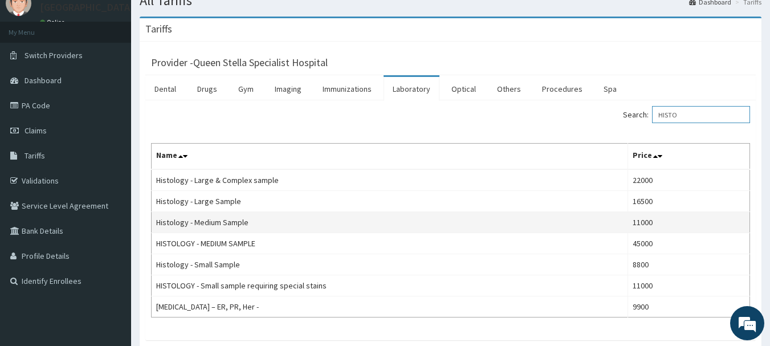
scroll to position [114, 0]
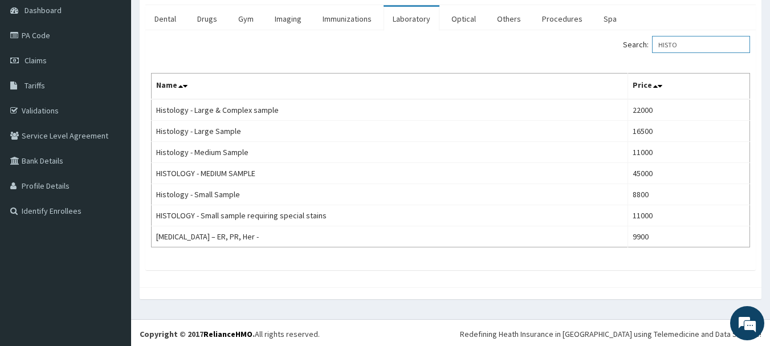
type input "HISTO"
click at [408, 271] on div "Provider - Queen Stella Specialist Hospital Dental Drugs Gym Imaging Immunizati…" at bounding box center [451, 130] width 622 height 316
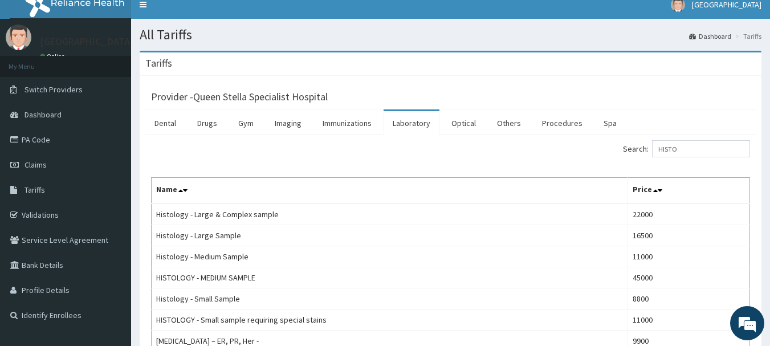
scroll to position [0, 0]
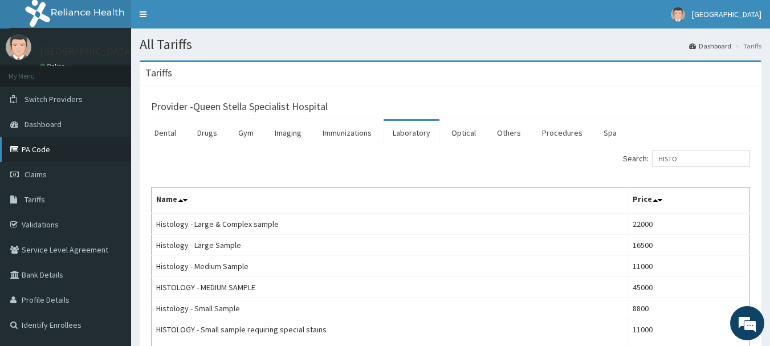
click at [42, 148] on link "PA Code" at bounding box center [65, 149] width 131 height 25
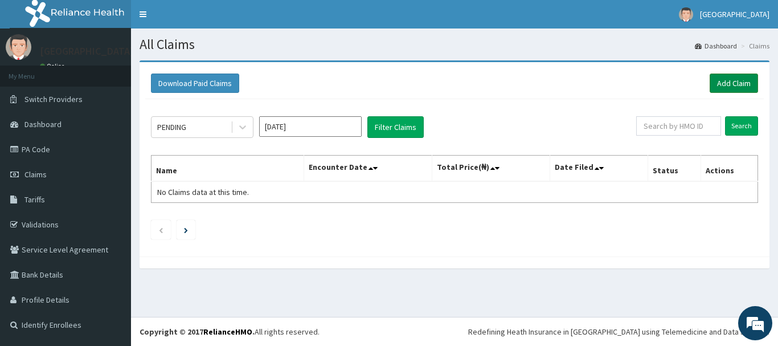
click at [730, 83] on link "Add Claim" at bounding box center [734, 82] width 48 height 19
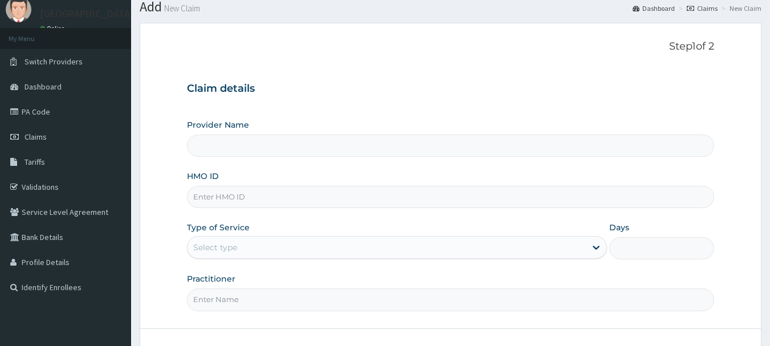
scroll to position [57, 0]
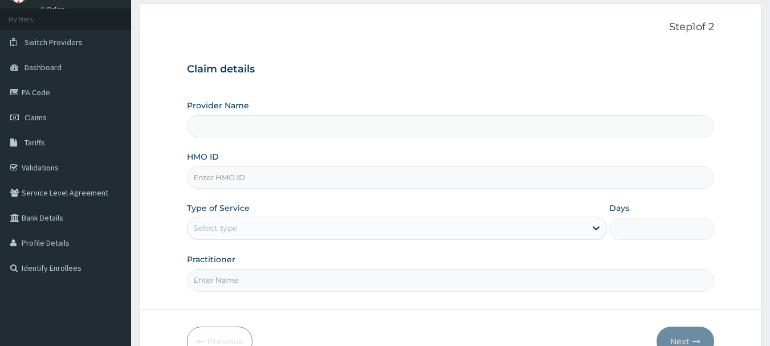
click at [349, 181] on input "HMO ID" at bounding box center [451, 177] width 528 height 22
paste input "PA/20EEA0"
type input "PA/20EEA0"
type input "Queen Stella Specialist Hospital"
click at [285, 184] on input "PA/20EEA0" at bounding box center [451, 177] width 528 height 22
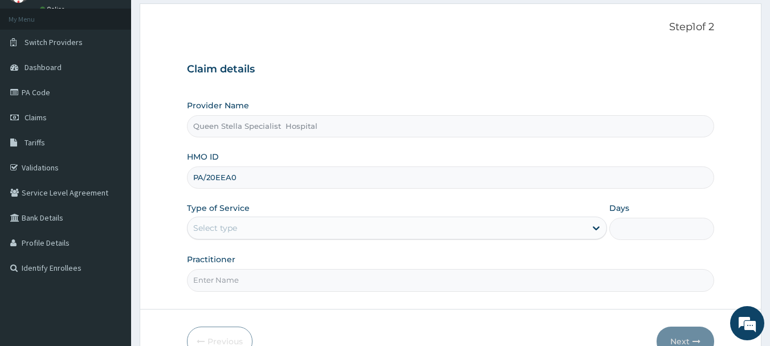
click at [285, 184] on input "PA/20EEA0" at bounding box center [451, 177] width 528 height 22
type input "bIP/10012/A"
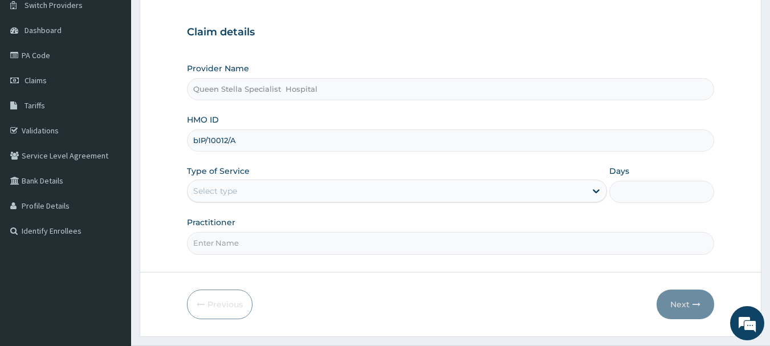
scroll to position [114, 0]
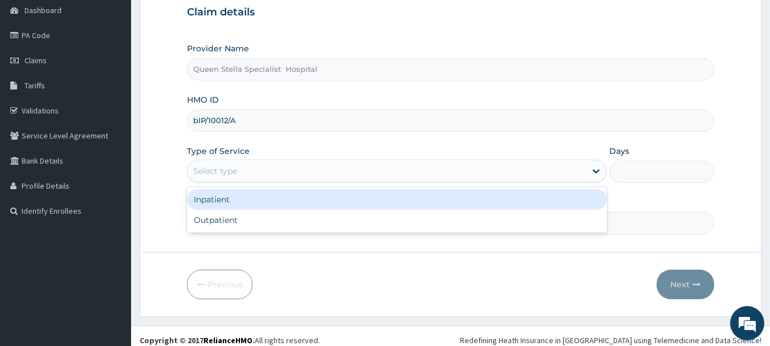
click at [299, 165] on div "Select type" at bounding box center [386, 171] width 398 height 18
click at [288, 203] on div "Inpatient" at bounding box center [397, 199] width 420 height 21
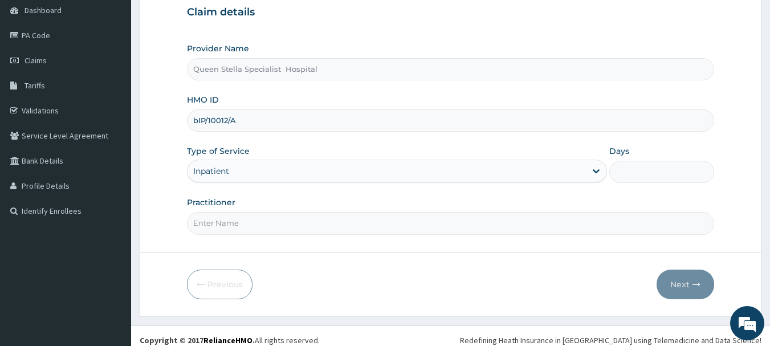
click at [647, 167] on input "Days" at bounding box center [661, 172] width 105 height 22
type input "2"
click at [603, 194] on div "Provider Name Queen Stella Specialist Hospital HMO ID bIP/10012/A Type of Servi…" at bounding box center [451, 138] width 528 height 191
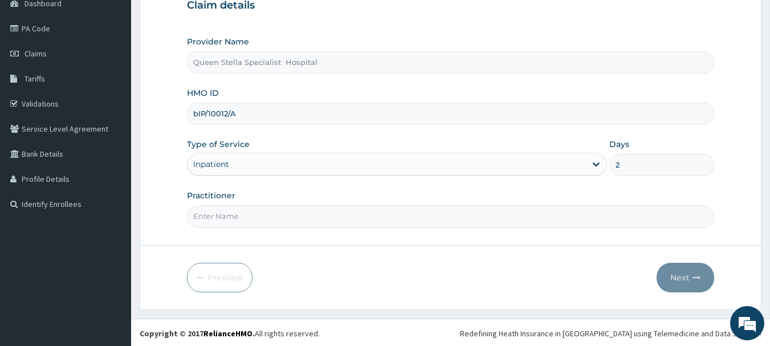
scroll to position [122, 0]
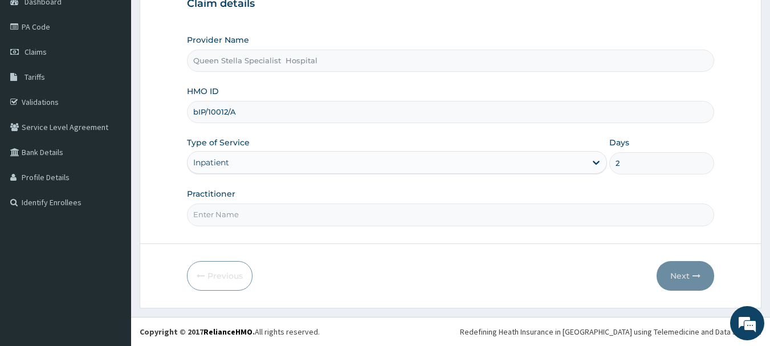
click at [445, 211] on input "Practitioner" at bounding box center [451, 214] width 528 height 22
type input "DR BASSSEY"
click at [685, 269] on button "Next" at bounding box center [685, 276] width 58 height 30
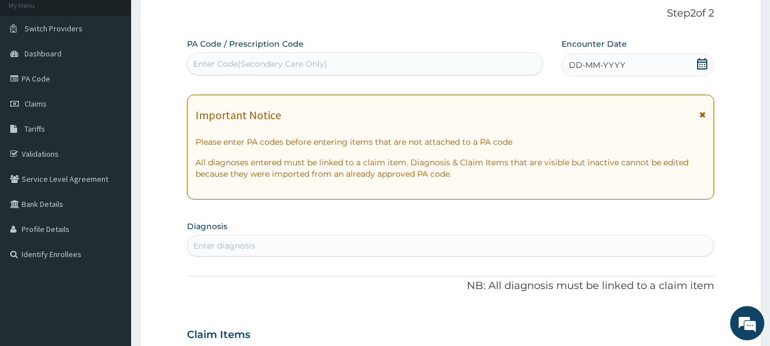
scroll to position [9, 0]
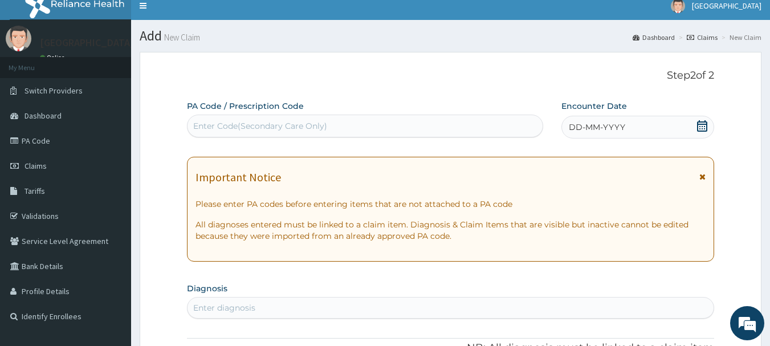
click at [698, 123] on icon at bounding box center [701, 125] width 11 height 11
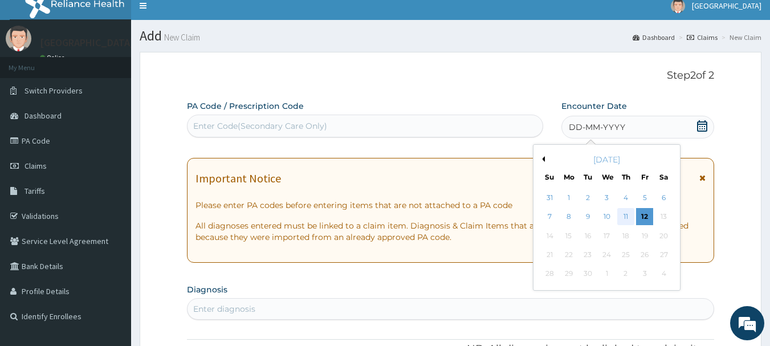
click at [622, 218] on div "11" at bounding box center [625, 217] width 17 height 17
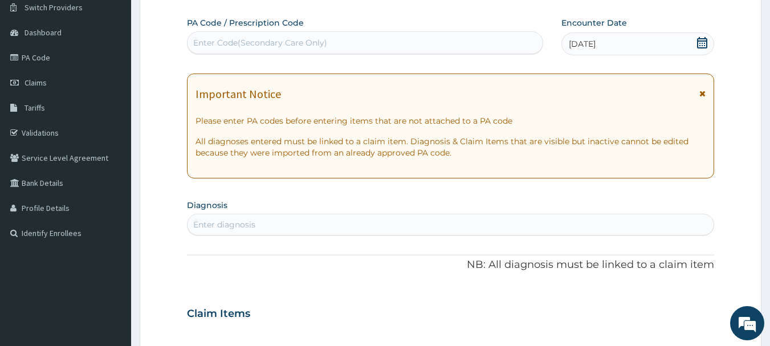
scroll to position [66, 0]
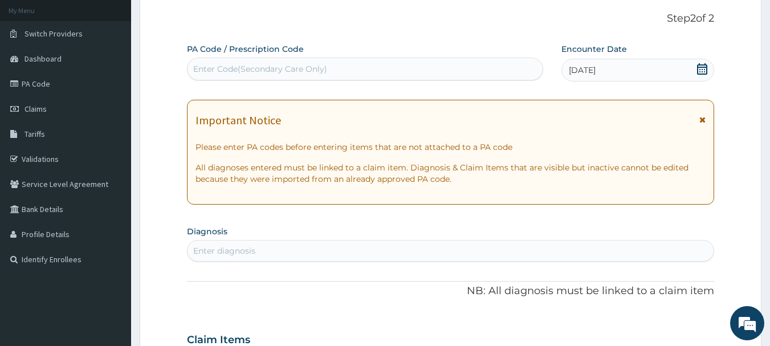
click at [374, 72] on div "Enter Code(Secondary Care Only)" at bounding box center [365, 69] width 356 height 18
paste input "PA/20EEA0"
type input "PA/20EEA0"
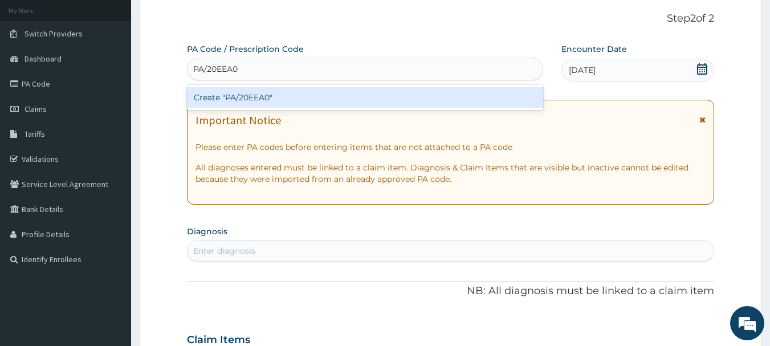
click at [359, 96] on div "Create "PA/20EEA0"" at bounding box center [365, 97] width 357 height 21
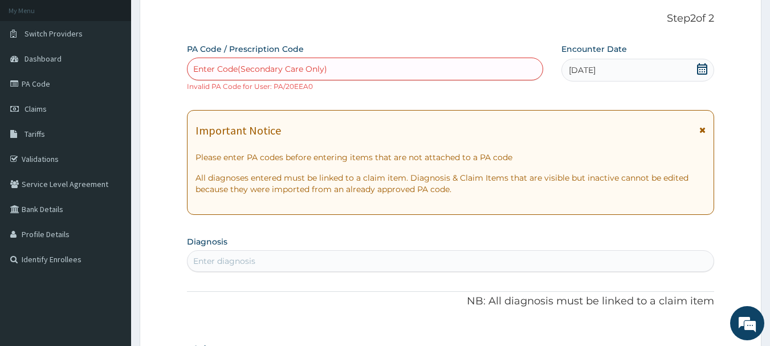
paste input "PA/20EEA0"
type input "PA/20EEA0"
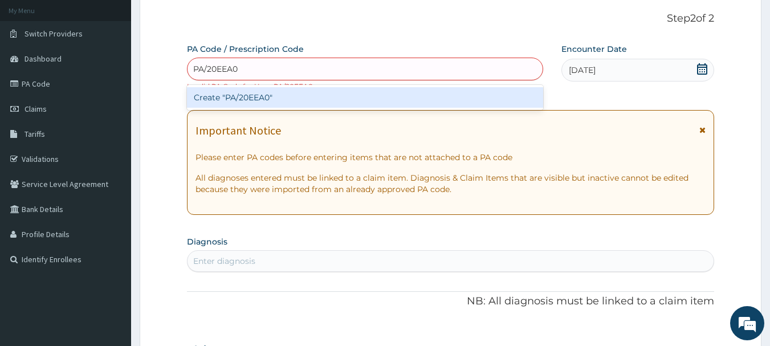
click at [303, 105] on div "Create "PA/20EEA0"" at bounding box center [365, 97] width 357 height 21
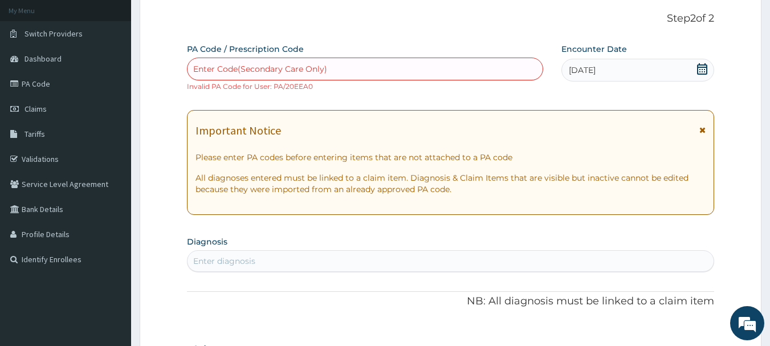
click at [280, 71] on div "Enter Code(Secondary Care Only)" at bounding box center [260, 68] width 134 height 11
paste input "PA/20EEA0"
type input "PA/20EEA0"
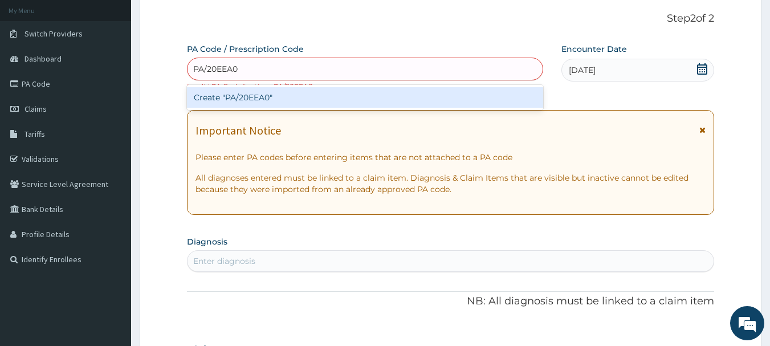
click at [291, 97] on div "Create "PA/20EEA0"" at bounding box center [365, 97] width 357 height 21
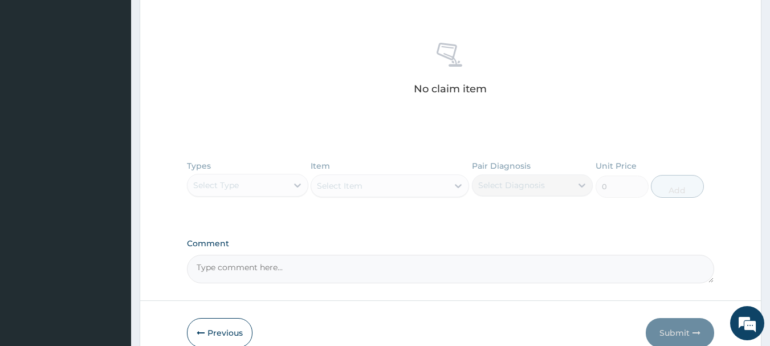
scroll to position [483, 0]
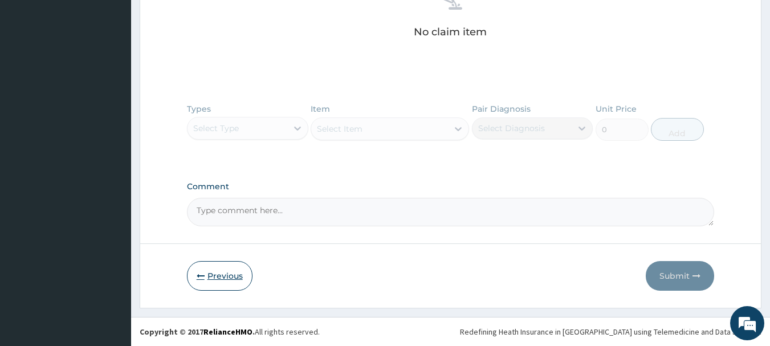
click at [227, 285] on button "Previous" at bounding box center [220, 276] width 66 height 30
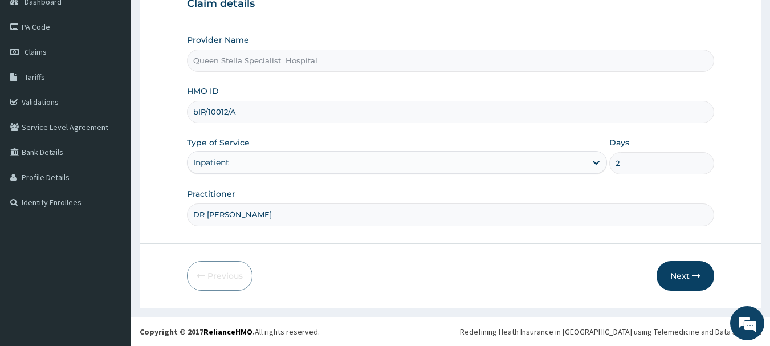
click at [246, 115] on input "bIP/10012/A" at bounding box center [451, 112] width 528 height 22
paste input "GTC/10671"
type input "gtc/10671/a"
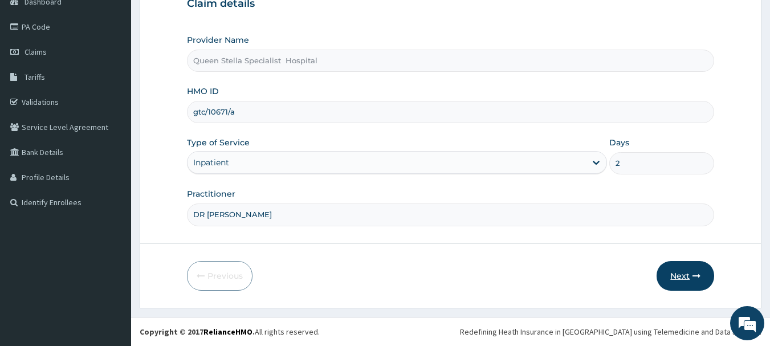
click at [681, 278] on button "Next" at bounding box center [685, 276] width 58 height 30
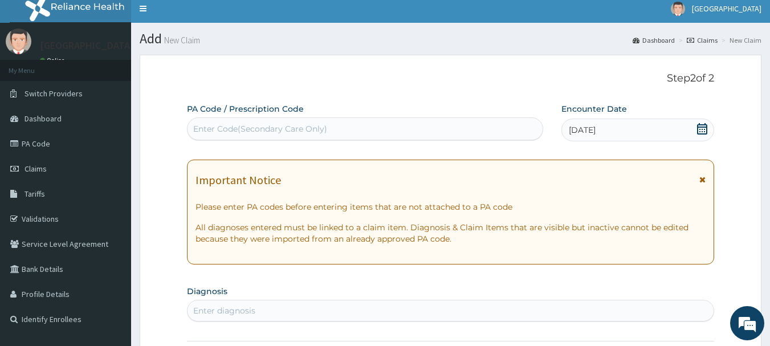
scroll to position [0, 0]
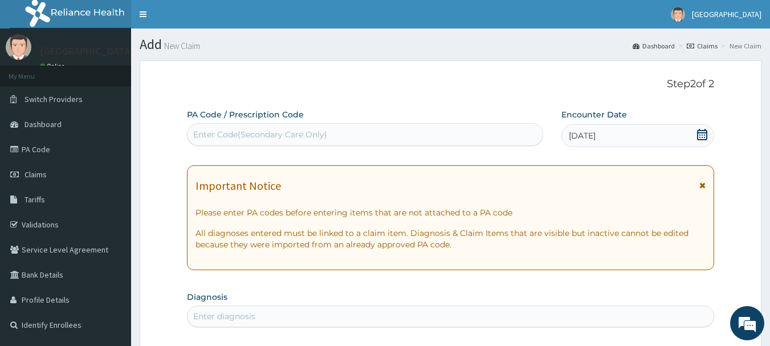
click at [336, 129] on div "Enter Code(Secondary Care Only)" at bounding box center [365, 134] width 356 height 18
paste input "PA/20EEA0"
type input "PA/20EEA0"
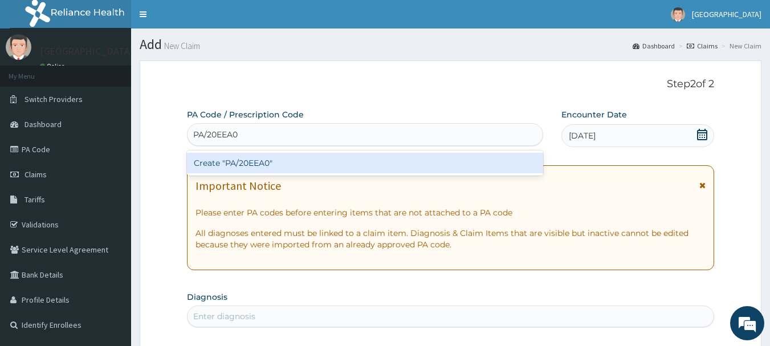
click at [321, 166] on div "Create "PA/20EEA0"" at bounding box center [365, 163] width 357 height 21
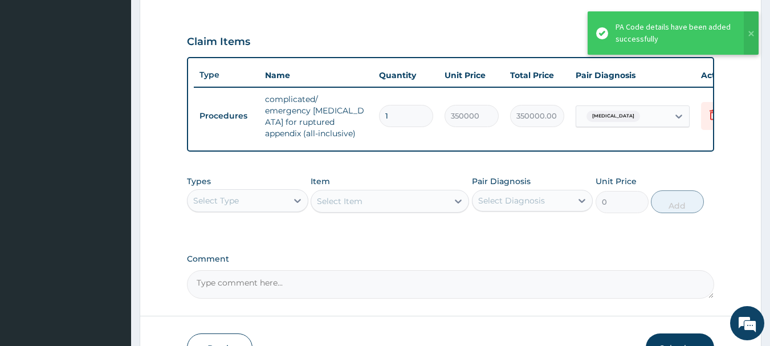
scroll to position [253, 0]
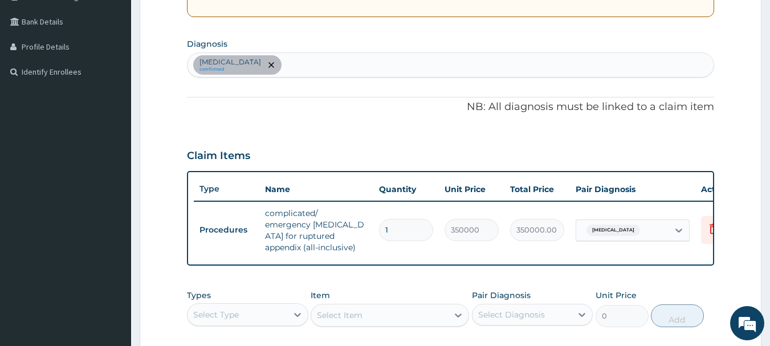
click at [305, 73] on div "Appendicitis confirmed" at bounding box center [450, 65] width 526 height 24
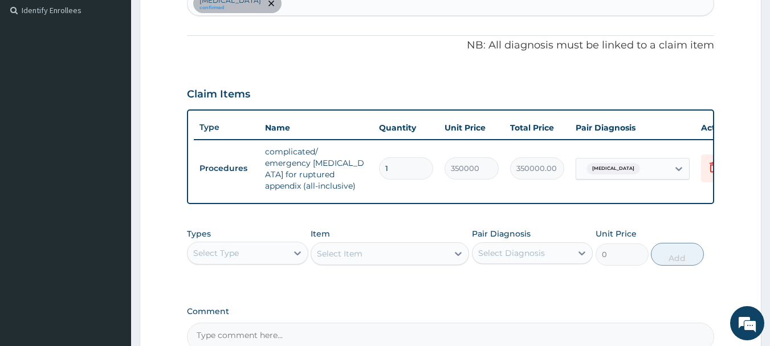
scroll to position [367, 0]
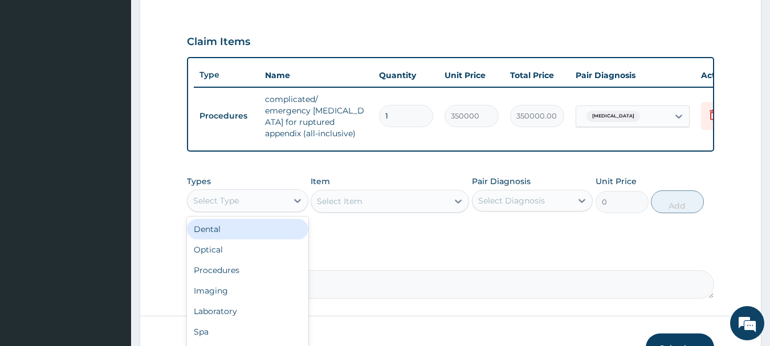
click at [281, 210] on div "Select Type" at bounding box center [237, 200] width 100 height 18
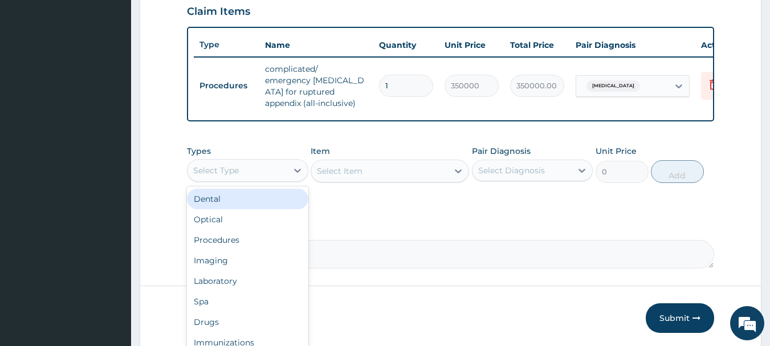
scroll to position [424, 0]
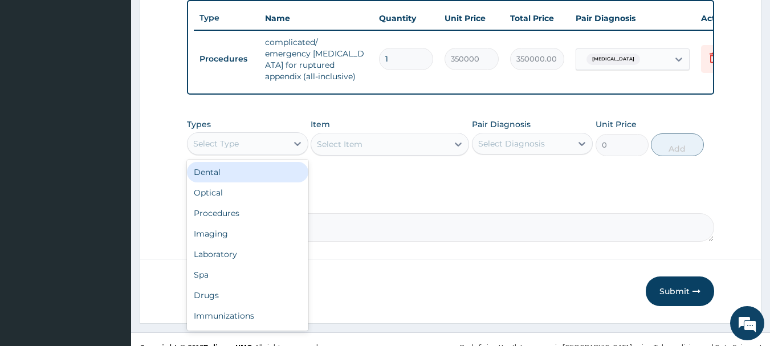
click at [254, 149] on div "Select Type" at bounding box center [237, 143] width 100 height 18
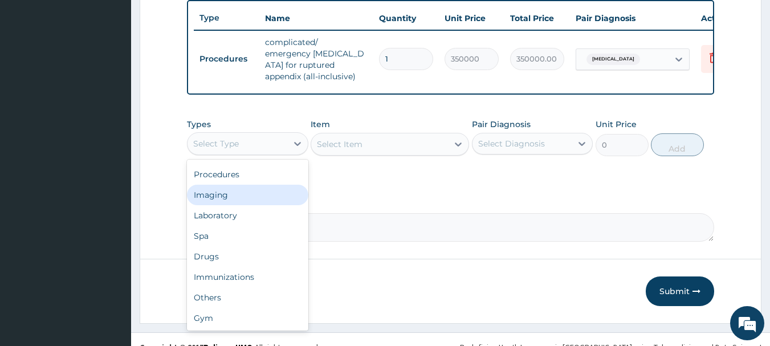
scroll to position [0, 0]
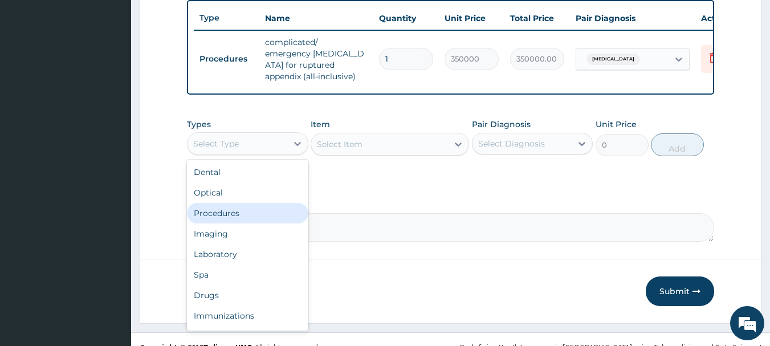
click at [236, 220] on div "Procedures" at bounding box center [247, 213] width 121 height 21
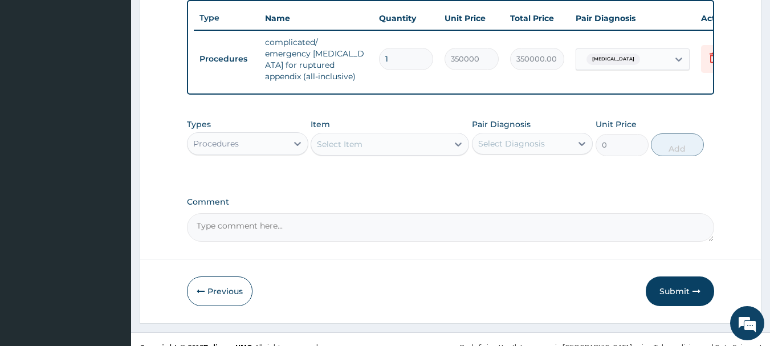
click at [387, 153] on div "Select Item" at bounding box center [379, 144] width 137 height 18
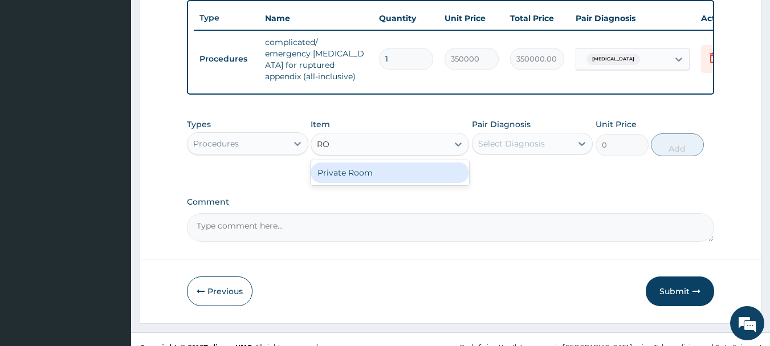
type input "R"
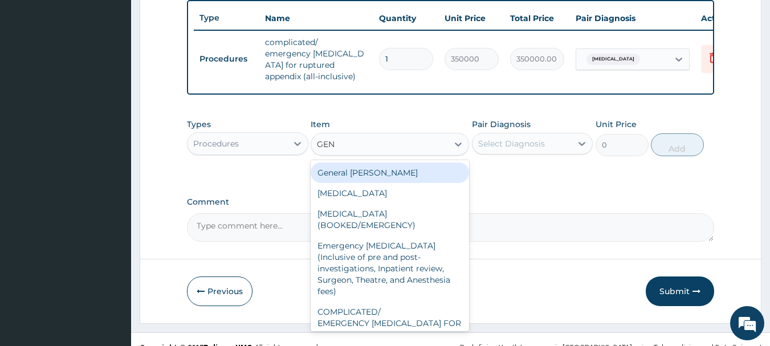
type input "GENE"
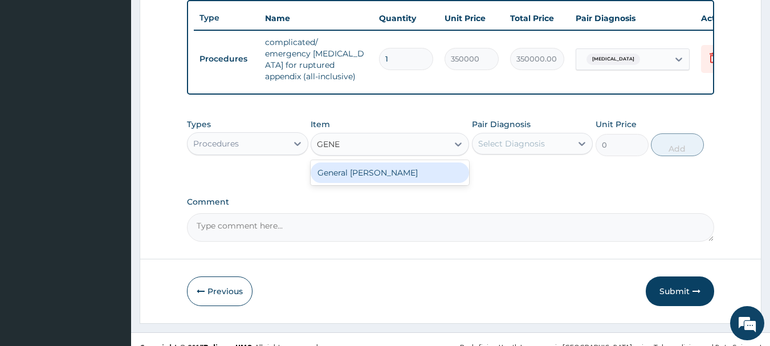
click at [370, 176] on div "General ward" at bounding box center [389, 172] width 158 height 21
type input "4000"
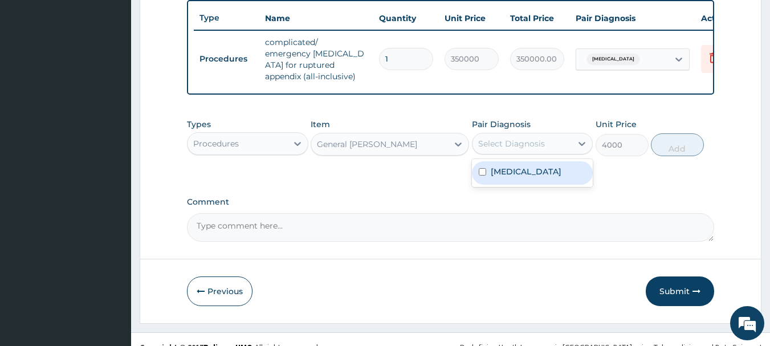
click at [501, 149] on div "Select Diagnosis" at bounding box center [511, 143] width 67 height 11
click at [499, 177] on label "Appendicitis" at bounding box center [526, 171] width 71 height 11
checkbox input "true"
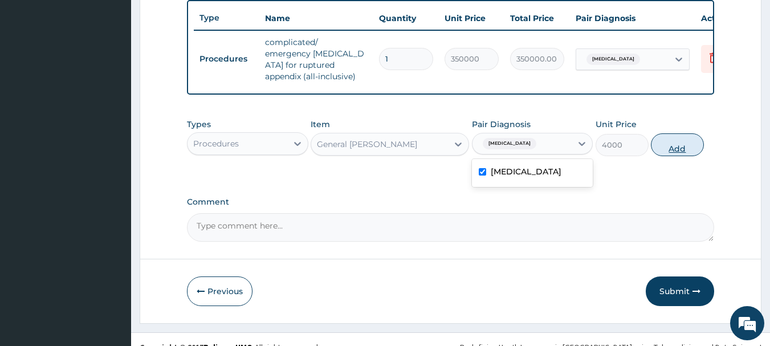
click at [667, 156] on button "Add" at bounding box center [677, 144] width 53 height 23
type input "0"
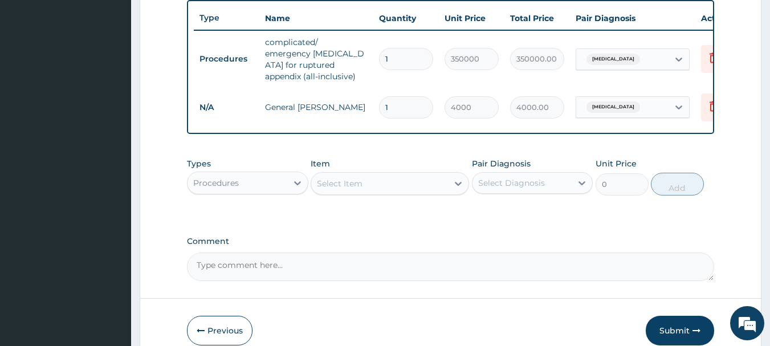
click at [391, 109] on input "1" at bounding box center [406, 107] width 54 height 22
type input "2"
type input "8000.00"
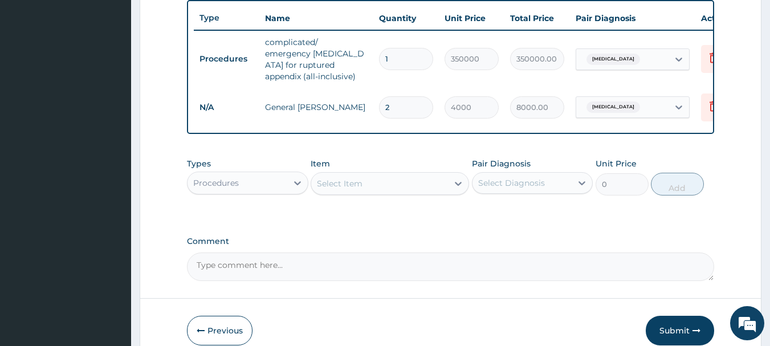
type input "2"
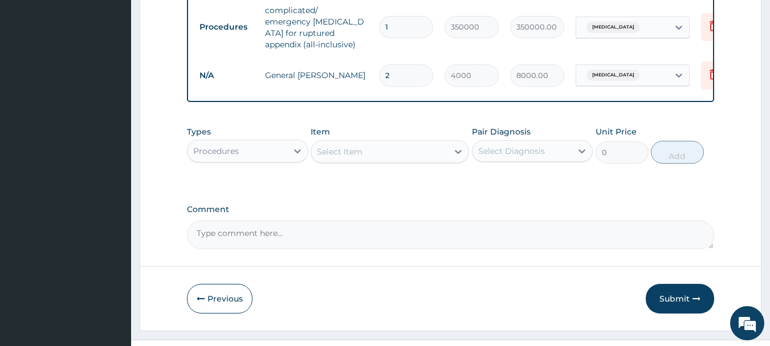
scroll to position [487, 0]
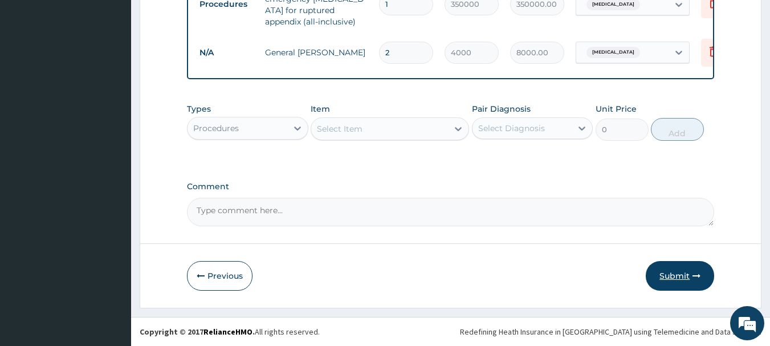
click at [682, 275] on button "Submit" at bounding box center [679, 276] width 68 height 30
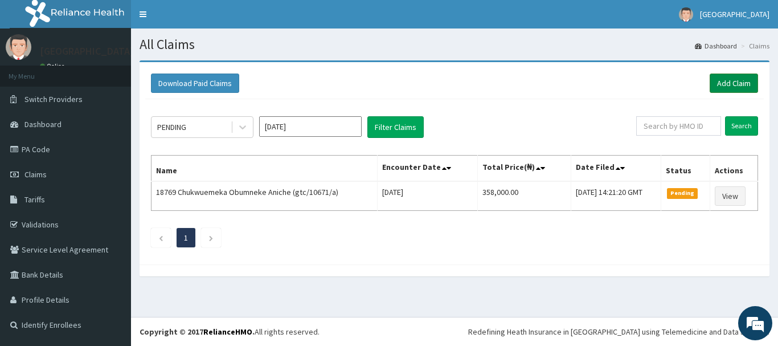
click at [734, 83] on link "Add Claim" at bounding box center [734, 82] width 48 height 19
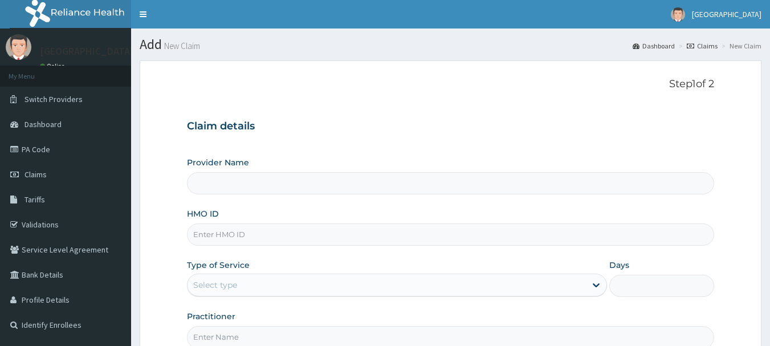
drag, startPoint x: 0, startPoint y: 0, endPoint x: 333, endPoint y: 236, distance: 408.6
click at [333, 236] on input "HMO ID" at bounding box center [451, 234] width 528 height 22
paste input "GTC/10671/A"
type input "gtc/10671/a"
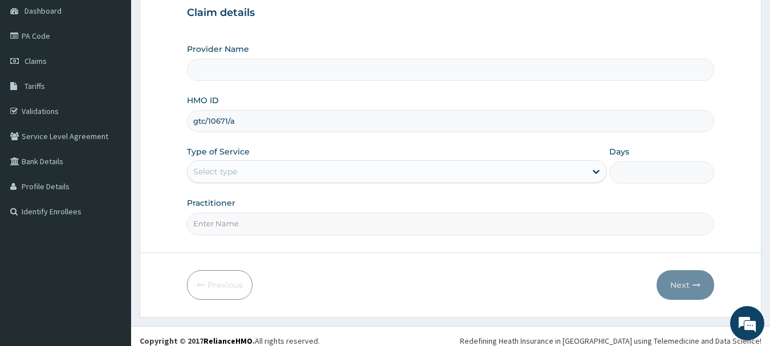
scroll to position [114, 0]
type input "Queen Stella Specialist Hospital"
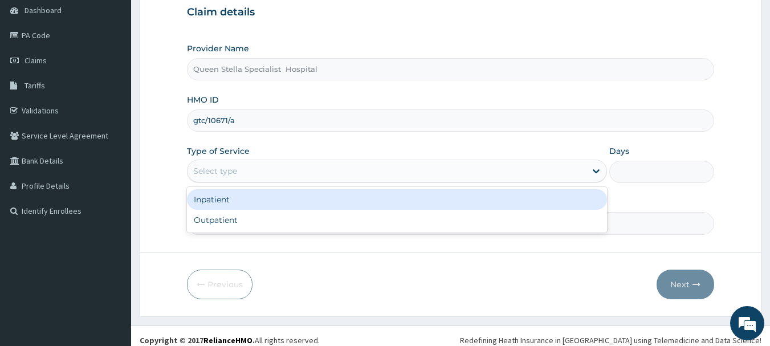
click at [416, 170] on div "Select type" at bounding box center [386, 171] width 398 height 18
click at [400, 202] on div "Inpatient" at bounding box center [397, 199] width 420 height 21
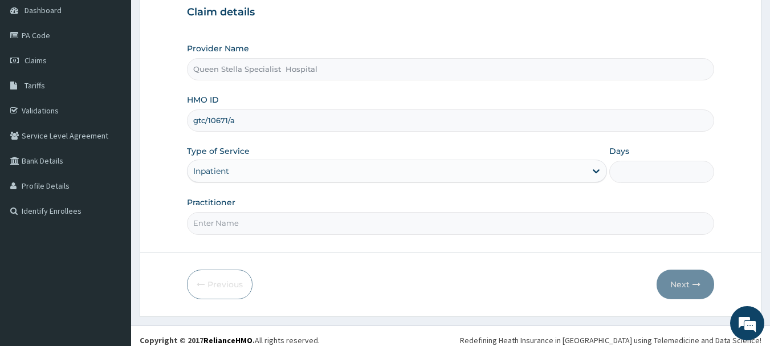
click at [632, 170] on input "Days" at bounding box center [661, 172] width 105 height 22
type input "2"
type input "3"
click at [445, 220] on input "Practitioner" at bounding box center [451, 223] width 528 height 22
type input "[PERSON_NAME]"
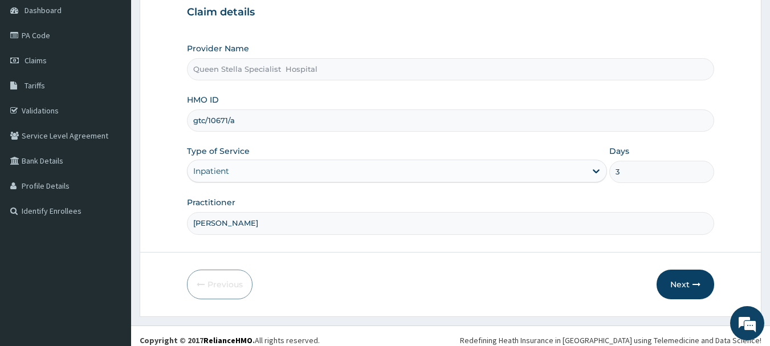
scroll to position [0, 0]
click at [685, 279] on button "Next" at bounding box center [685, 284] width 58 height 30
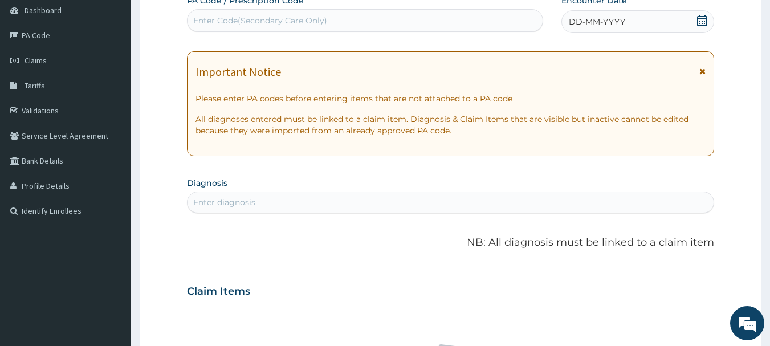
click at [390, 171] on div "PA Code / Prescription Code Enter Code(Secondary Care Only) Encounter Date DD-M…" at bounding box center [451, 290] width 528 height 590
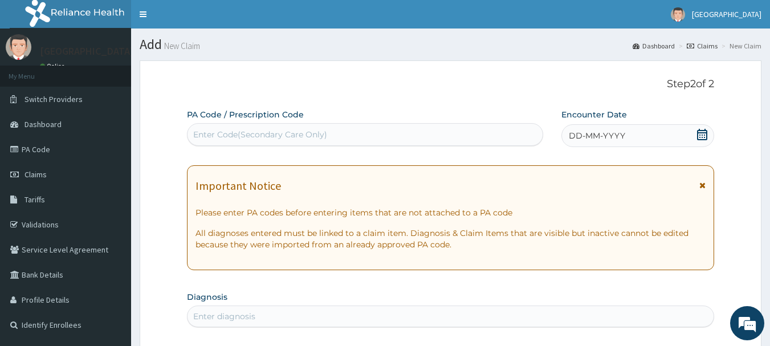
click at [348, 140] on div "Enter Code(Secondary Care Only)" at bounding box center [365, 134] width 356 height 18
paste input "PA/6DE188"
type input "PA/6DE188"
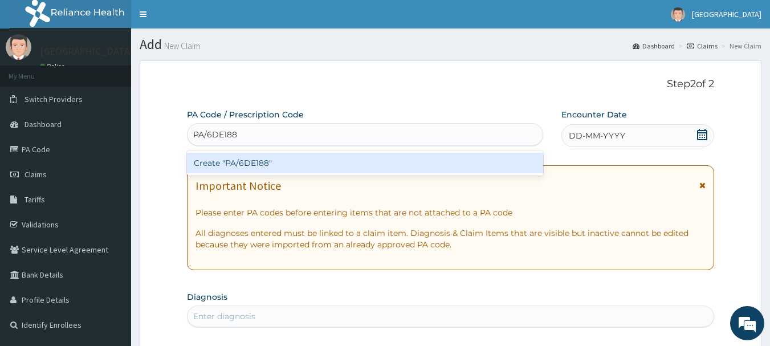
click at [338, 165] on div "Create "PA/6DE188"" at bounding box center [365, 163] width 357 height 21
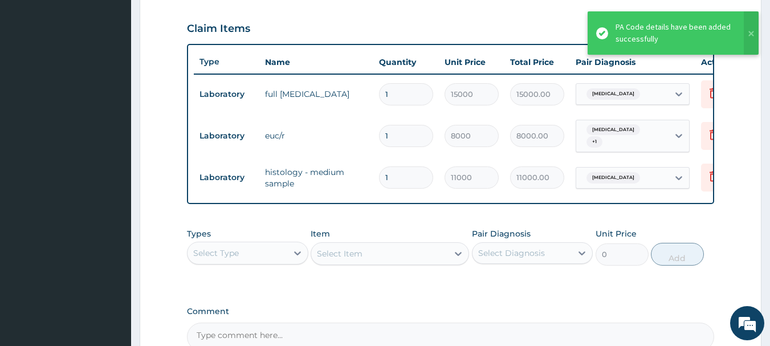
scroll to position [494, 0]
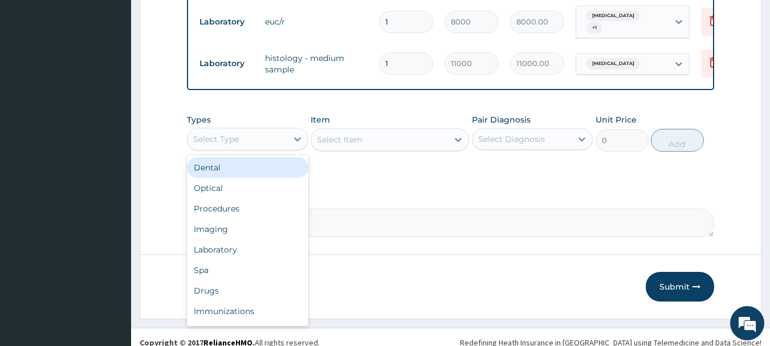
click at [216, 145] on div "Select Type" at bounding box center [216, 138] width 46 height 11
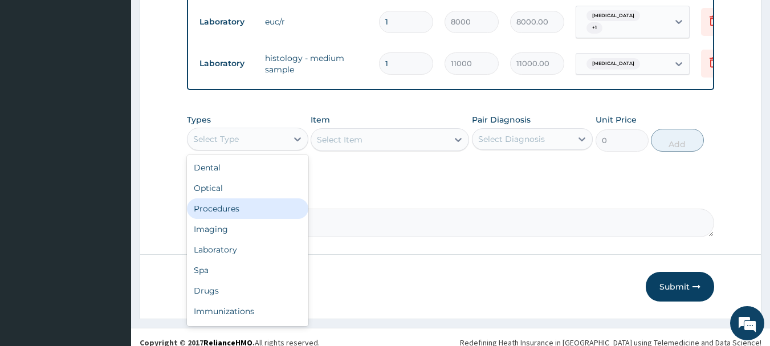
click at [218, 216] on div "Procedures" at bounding box center [247, 208] width 121 height 21
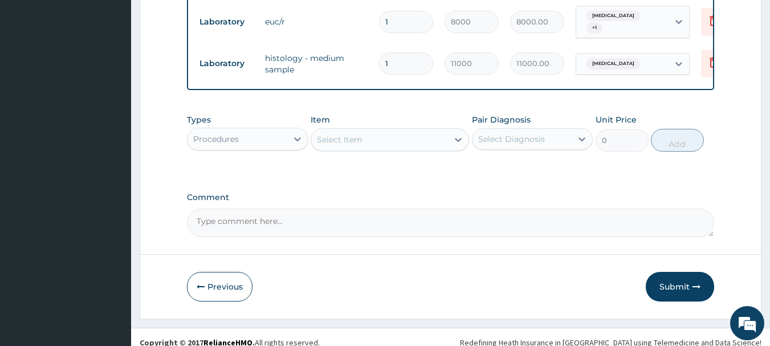
click at [370, 144] on div "Select Item" at bounding box center [379, 139] width 137 height 18
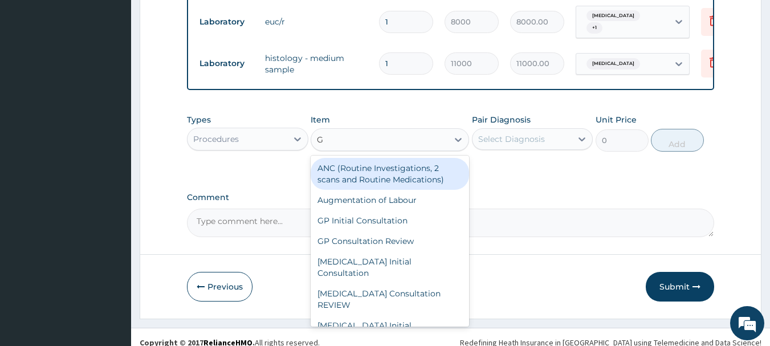
type input "GP"
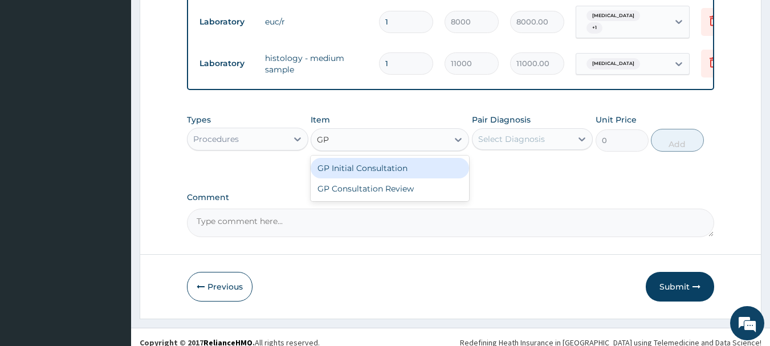
click at [359, 174] on div "GP Initial Consultation" at bounding box center [389, 168] width 158 height 21
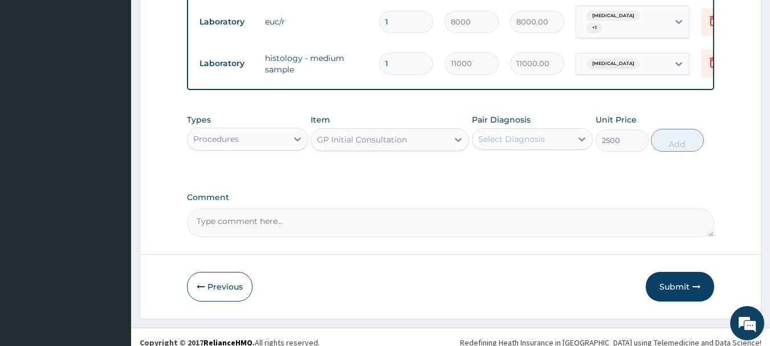
type input "2500"
click at [516, 145] on div "Select Diagnosis" at bounding box center [511, 138] width 67 height 11
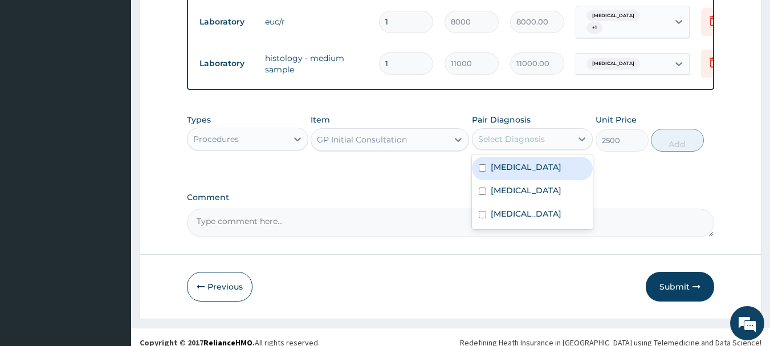
click at [514, 171] on label "Hyperlipidemia" at bounding box center [526, 166] width 71 height 11
checkbox input "true"
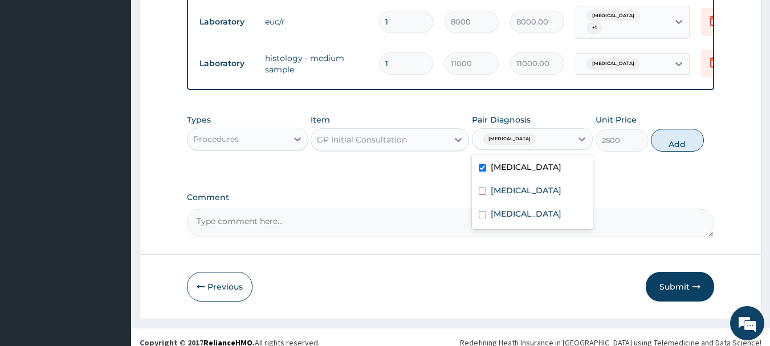
click at [543, 142] on div "Hyperlipidemia" at bounding box center [522, 138] width 100 height 19
click at [540, 142] on div "Hyperlipidemia" at bounding box center [522, 138] width 100 height 19
click at [537, 196] on label "Appendicitis" at bounding box center [526, 190] width 71 height 11
checkbox input "true"
click at [560, 149] on div "Hyperlipidemia + 1" at bounding box center [522, 138] width 100 height 19
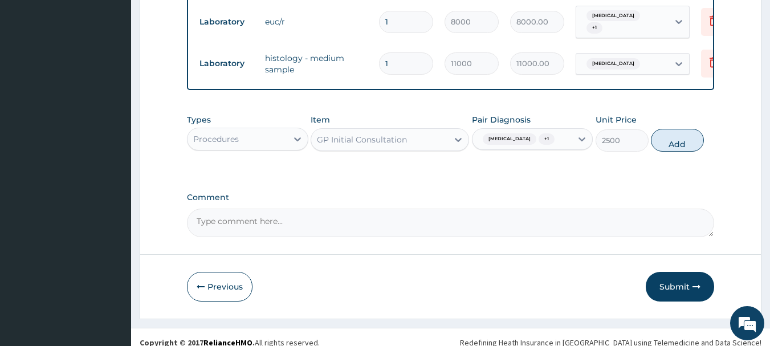
click at [558, 140] on div "Hyperlipidemia + 1" at bounding box center [522, 138] width 100 height 19
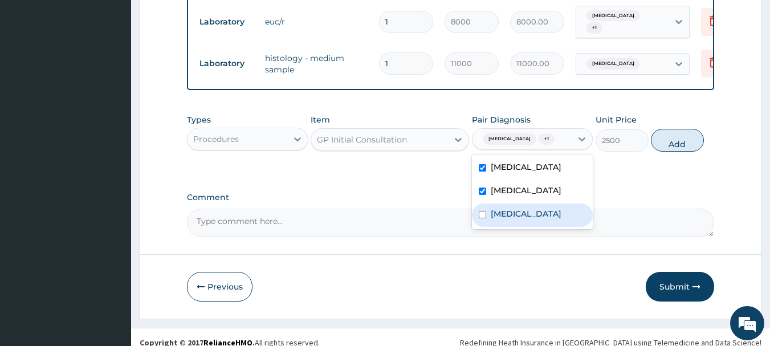
click at [537, 219] on div "Renal pain" at bounding box center [532, 214] width 121 height 23
checkbox input "true"
click at [674, 148] on button "Add" at bounding box center [677, 140] width 53 height 23
type input "0"
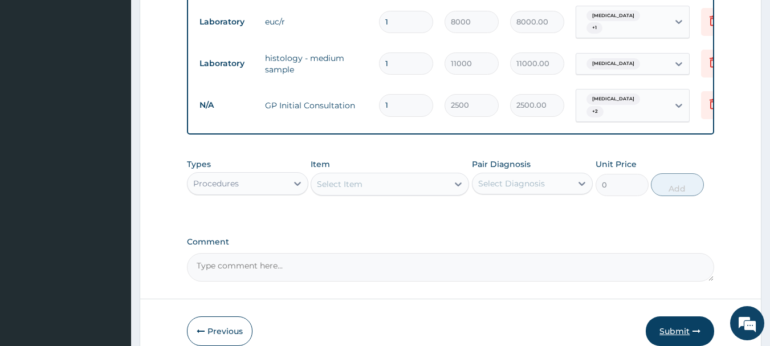
click at [683, 331] on button "Submit" at bounding box center [679, 331] width 68 height 30
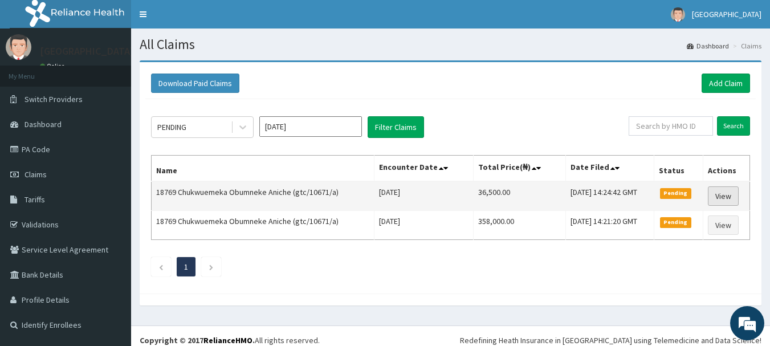
click at [727, 198] on link "View" at bounding box center [723, 195] width 31 height 19
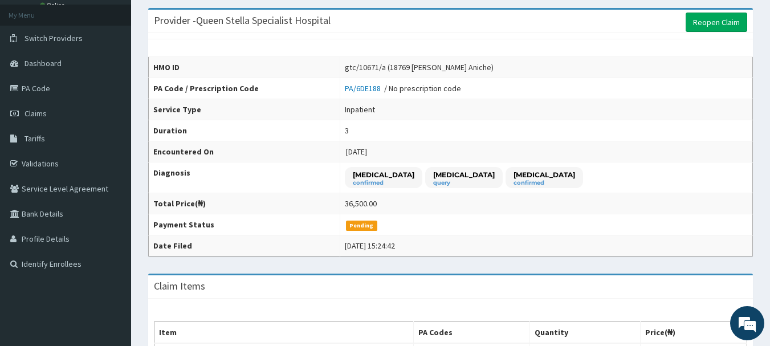
scroll to position [57, 0]
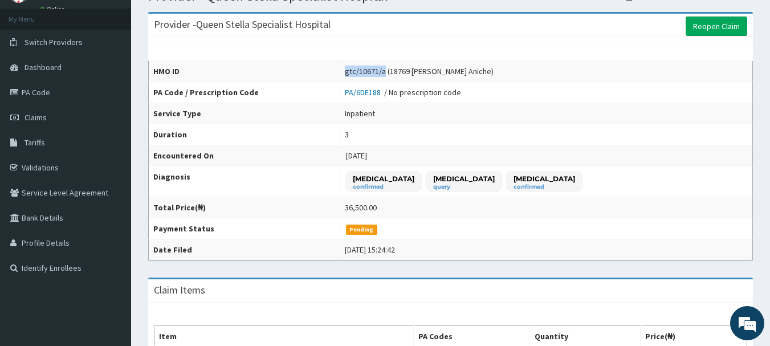
drag, startPoint x: 401, startPoint y: 72, endPoint x: 340, endPoint y: 72, distance: 61.5
click at [340, 72] on tr "HMO ID gtc/10671/a (18769 Chukwuemeka Obumneke Aniche)" at bounding box center [451, 71] width 604 height 21
copy tr "gtc/10671/a"
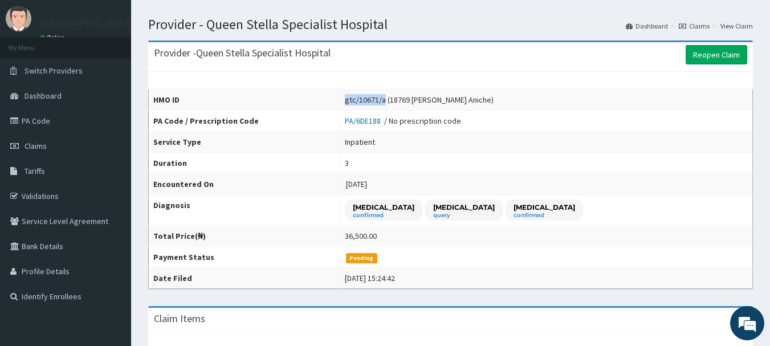
scroll to position [0, 0]
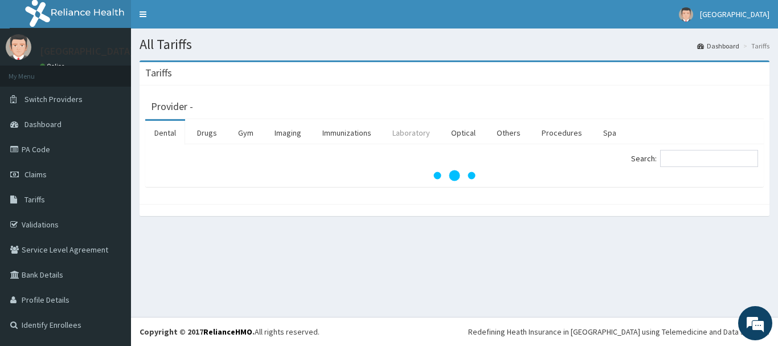
click at [407, 136] on link "Laboratory" at bounding box center [411, 133] width 56 height 24
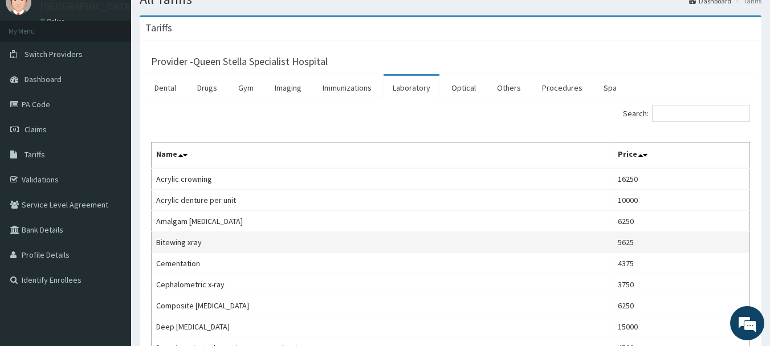
scroll to position [114, 0]
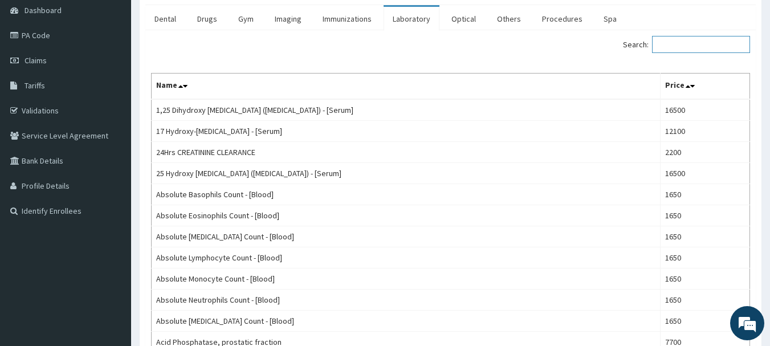
click at [684, 44] on input "Search:" at bounding box center [701, 44] width 98 height 17
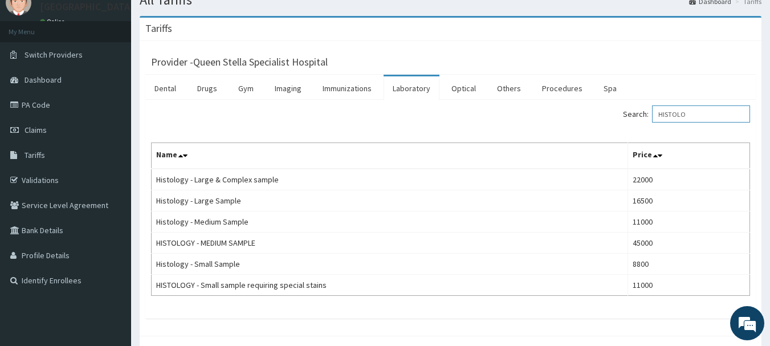
scroll to position [0, 0]
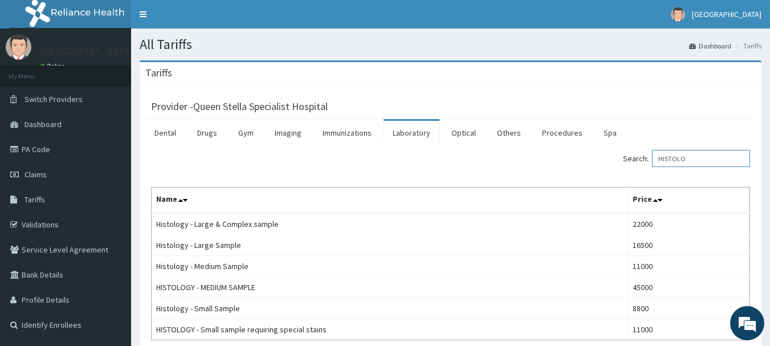
type input "HISTOLO"
click at [37, 172] on span "Claims" at bounding box center [35, 174] width 22 height 10
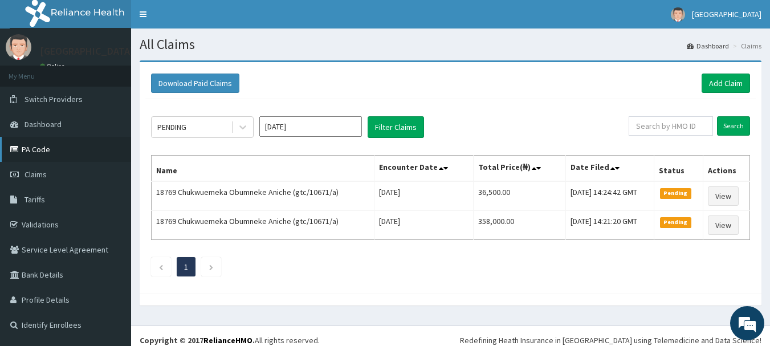
click at [24, 144] on link "PA Code" at bounding box center [65, 149] width 131 height 25
click at [716, 81] on link "Add Claim" at bounding box center [725, 82] width 48 height 19
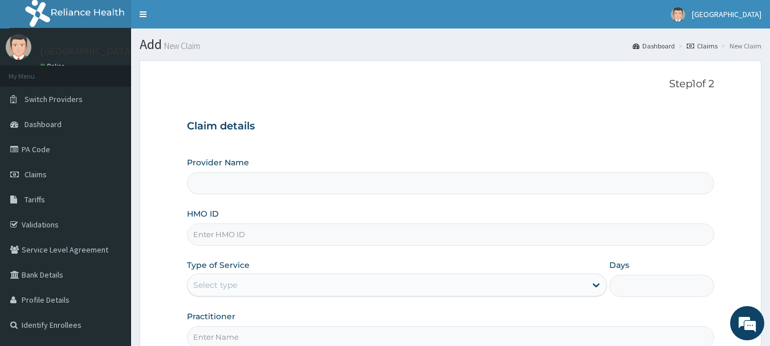
click at [405, 96] on div "Step 1 of 2 Claim details Provider Name HMO ID Type of Service Select type Days…" at bounding box center [451, 213] width 528 height 270
type input "Queen Stella Specialist Hospital"
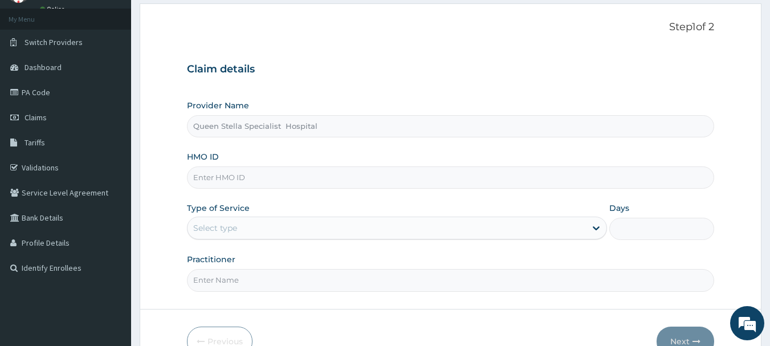
click at [291, 179] on input "HMO ID" at bounding box center [451, 177] width 528 height 22
paste input "GTC/10671/A"
type input "GTC/10671/A"
click at [362, 198] on div "Provider Name Queen Stella Specialist Hospital HMO ID GTC/10671/A Type of Servi…" at bounding box center [451, 195] width 528 height 191
click at [360, 231] on div "Select type" at bounding box center [386, 228] width 398 height 18
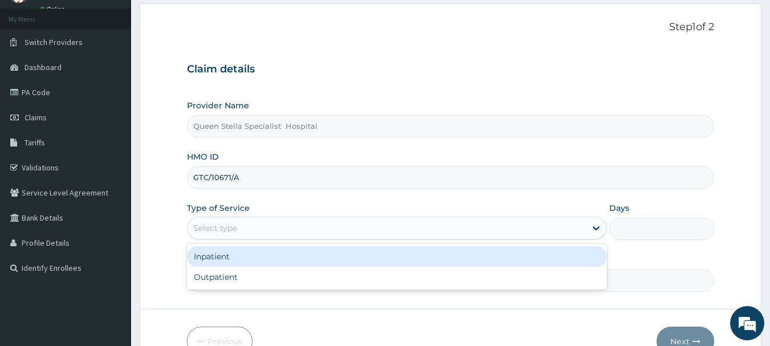
click at [336, 264] on div "Inpatient" at bounding box center [397, 256] width 420 height 21
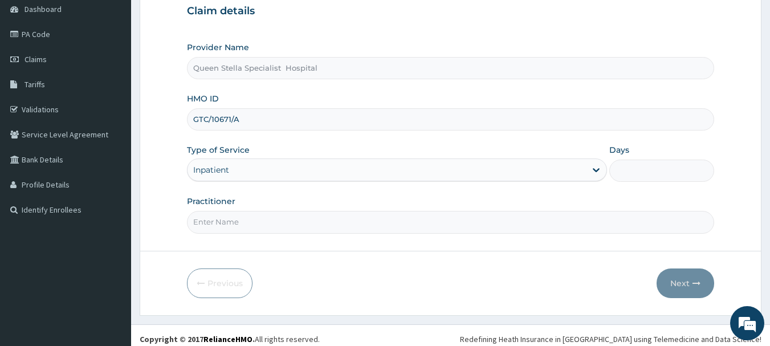
scroll to position [122, 0]
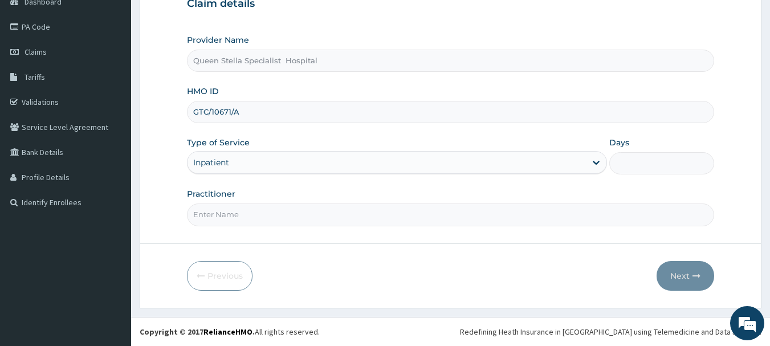
click at [636, 154] on input "Days" at bounding box center [661, 163] width 105 height 22
type input "3"
click at [500, 196] on div "Practitioner" at bounding box center [451, 207] width 528 height 38
click at [327, 216] on input "Practitioner" at bounding box center [451, 214] width 528 height 22
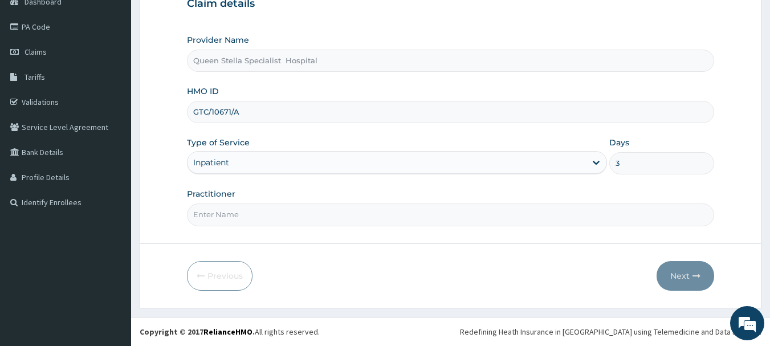
type input "DR AMAIZE"
click at [684, 279] on button "Next" at bounding box center [685, 276] width 58 height 30
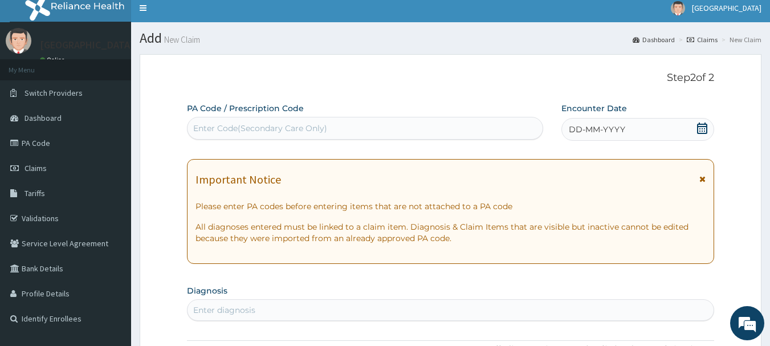
scroll to position [0, 0]
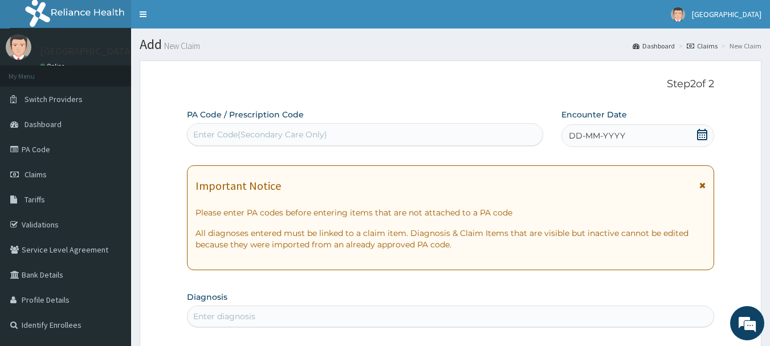
click at [297, 130] on div "Enter Code(Secondary Care Only)" at bounding box center [260, 134] width 134 height 11
paste input "PA/E2648E"
type input "PA/E2648E"
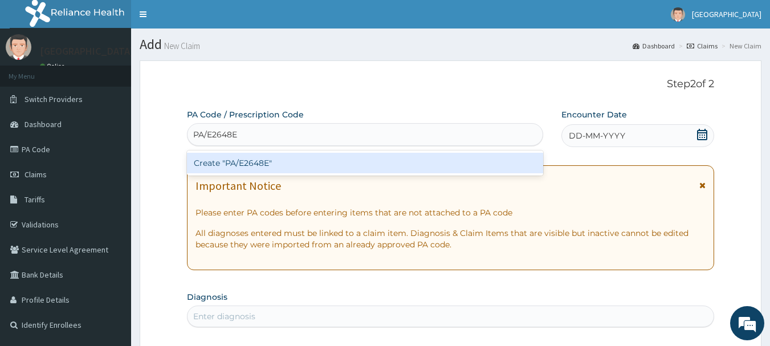
click at [304, 161] on div "Create "PA/E2648E"" at bounding box center [365, 163] width 357 height 21
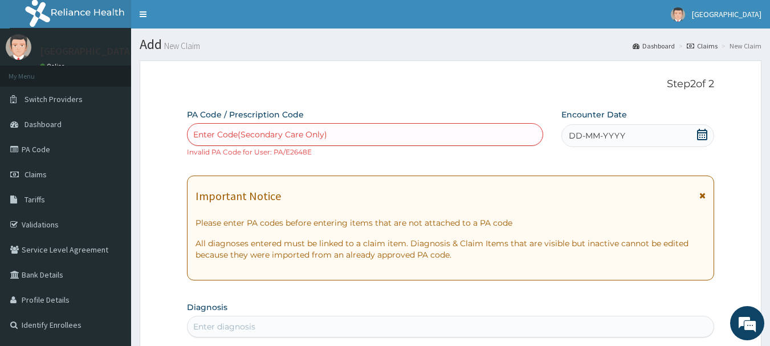
click at [341, 138] on div "Enter Code(Secondary Care Only)" at bounding box center [365, 134] width 356 height 18
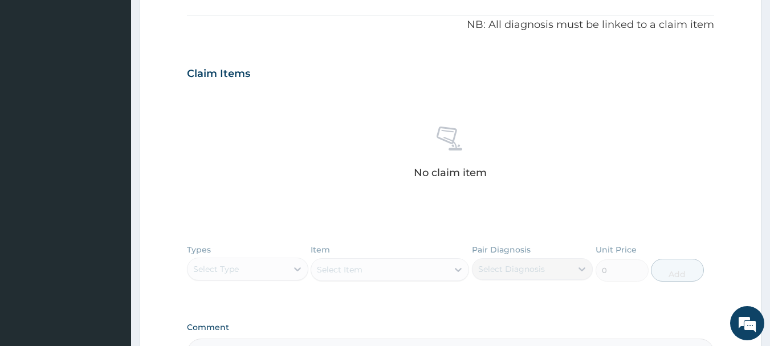
scroll to position [483, 0]
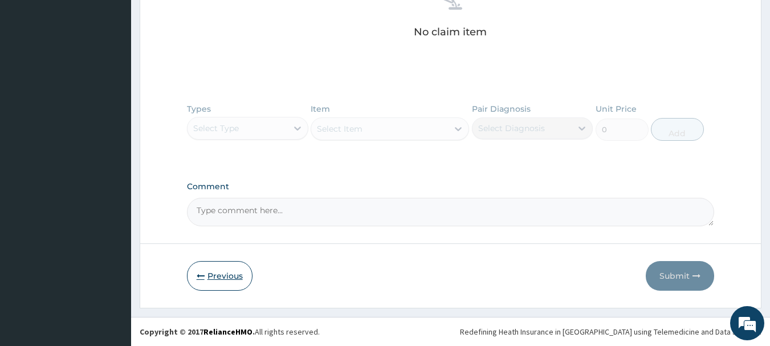
click at [215, 277] on button "Previous" at bounding box center [220, 276] width 66 height 30
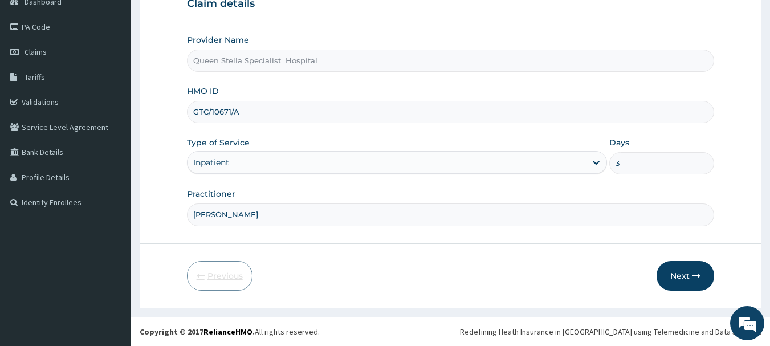
scroll to position [122, 0]
click at [288, 116] on input "GTC/10671/A" at bounding box center [451, 112] width 528 height 22
paste input "bIP/10012"
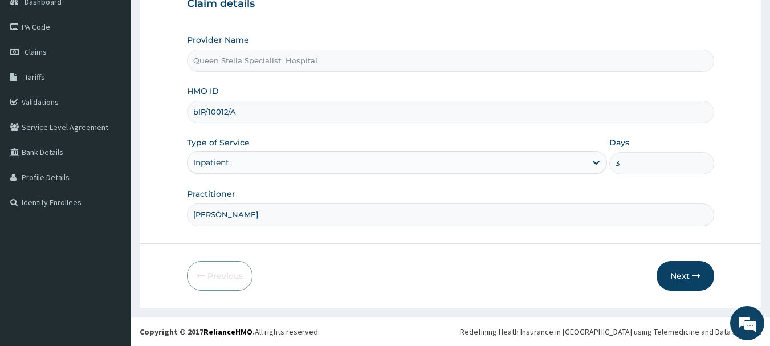
type input "bIP/10012/A"
click at [307, 163] on div "Inpatient" at bounding box center [386, 162] width 398 height 18
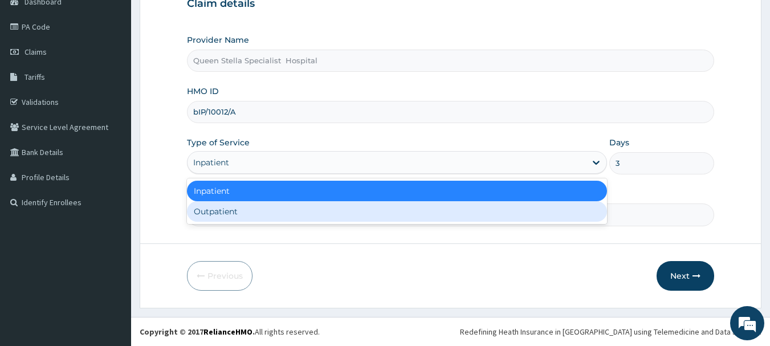
click at [301, 206] on div "Outpatient" at bounding box center [397, 211] width 420 height 21
type input "1"
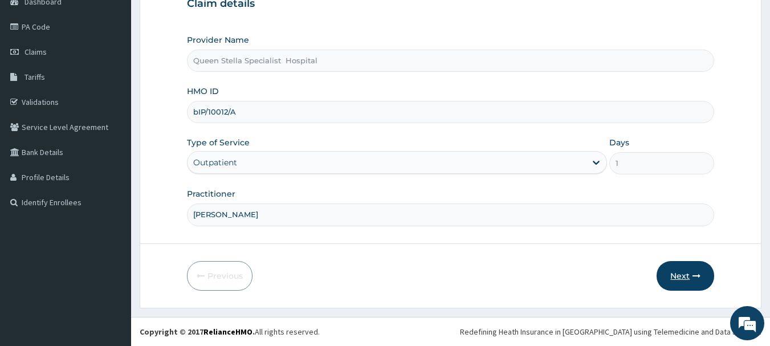
click at [683, 273] on button "Next" at bounding box center [685, 276] width 58 height 30
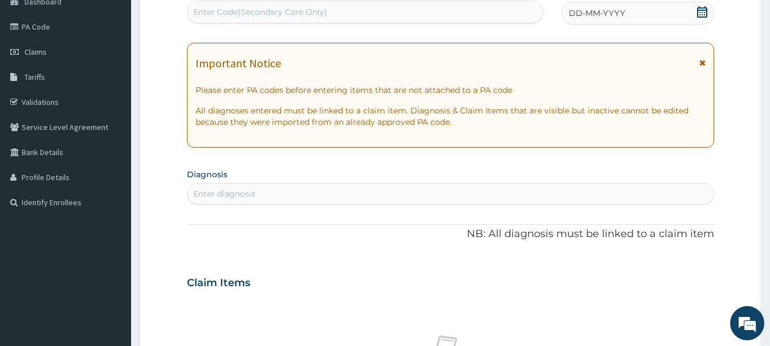
scroll to position [9, 0]
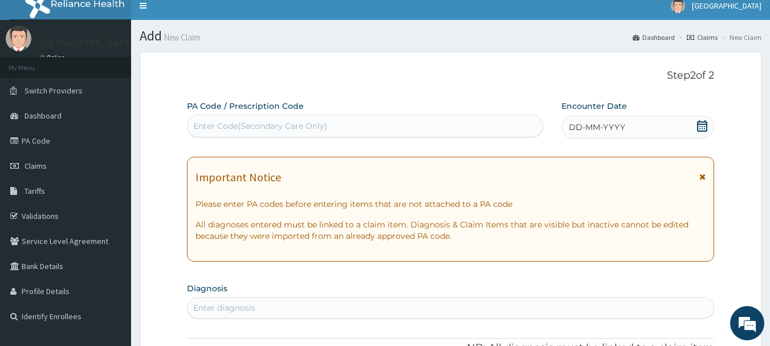
click at [321, 132] on div "Enter Code(Secondary Care Only)" at bounding box center [260, 125] width 134 height 11
paste input "PA/E2648E"
type input "PA/E2648E"
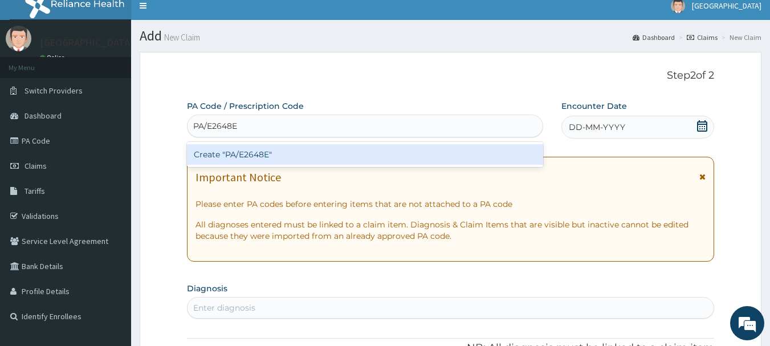
click at [357, 157] on div "Create "PA/E2648E"" at bounding box center [365, 154] width 357 height 21
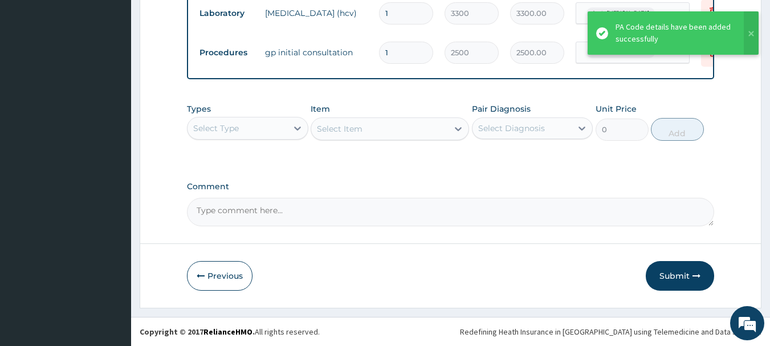
scroll to position [509, 0]
click at [686, 276] on button "Submit" at bounding box center [679, 276] width 68 height 30
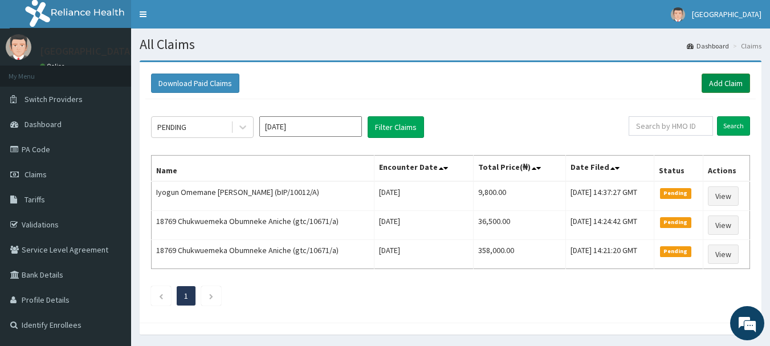
click at [729, 84] on link "Add Claim" at bounding box center [725, 82] width 48 height 19
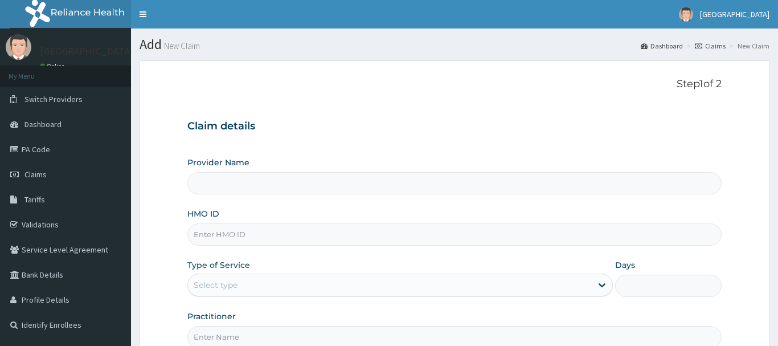
click at [311, 235] on input "HMO ID" at bounding box center [454, 234] width 534 height 22
paste input "GTC/10671/A"
type input "gtc/10671/a"
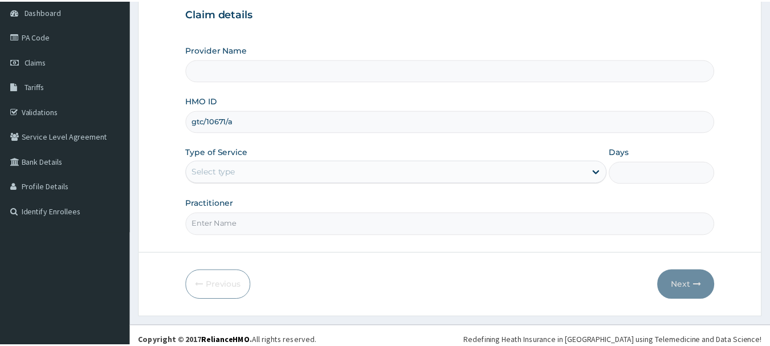
scroll to position [114, 0]
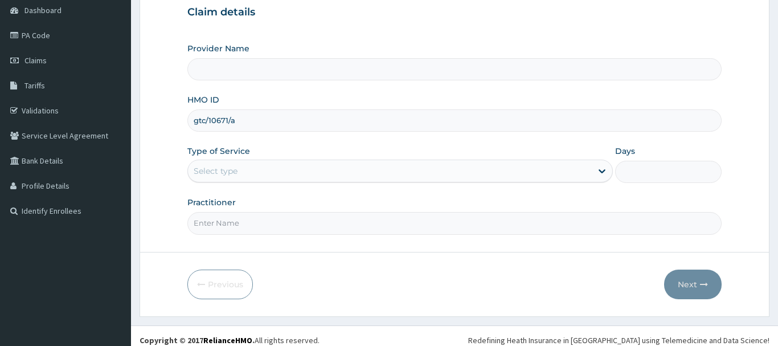
type input "Queen Stella Specialist Hospital"
click at [402, 168] on div "Select type" at bounding box center [390, 171] width 405 height 18
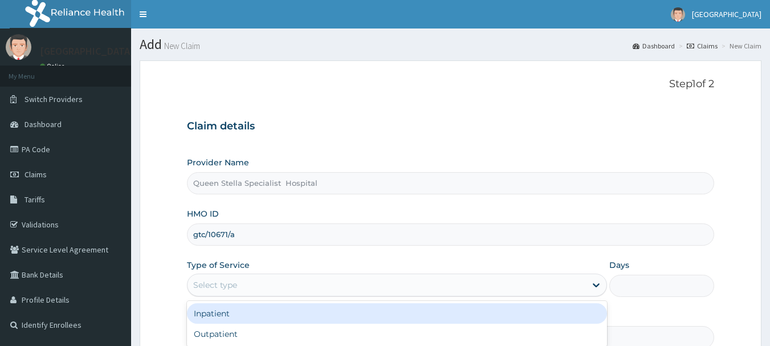
scroll to position [0, 0]
click at [354, 202] on div "Provider Name [PERSON_NAME] Specialist Hospital HMO ID gtc/10671/a Type of Serv…" at bounding box center [451, 252] width 528 height 191
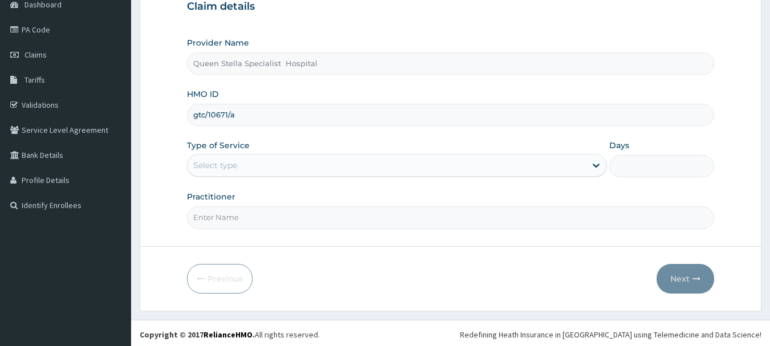
scroll to position [122, 0]
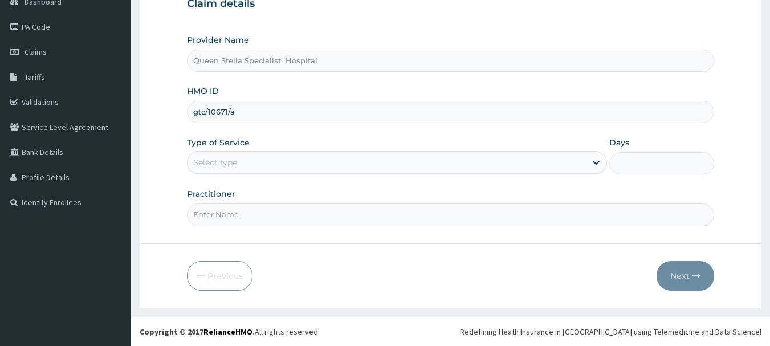
click at [315, 155] on div "Select type" at bounding box center [386, 162] width 398 height 18
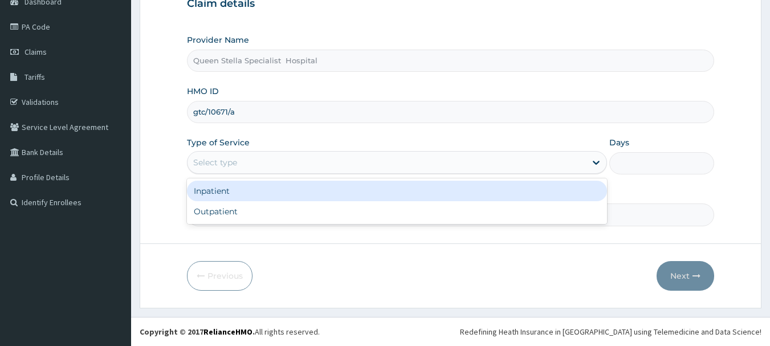
click at [312, 191] on div "Inpatient" at bounding box center [397, 191] width 420 height 21
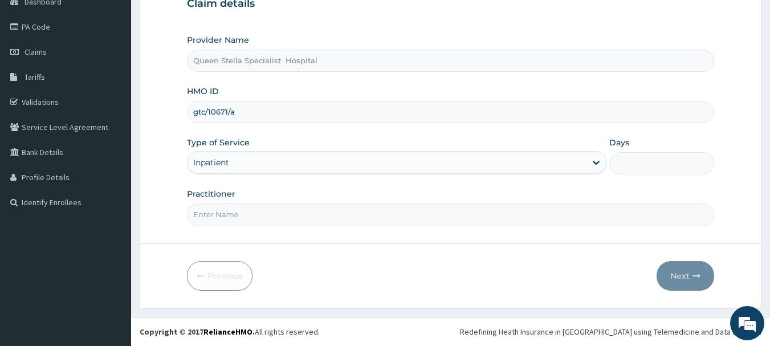
click at [631, 162] on input "Days" at bounding box center [661, 163] width 105 height 22
type input "3"
click at [543, 194] on div "Practitioner" at bounding box center [451, 207] width 528 height 38
click at [403, 214] on input "Practitioner" at bounding box center [451, 214] width 528 height 22
type input "[PERSON_NAME]"
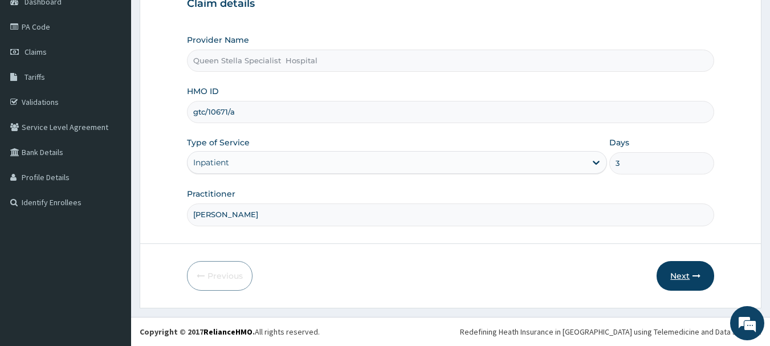
click at [674, 277] on button "Next" at bounding box center [685, 276] width 58 height 30
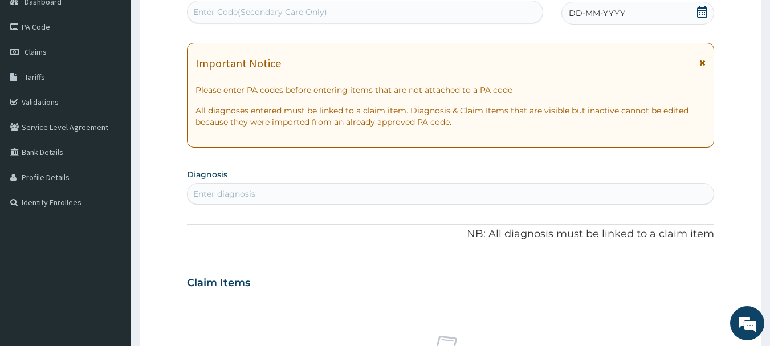
scroll to position [0, 0]
click at [301, 162] on div "PA Code / Prescription Code Enter Code(Secondary Care Only) Encounter Date DD-M…" at bounding box center [451, 281] width 528 height 590
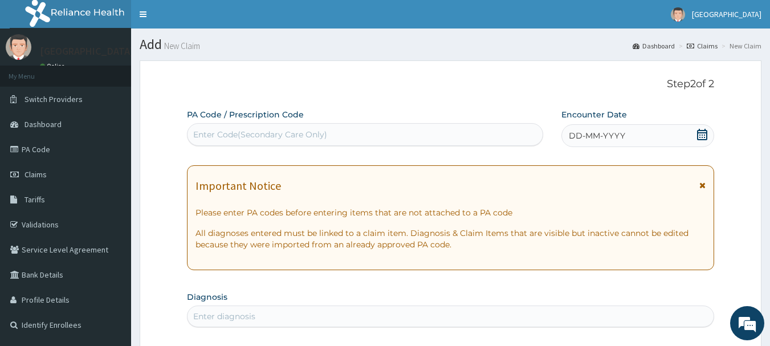
click at [304, 130] on div "Enter Code(Secondary Care Only)" at bounding box center [260, 134] width 134 height 11
paste input "PA/65A26A"
type input "PA/65A26A"
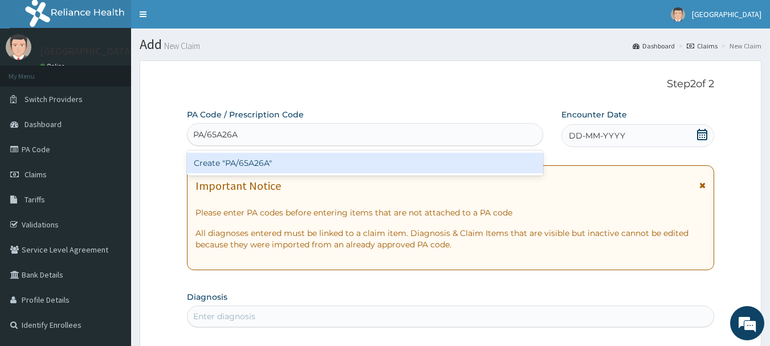
click at [306, 166] on div "Create "PA/65A26A"" at bounding box center [365, 163] width 357 height 21
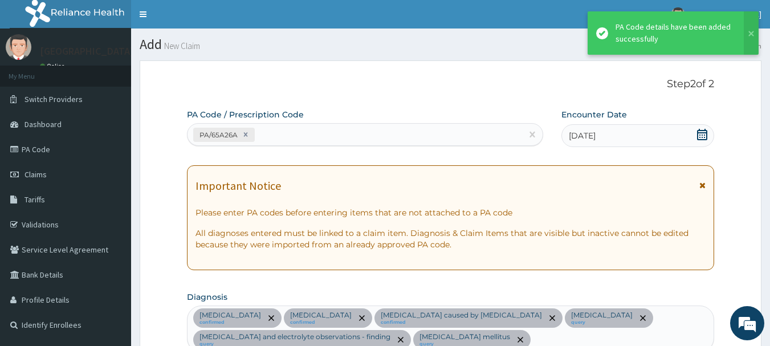
scroll to position [764, 0]
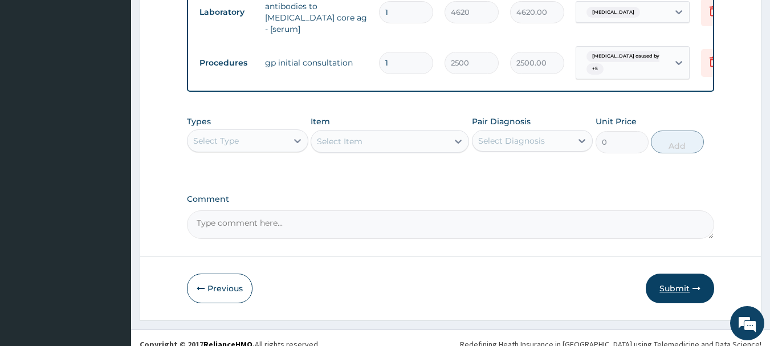
click at [674, 278] on button "Submit" at bounding box center [679, 288] width 68 height 30
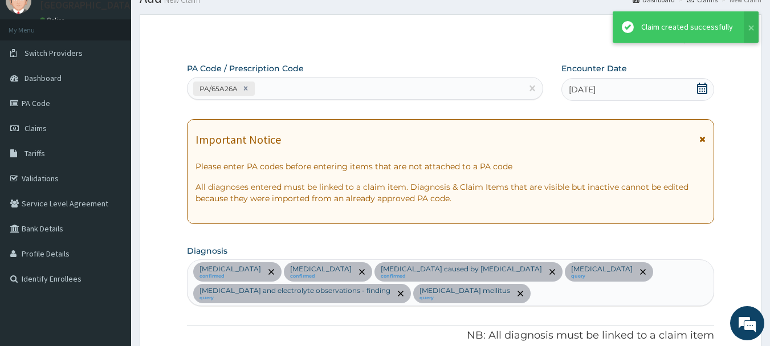
scroll to position [895, 0]
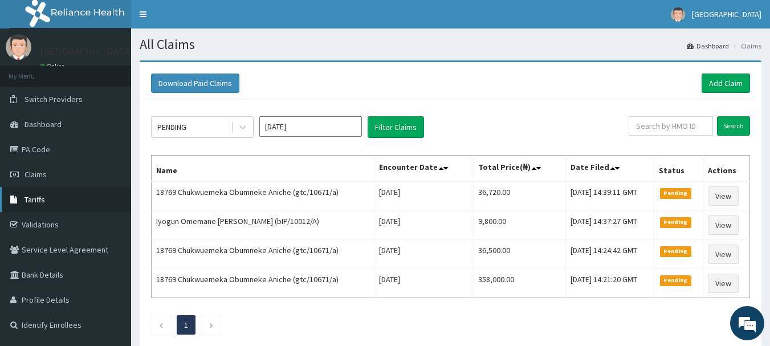
click at [36, 191] on link "Tariffs" at bounding box center [65, 199] width 131 height 25
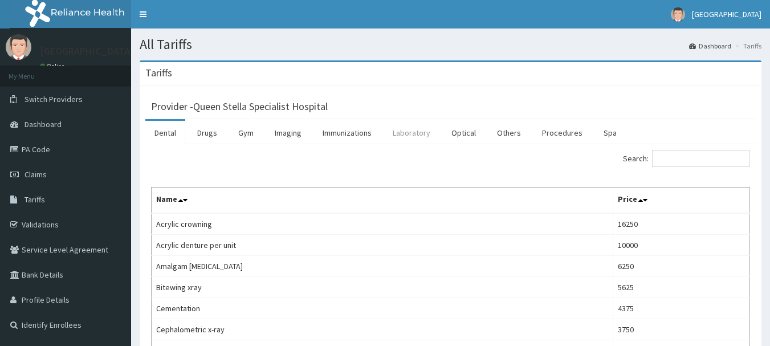
click at [398, 134] on link "Laboratory" at bounding box center [411, 133] width 56 height 24
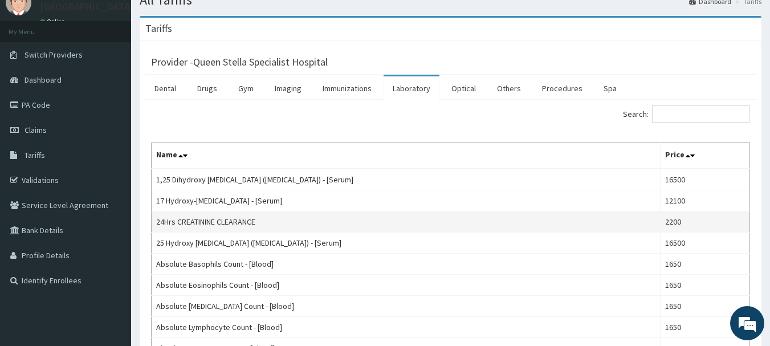
scroll to position [114, 0]
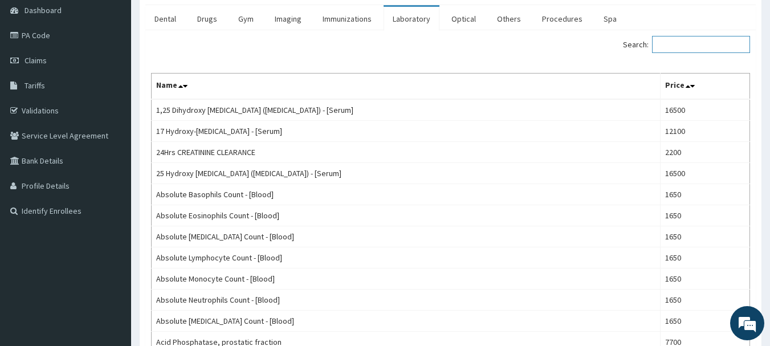
click at [700, 43] on input "Search:" at bounding box center [701, 44] width 98 height 17
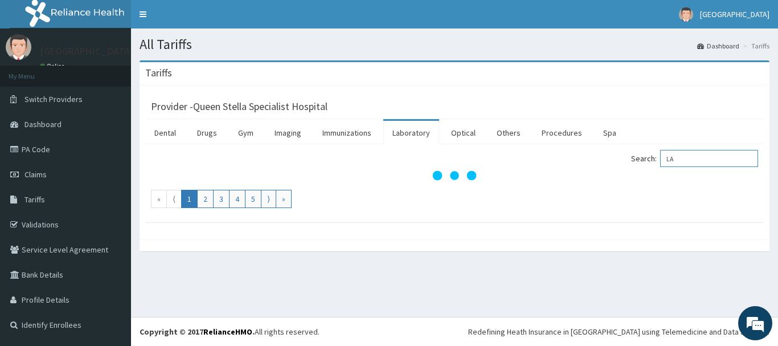
type input "L"
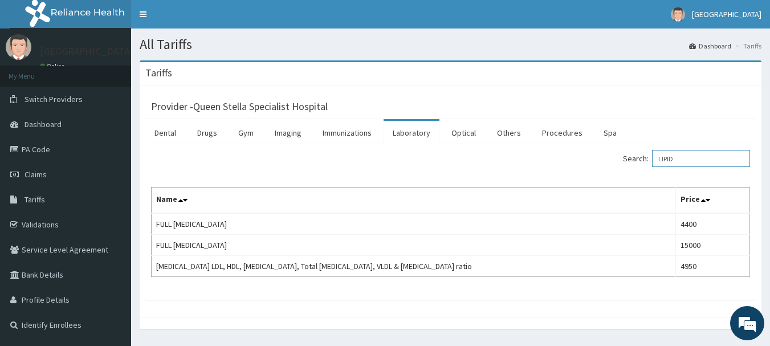
type input "LIPID"
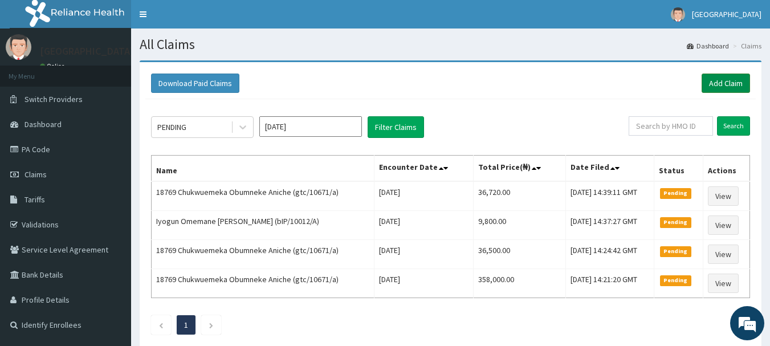
click at [725, 84] on link "Add Claim" at bounding box center [725, 82] width 48 height 19
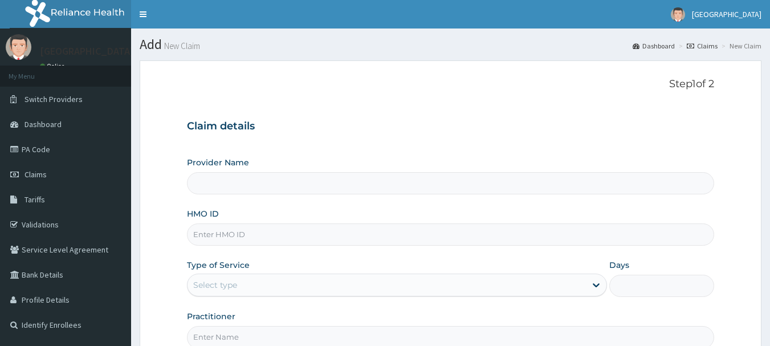
click at [278, 235] on input "HMO ID" at bounding box center [451, 234] width 528 height 22
paste input "gtc/10671/a"
type input "gtc/10671/a"
click at [313, 261] on div "Type of Service Select type" at bounding box center [397, 278] width 420 height 38
type input "Queen Stella Specialist Hospital"
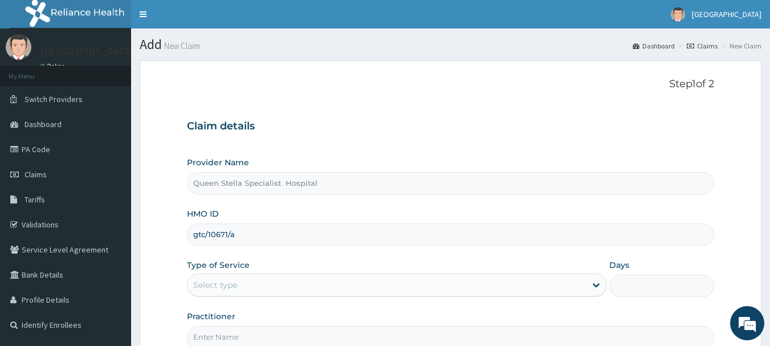
click at [307, 279] on div "Select type" at bounding box center [386, 285] width 398 height 18
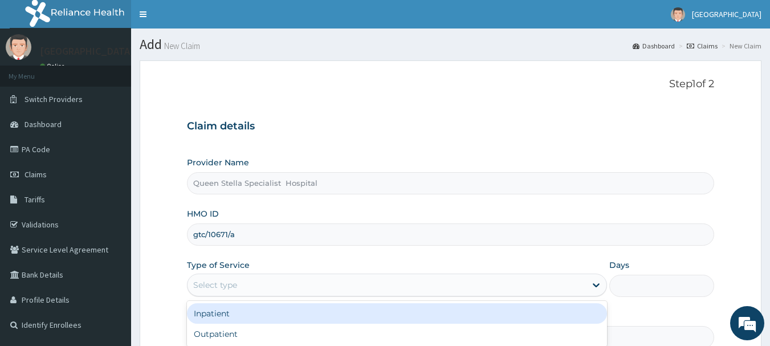
click at [299, 311] on div "Inpatient" at bounding box center [397, 313] width 420 height 21
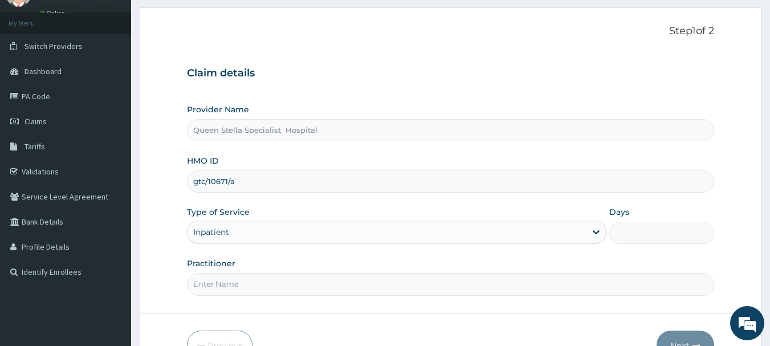
scroll to position [122, 0]
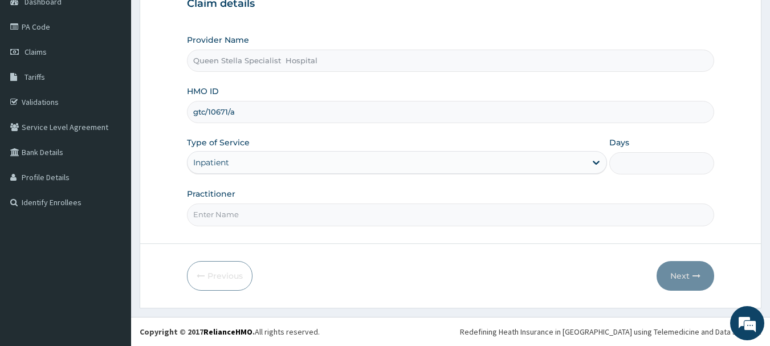
click at [623, 164] on input "Days" at bounding box center [661, 163] width 105 height 22
type input "3"
click at [280, 211] on input "Practitioner" at bounding box center [451, 214] width 528 height 22
type input "DR AMAIZE"
click at [686, 277] on button "Next" at bounding box center [685, 276] width 58 height 30
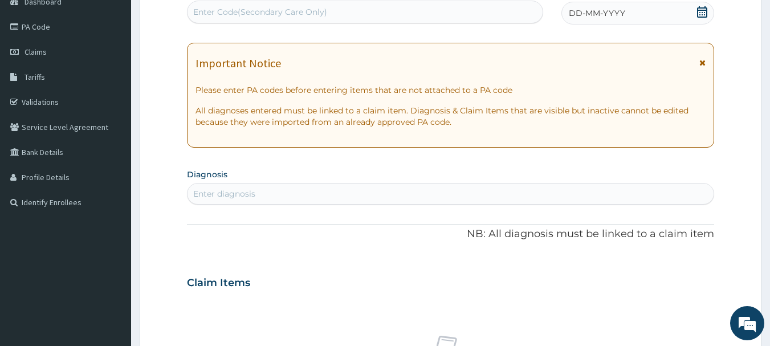
scroll to position [0, 0]
click at [255, 193] on div "Enter diagnosis" at bounding box center [224, 193] width 62 height 11
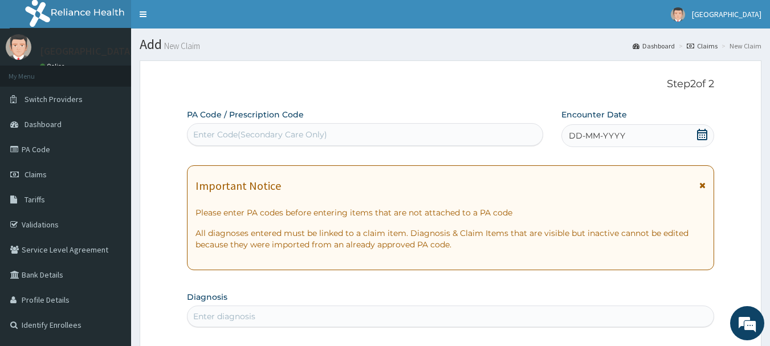
click at [250, 132] on div "Enter Code(Secondary Care Only)" at bounding box center [260, 134] width 134 height 11
paste input "PA/8782A5"
type input "PA/8782A5"
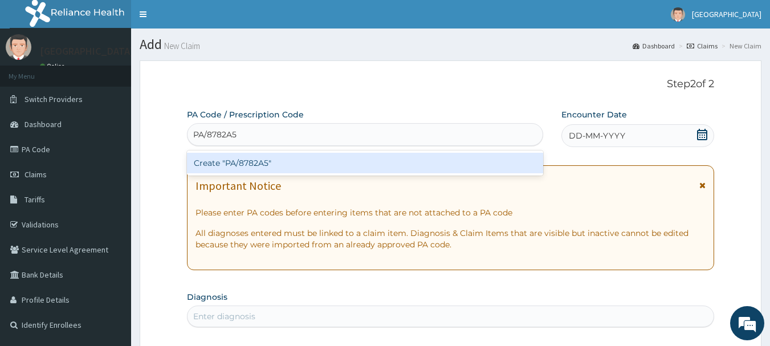
click at [260, 162] on div "Create "PA/8782A5"" at bounding box center [365, 163] width 357 height 21
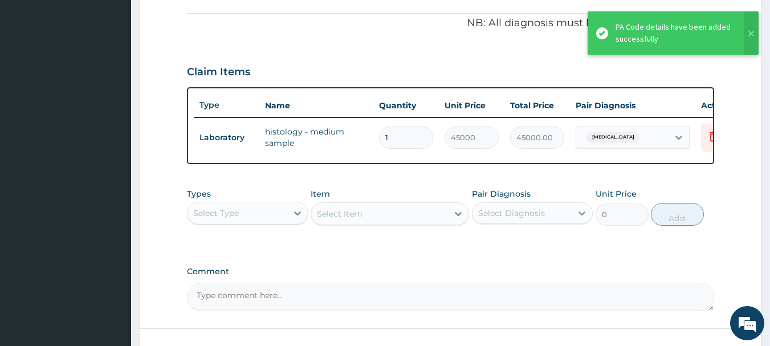
scroll to position [430, 0]
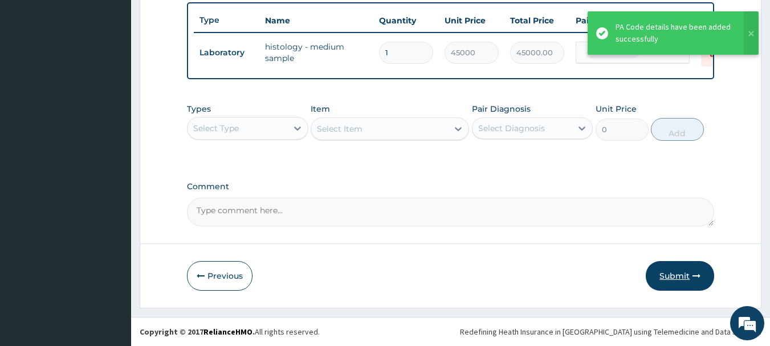
click at [664, 277] on button "Submit" at bounding box center [679, 276] width 68 height 30
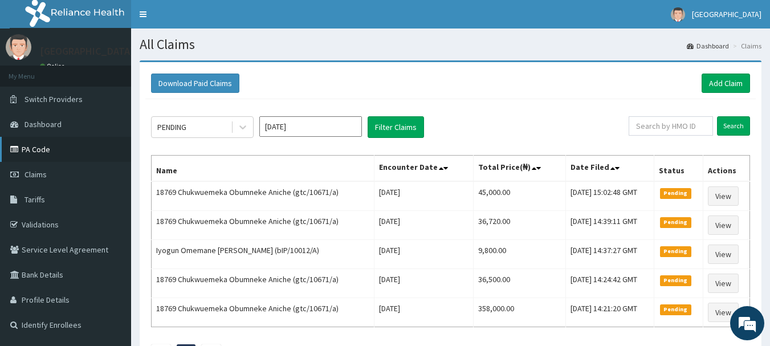
click at [39, 145] on link "PA Code" at bounding box center [65, 149] width 131 height 25
click at [734, 87] on link "Add Claim" at bounding box center [725, 82] width 48 height 19
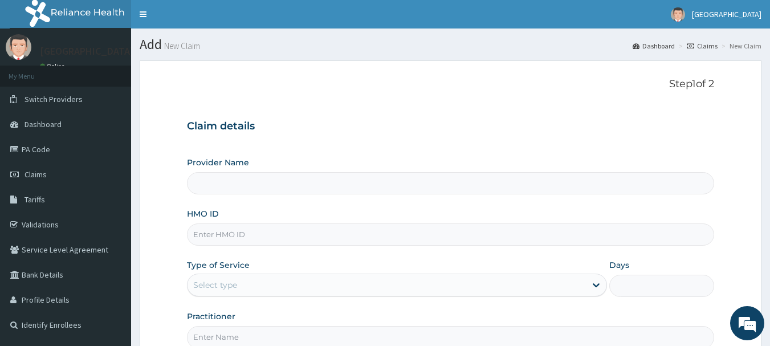
click at [255, 235] on input "HMO ID" at bounding box center [451, 234] width 528 height 22
paste input "bIP/10012/A"
type input "bIP/10012/A"
type input "Queen Stella Specialist Hospital"
type input "bIP/10012/A"
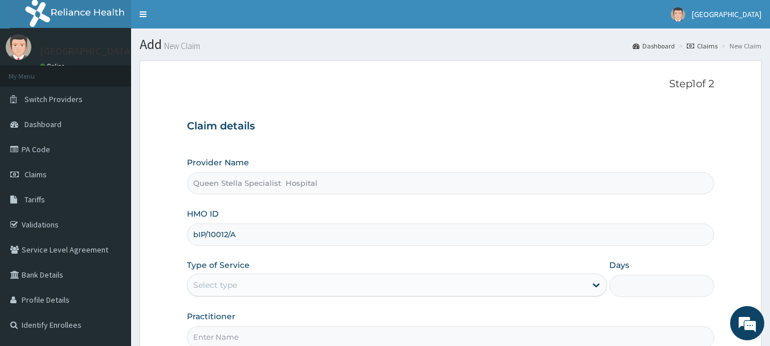
click at [317, 259] on div "Type of Service Select type" at bounding box center [397, 278] width 420 height 38
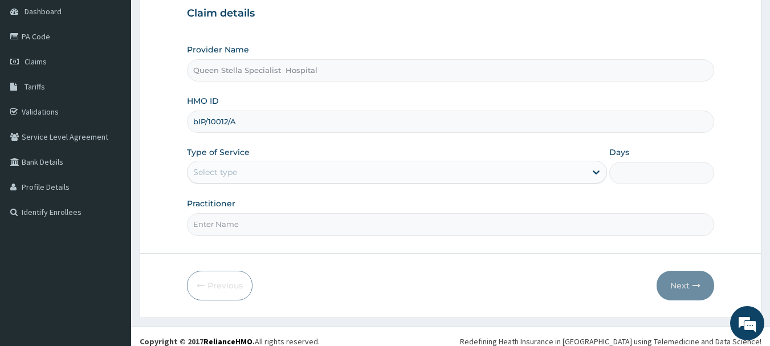
scroll to position [114, 0]
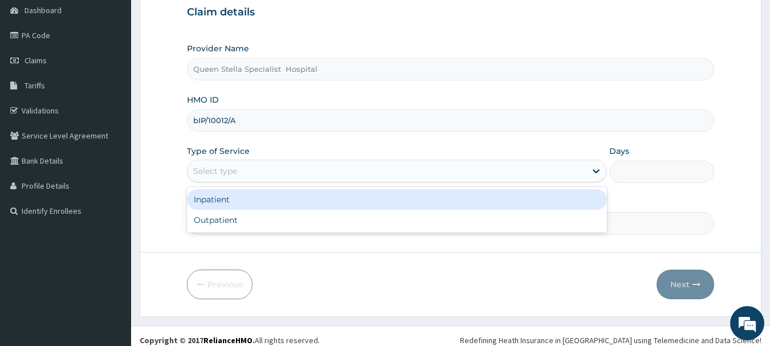
click at [293, 172] on div "Select type" at bounding box center [386, 171] width 398 height 18
paste input "PA/115839"
type input "PA/115839"
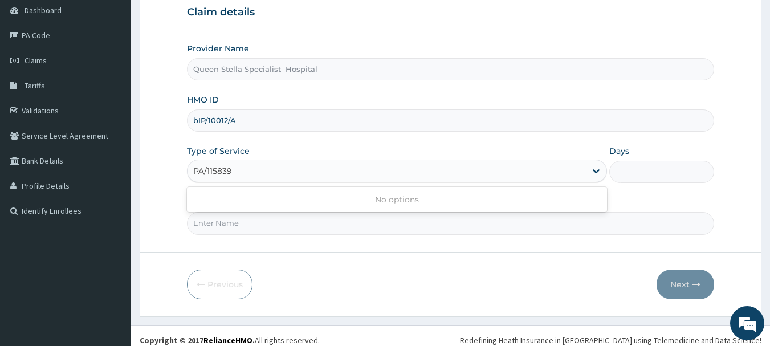
scroll to position [0, 0]
drag, startPoint x: 285, startPoint y: 176, endPoint x: 183, endPoint y: 178, distance: 101.4
click at [183, 178] on form "Step 1 of 2 Claim details Provider Name Queen Stella Specialist Hospital HMO ID…" at bounding box center [451, 131] width 622 height 370
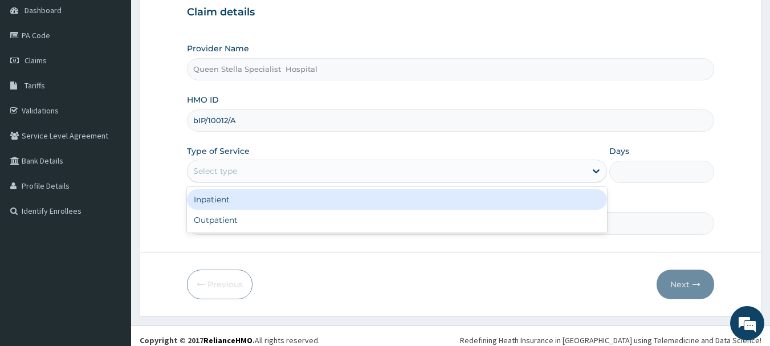
click at [223, 173] on div "Select type" at bounding box center [215, 170] width 44 height 11
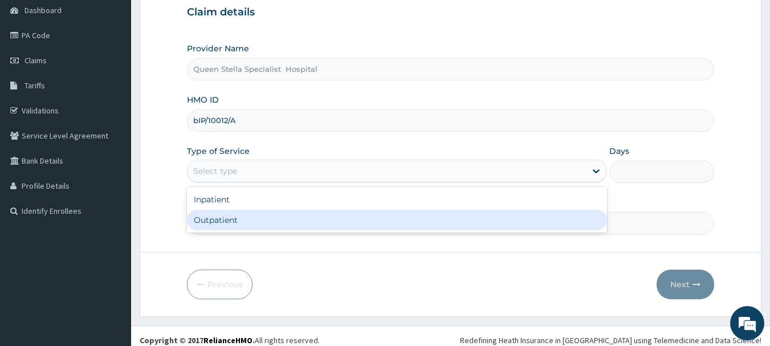
click at [236, 214] on div "Outpatient" at bounding box center [397, 220] width 420 height 21
type input "1"
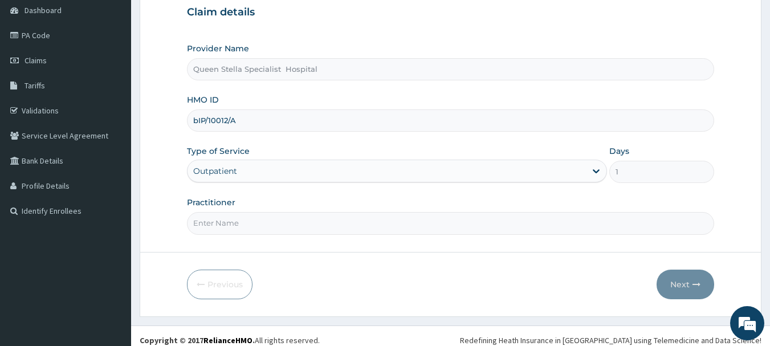
click at [239, 222] on input "Practitioner" at bounding box center [451, 223] width 528 height 22
type input "[PERSON_NAME]"
click at [689, 284] on button "Next" at bounding box center [685, 284] width 58 height 30
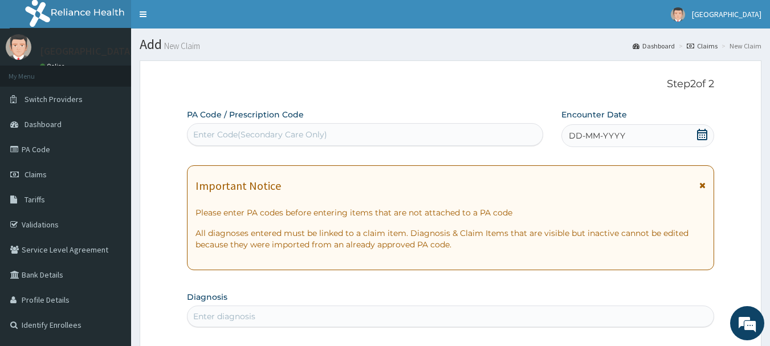
click at [280, 140] on div "Enter Code(Secondary Care Only)" at bounding box center [260, 134] width 134 height 11
paste input "PA/115839"
type input "PA/115839"
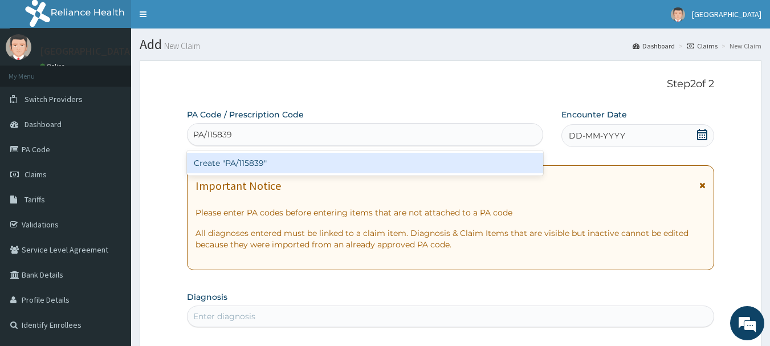
click at [277, 158] on div "Create "PA/115839"" at bounding box center [365, 163] width 357 height 21
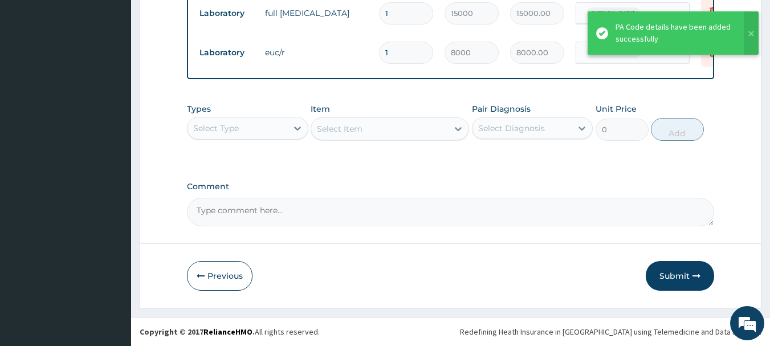
scroll to position [469, 0]
click at [681, 275] on button "Submit" at bounding box center [679, 276] width 68 height 30
